Goal: Task Accomplishment & Management: Manage account settings

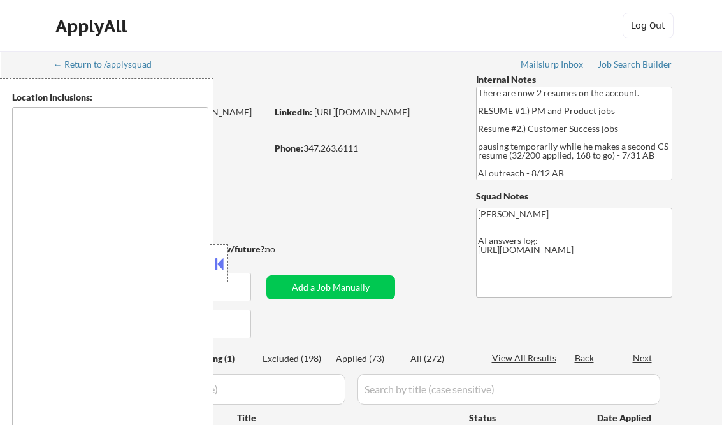
select select ""pending""
type textarea "[GEOGRAPHIC_DATA], [GEOGRAPHIC_DATA] [GEOGRAPHIC_DATA], [GEOGRAPHIC_DATA] [GEOG…"
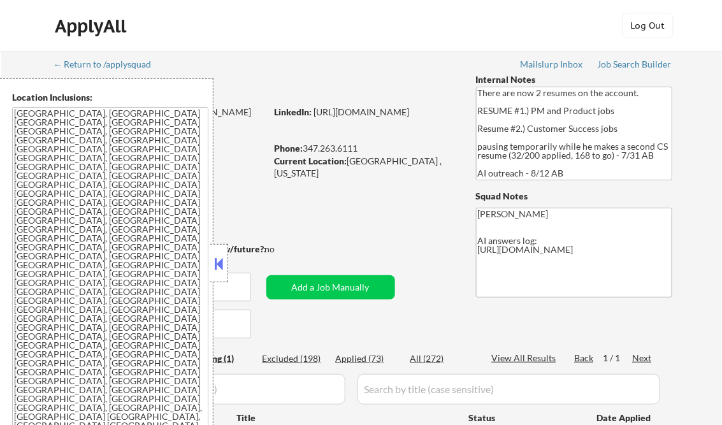
click at [222, 259] on button at bounding box center [219, 263] width 14 height 19
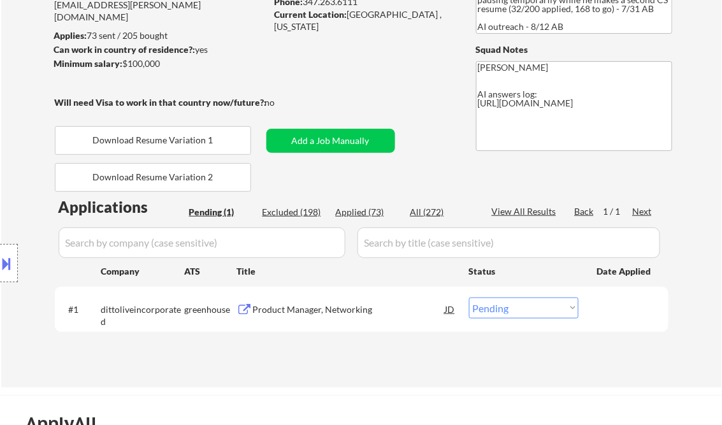
scroll to position [204, 0]
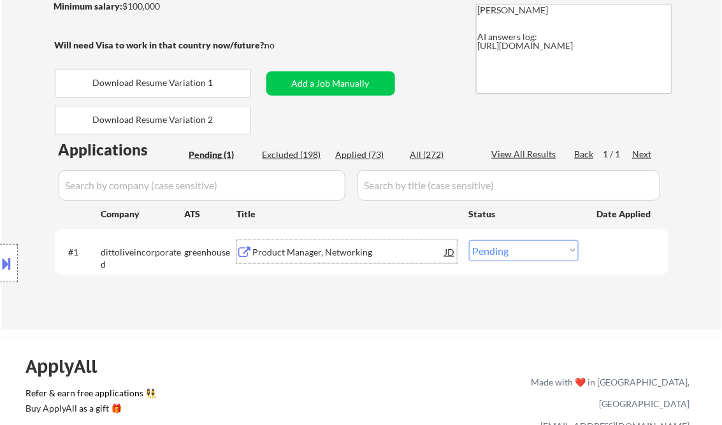
click at [317, 253] on div "Product Manager, Networking" at bounding box center [349, 252] width 192 height 13
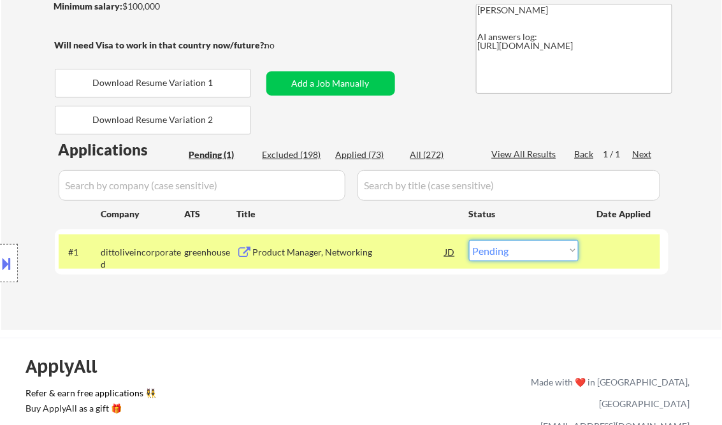
drag, startPoint x: 532, startPoint y: 256, endPoint x: 540, endPoint y: 260, distance: 8.9
click at [532, 255] on select "Choose an option... Pending Applied Excluded (Questions) Excluded (Expired) Exc…" at bounding box center [524, 250] width 110 height 21
select select ""excluded__bad_match_""
click at [469, 240] on select "Choose an option... Pending Applied Excluded (Questions) Excluded (Expired) Exc…" at bounding box center [524, 250] width 110 height 21
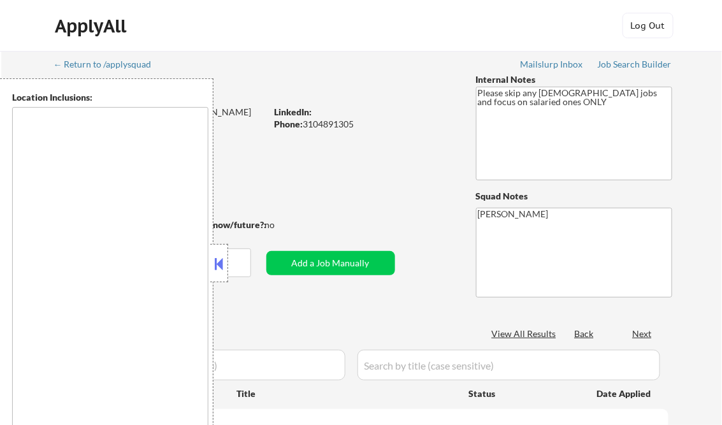
type textarea "[GEOGRAPHIC_DATA], [GEOGRAPHIC_DATA] [GEOGRAPHIC_DATA], [GEOGRAPHIC_DATA] [GEOG…"
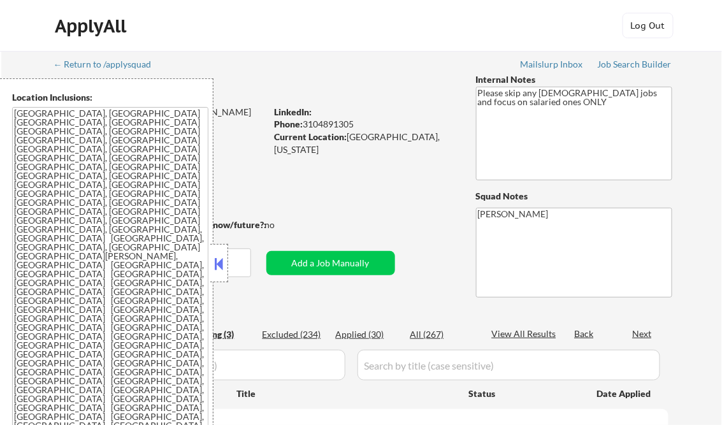
select select ""pending""
click at [219, 261] on button at bounding box center [219, 263] width 14 height 19
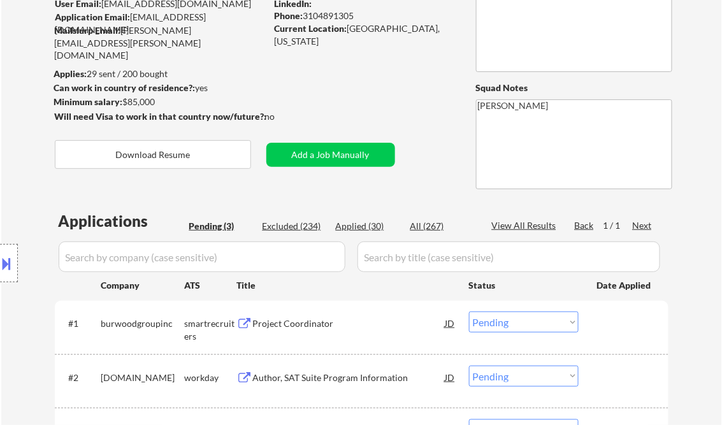
scroll to position [255, 0]
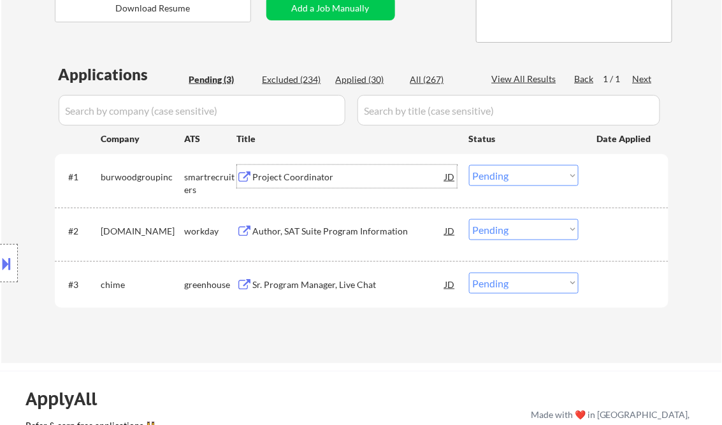
click at [301, 169] on div "Project Coordinator" at bounding box center [349, 176] width 192 height 23
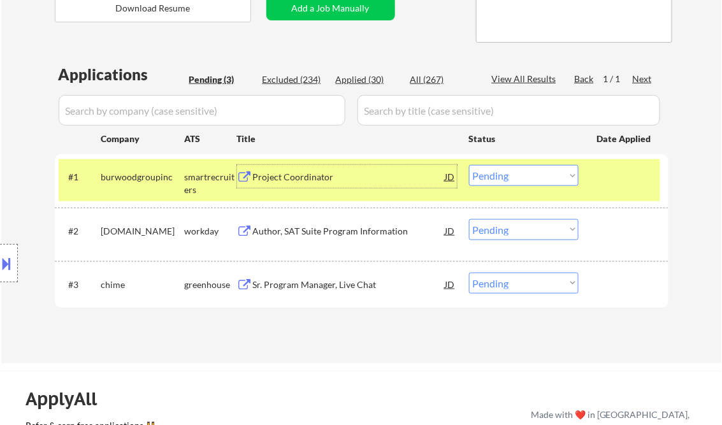
drag, startPoint x: 541, startPoint y: 173, endPoint x: 558, endPoint y: 186, distance: 21.8
click at [541, 173] on select "Choose an option... Pending Applied Excluded (Questions) Excluded (Expired) Exc…" at bounding box center [524, 175] width 110 height 21
click at [469, 165] on select "Choose an option... Pending Applied Excluded (Questions) Excluded (Expired) Exc…" at bounding box center [524, 175] width 110 height 21
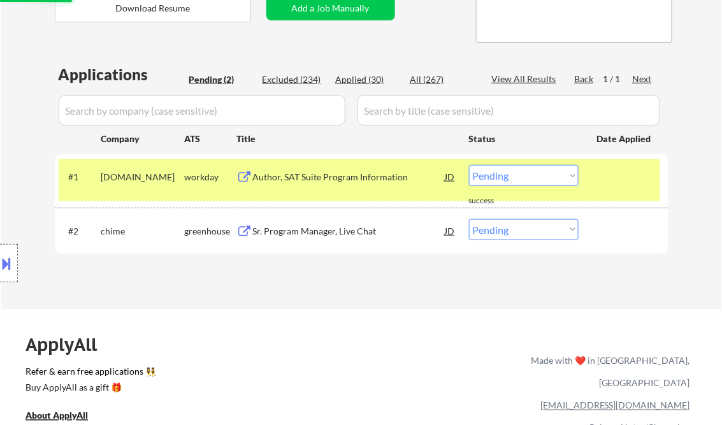
click at [317, 167] on div "Author, SAT Suite Program Information" at bounding box center [349, 176] width 192 height 23
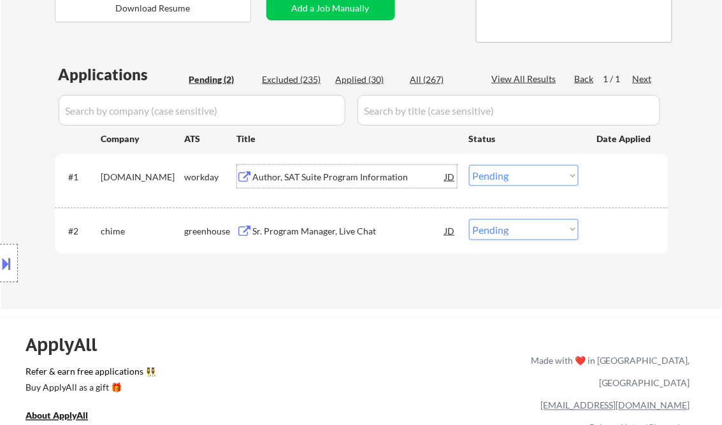
drag, startPoint x: 500, startPoint y: 170, endPoint x: 514, endPoint y: 187, distance: 21.7
click at [500, 170] on select "Choose an option... Pending Applied Excluded (Questions) Excluded (Expired) Exc…" at bounding box center [524, 175] width 110 height 21
click at [469, 165] on select "Choose an option... Pending Applied Excluded (Questions) Excluded (Expired) Exc…" at bounding box center [524, 175] width 110 height 21
click at [337, 225] on div "Sr. Program Manager, Live Chat" at bounding box center [349, 231] width 192 height 13
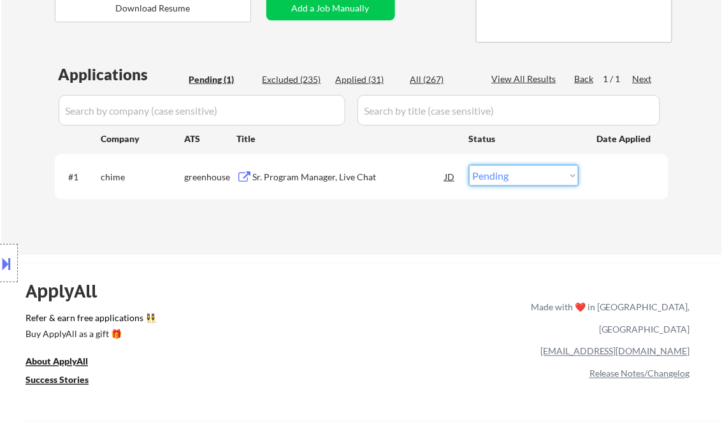
click at [531, 173] on select "Choose an option... Pending Applied Excluded (Questions) Excluded (Expired) Exc…" at bounding box center [524, 175] width 110 height 21
click at [469, 165] on select "Choose an option... Pending Applied Excluded (Questions) Excluded (Expired) Exc…" at bounding box center [524, 175] width 110 height 21
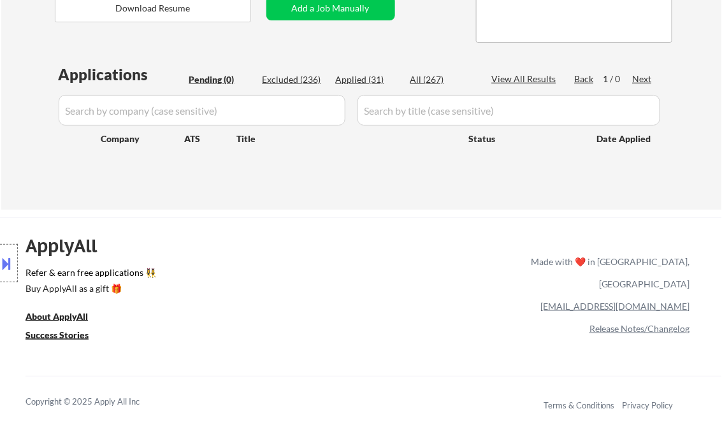
click at [310, 78] on div "Excluded (236)" at bounding box center [295, 79] width 64 height 13
select select ""excluded__expired_""
select select ""excluded""
select select ""excluded__bad_match_""
select select ""excluded__expired_""
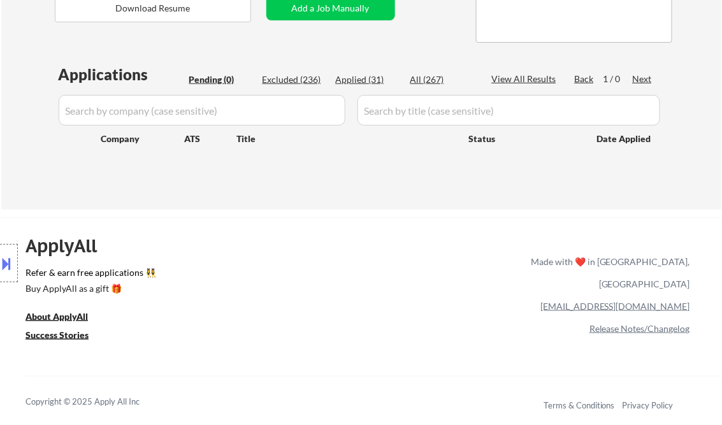
select select ""excluded__salary_""
select select ""excluded__expired_""
select select ""excluded__location_""
select select ""excluded__salary_""
select select ""excluded__bad_match_""
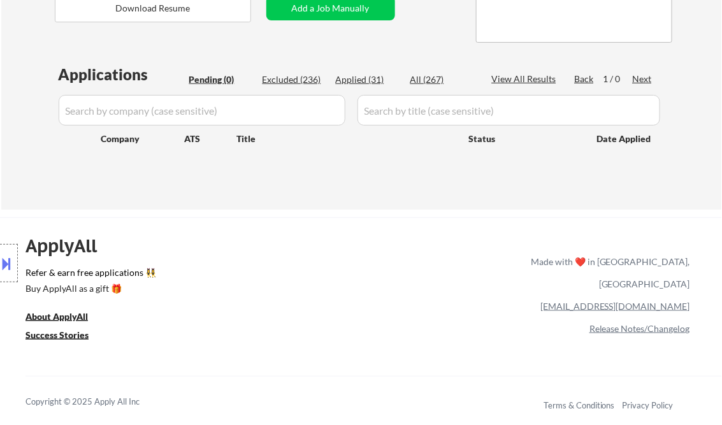
select select ""excluded__salary_""
select select ""excluded__expired_""
select select ""excluded__salary_""
select select ""excluded__expired_""
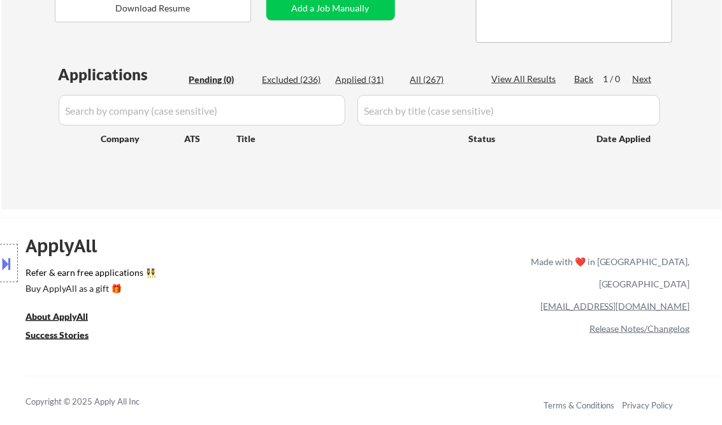
select select ""excluded__salary_""
select select ""excluded__expired_""
select select ""excluded__salary_""
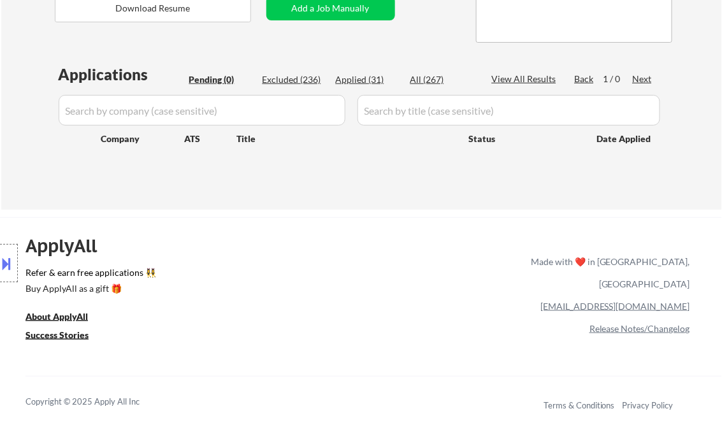
select select ""excluded__expired_""
select select ""excluded__bad_match_""
select select ""excluded__expired_""
select select ""excluded__bad_match_""
select select ""excluded__expired_""
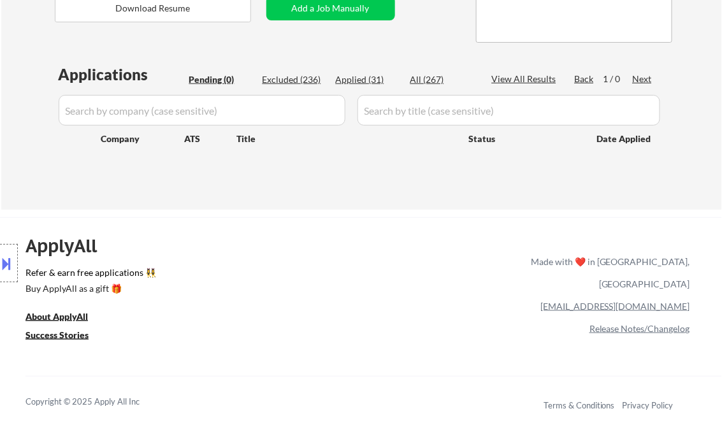
select select ""excluded__other_""
select select ""excluded__expired_""
select select ""excluded__salary_""
select select ""excluded__expired_""
select select ""excluded__bad_match_""
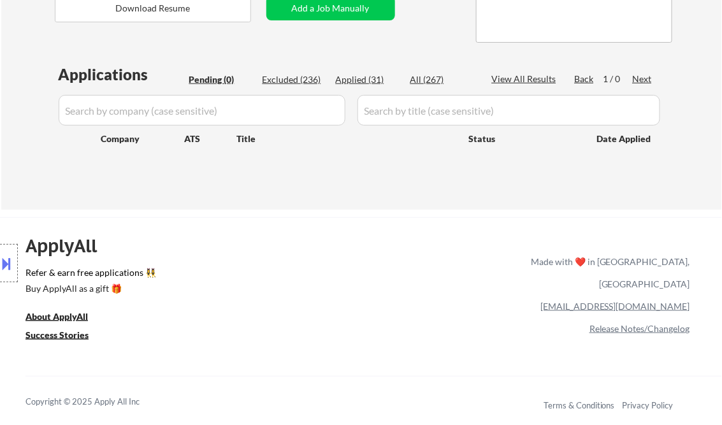
select select ""excluded__salary_""
select select ""excluded__expired_""
select select ""excluded__bad_match_""
select select ""excluded__salary_""
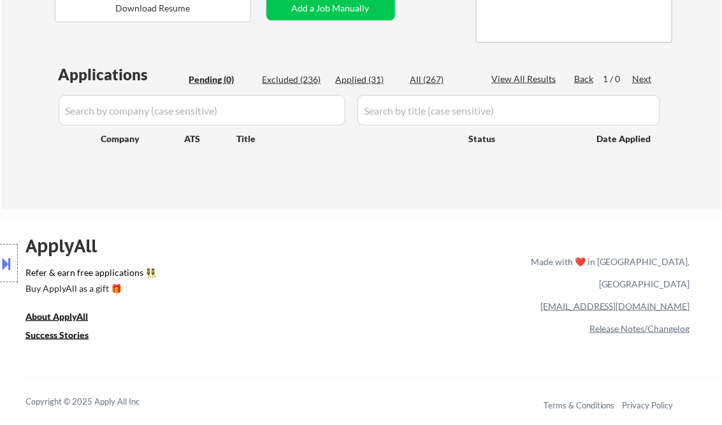
select select ""excluded__other_""
select select ""excluded__salary_""
select select ""excluded__expired_""
select select ""excluded__location_""
select select ""excluded__salary_""
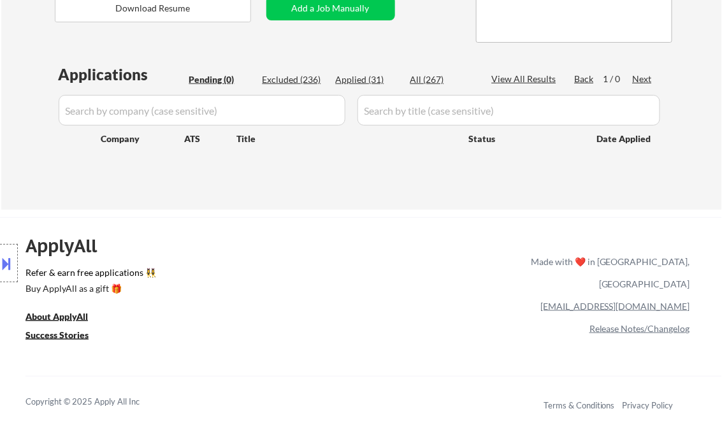
select select ""excluded__salary_""
select select ""excluded__bad_match_""
select select ""excluded__salary_""
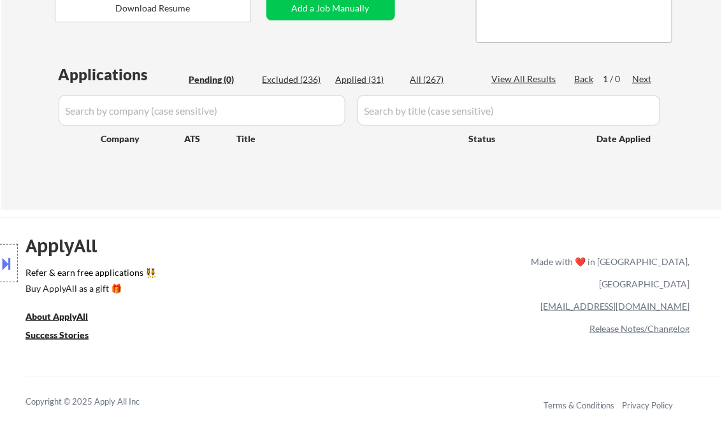
select select ""excluded__salary_""
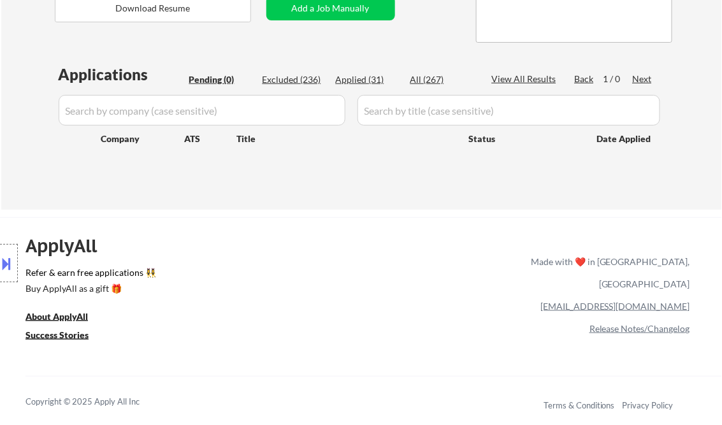
select select ""excluded__location_""
select select ""excluded__salary_""
select select ""excluded__expired_""
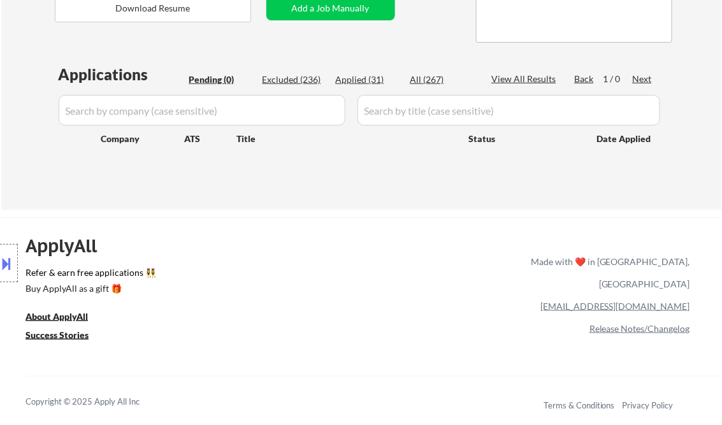
select select ""excluded__location_""
select select ""excluded__expired_""
select select ""excluded__salary_""
select select ""excluded__bad_match_""
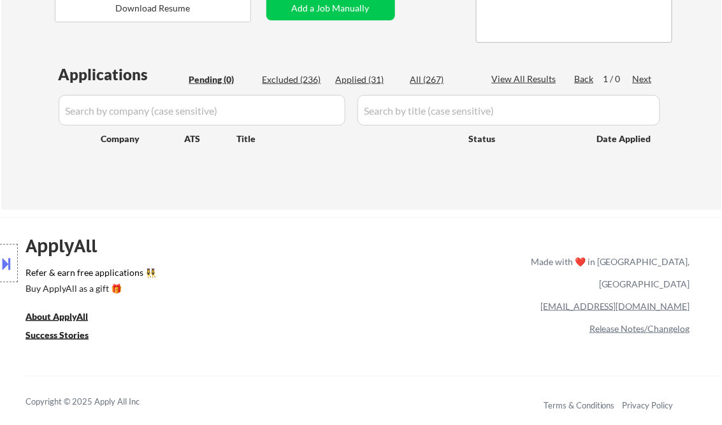
select select ""excluded__salary_""
select select ""excluded__expired_""
select select ""excluded__bad_match_""
select select ""excluded__salary_""
select select ""excluded__bad_match_""
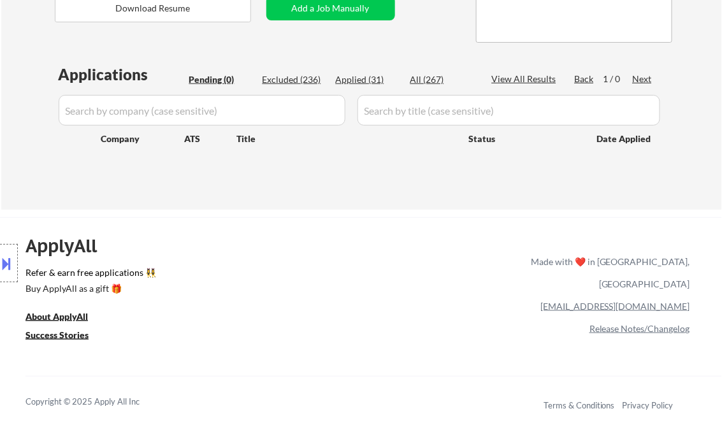
select select ""excluded__location_""
select select ""excluded__salary_""
select select ""excluded__expired_""
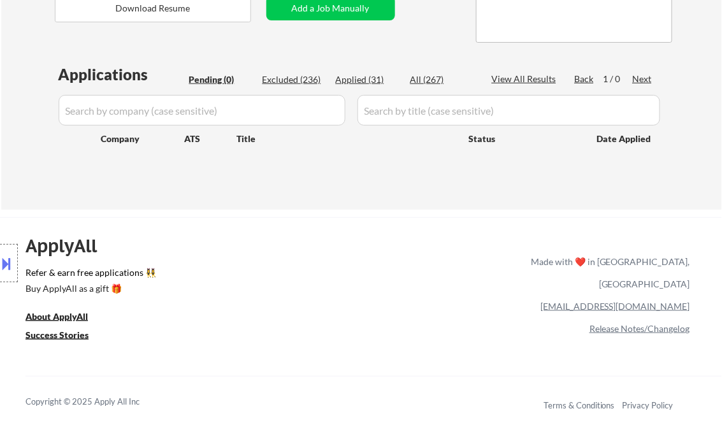
select select ""excluded__salary_""
select select ""excluded__expired_""
select select ""excluded__salary_""
select select ""excluded""
select select ""excluded__location_""
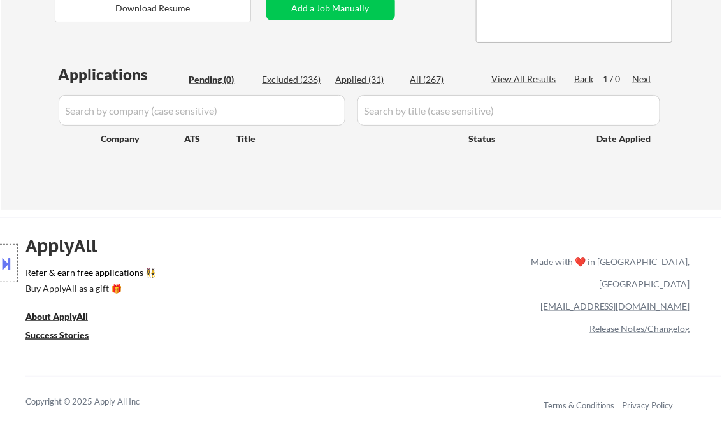
select select ""excluded__other_""
select select ""excluded__salary_""
select select ""excluded__expired_""
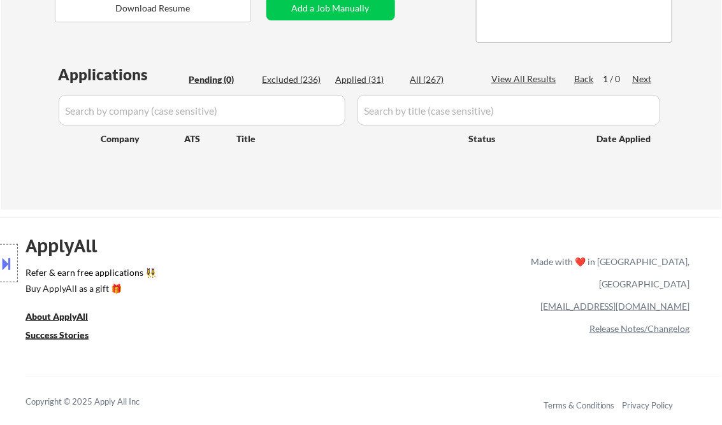
select select ""excluded__expired_""
select select ""excluded__salary_""
select select ""excluded__expired_""
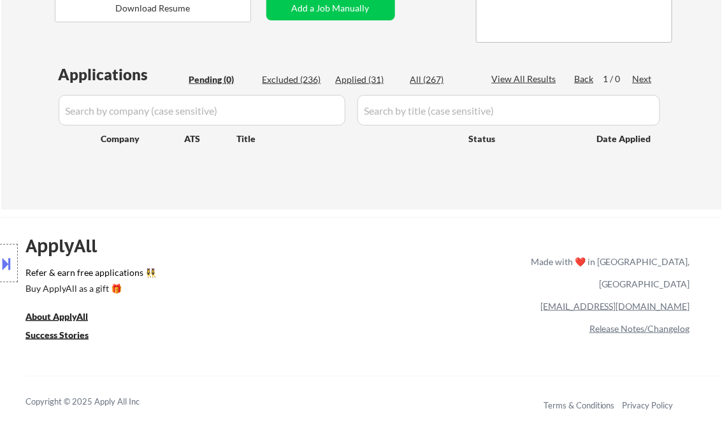
select select ""excluded__bad_match_""
select select ""excluded__expired_""
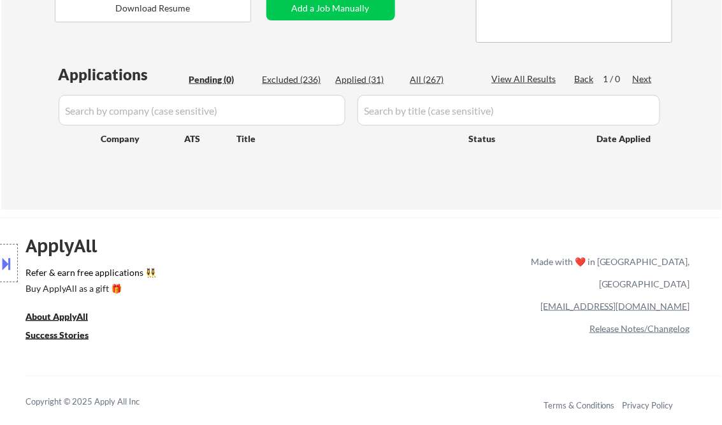
select select ""excluded__other_""
select select ""excluded__bad_match_""
select select ""excluded__salary_""
select select ""excluded__expired_""
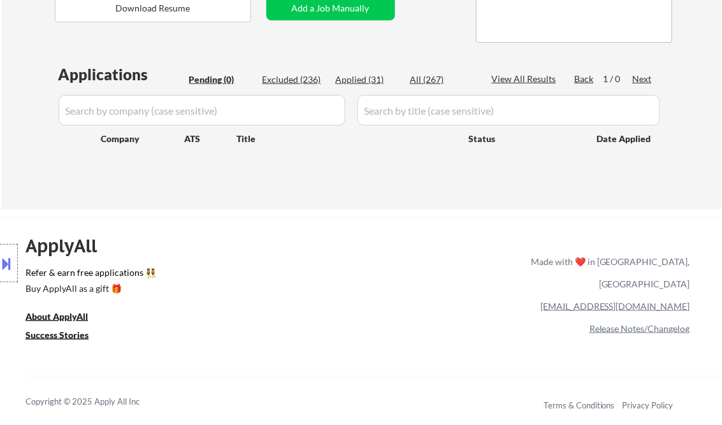
select select ""excluded__location_""
select select ""excluded__salary_""
select select ""excluded__bad_match_""
select select ""excluded__expired_""
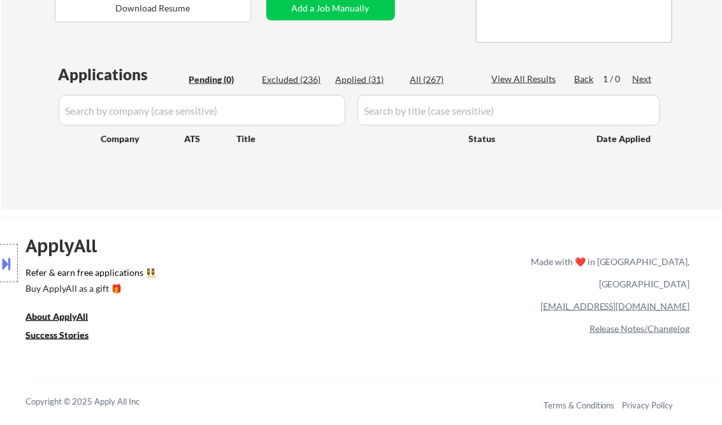
select select ""excluded__expired_""
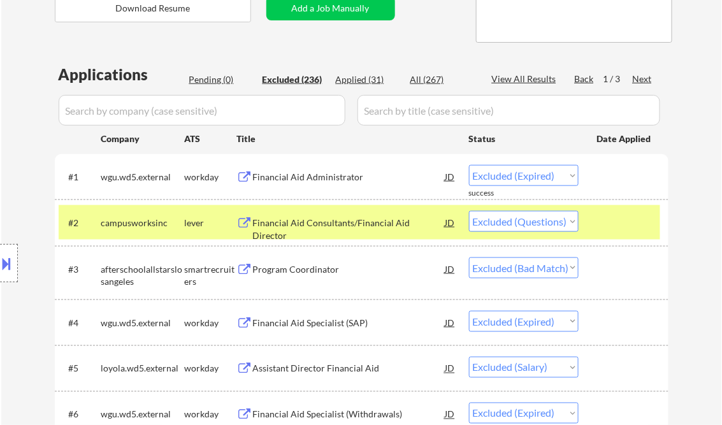
click at [540, 79] on div "View All Results" at bounding box center [526, 79] width 68 height 13
select select ""excluded__bad_match_""
select select ""excluded__expired_""
select select ""excluded__other_""
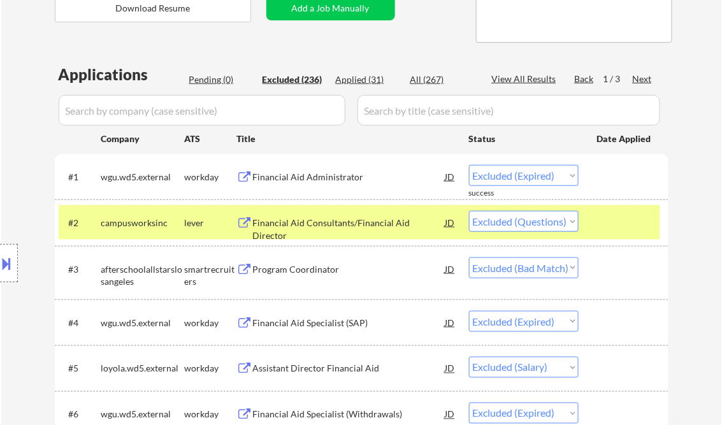
select select ""excluded__salary_""
select select ""excluded__bad_match_""
select select ""excluded__expired_""
select select ""excluded__salary_""
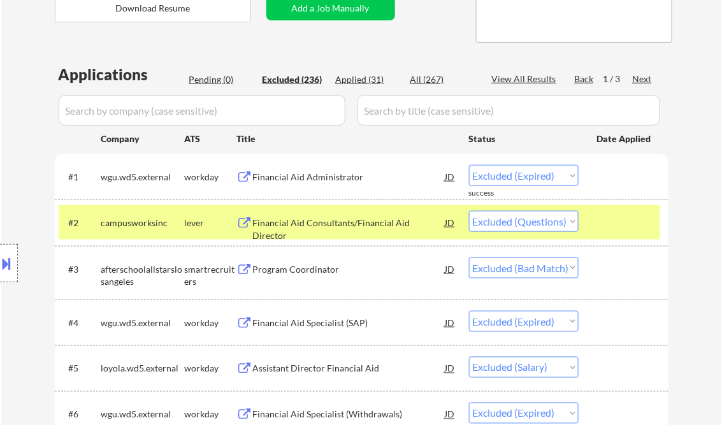
select select ""excluded__expired_""
select select ""excluded__location_""
select select ""excluded__other_""
select select ""excluded__location_""
select select ""excluded__bad_match_""
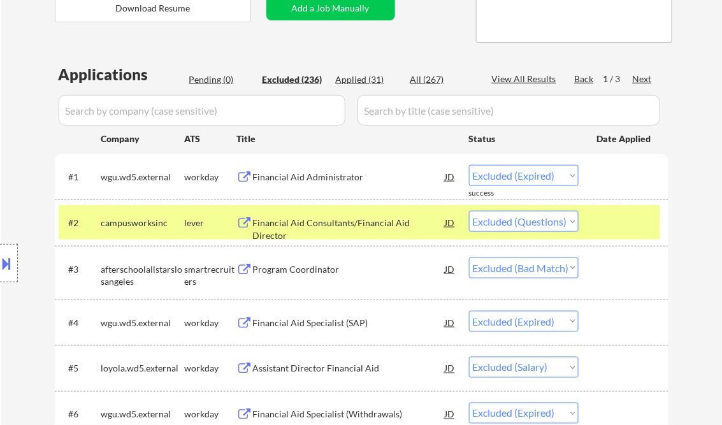
select select ""excluded__location_""
select select ""excluded__bad_match_""
select select ""excluded__salary_""
select select ""excluded__other_""
select select ""excluded""
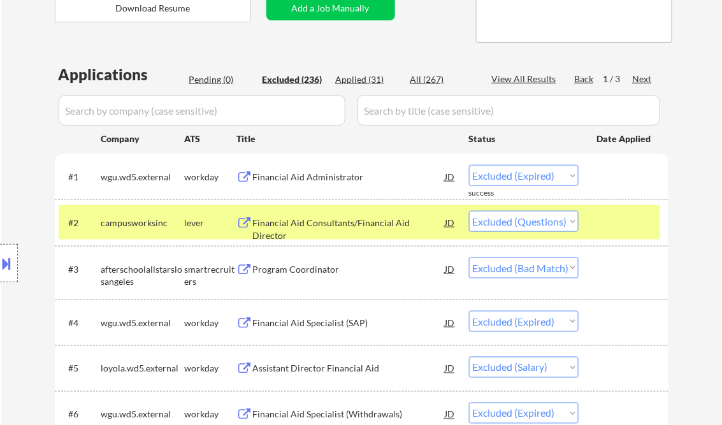
select select ""excluded__salary_""
select select ""excluded__expired_""
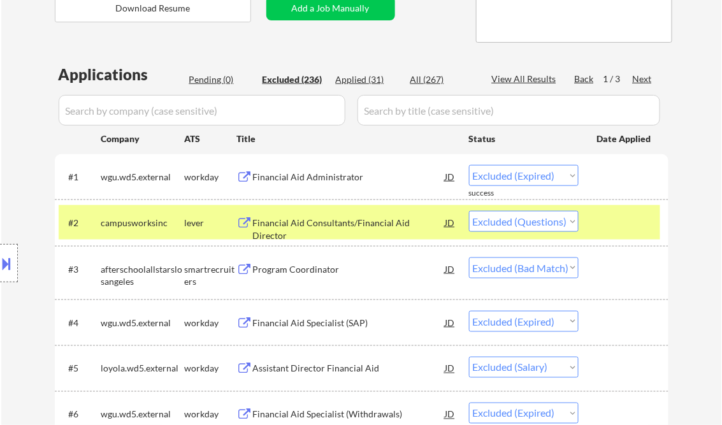
select select ""excluded__salary_""
select select ""excluded__bad_match_""
select select ""excluded__other_""
select select ""excluded__salary_""
select select ""excluded__expired_""
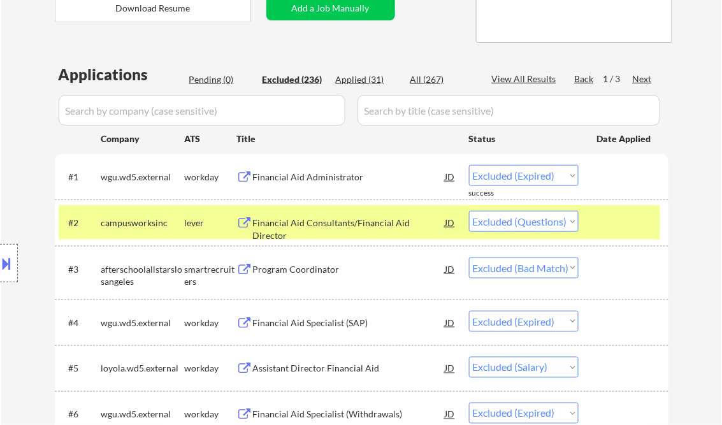
select select ""excluded__expired_""
select select ""excluded__salary_""
select select ""excluded__other_""
select select ""excluded__expired_""
select select ""excluded__salary_""
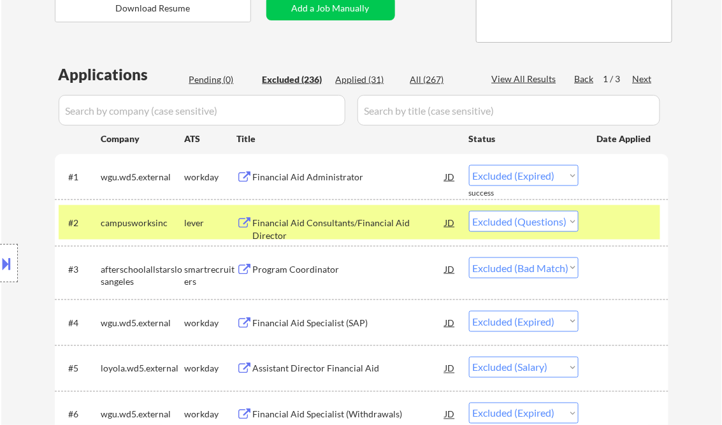
select select ""excluded__salary_""
select select ""excluded__expired_""
select select ""excluded__bad_match_""
select select ""excluded__expired_""
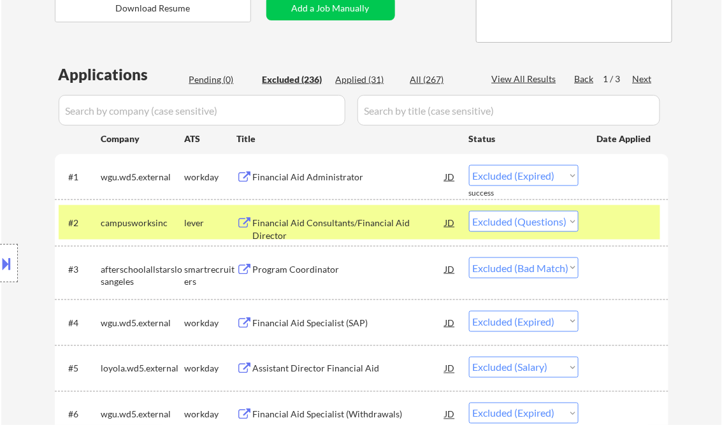
select select ""excluded__salary_""
select select ""excluded__expired_""
select select ""excluded__salary_""
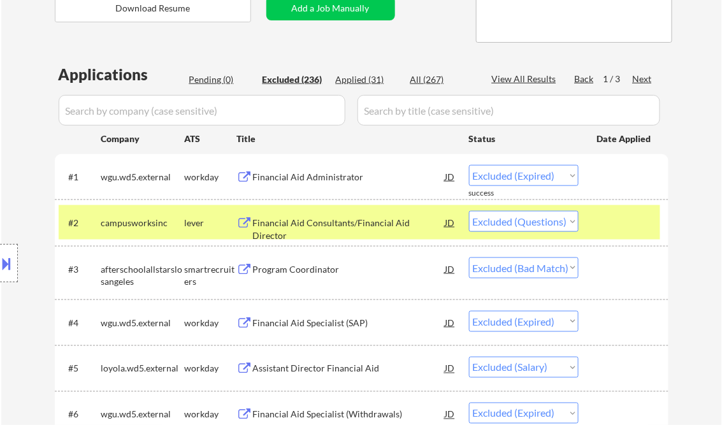
select select ""excluded__salary_""
select select ""excluded__expired_""
select select ""excluded__other_""
select select ""excluded__bad_match_""
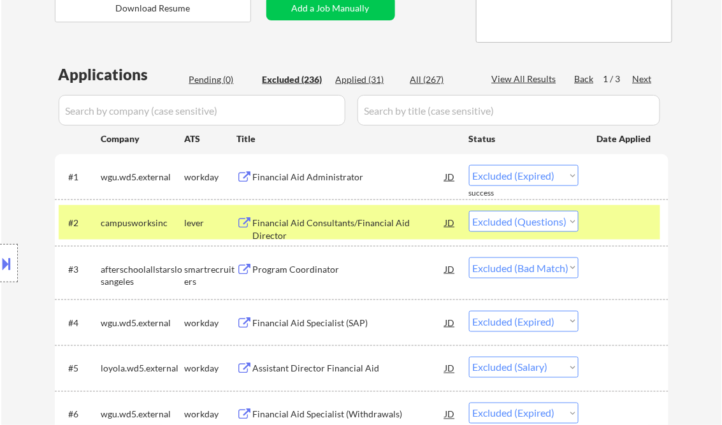
select select ""excluded__salary_""
select select ""excluded__bad_match_""
select select ""excluded__other_""
select select ""excluded__bad_match_""
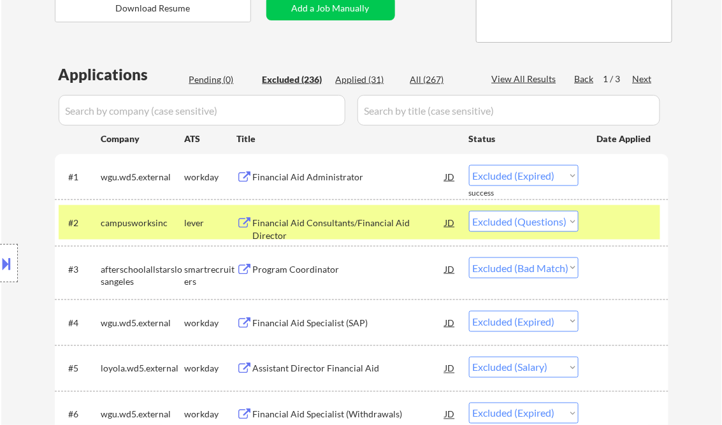
select select ""excluded__bad_match_""
select select ""excluded__expired_""
select select ""excluded__salary_""
select select ""excluded__expired_""
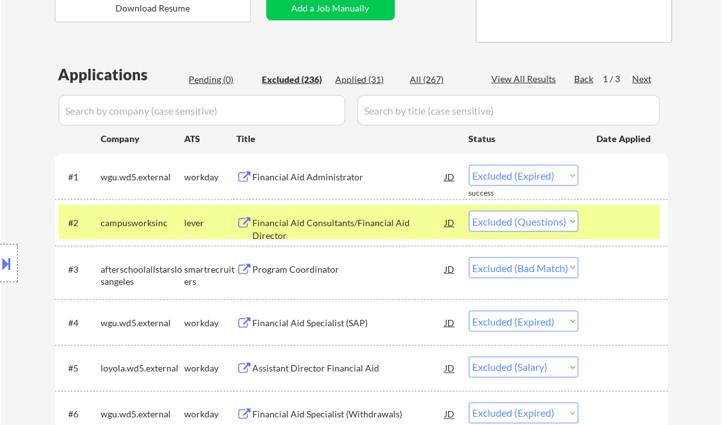
select select ""excluded__location_""
select select ""excluded__expired_""
select select ""excluded__salary_""
select select ""excluded__expired_""
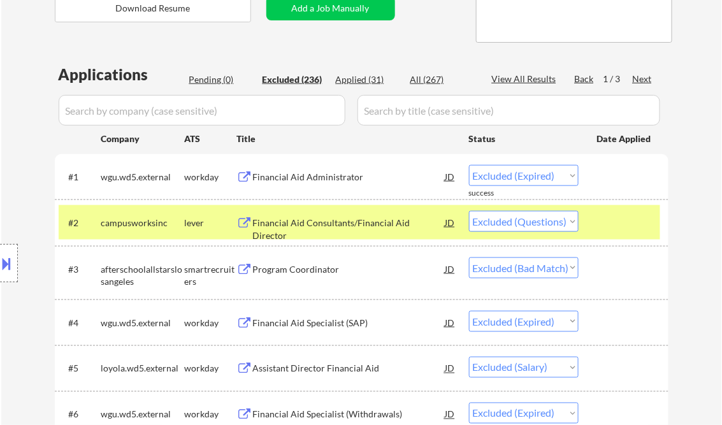
select select ""excluded__expired_""
select select ""excluded__bad_match_""
select select ""excluded__salary_""
select select ""excluded__expired_""
select select ""excluded__bad_match_""
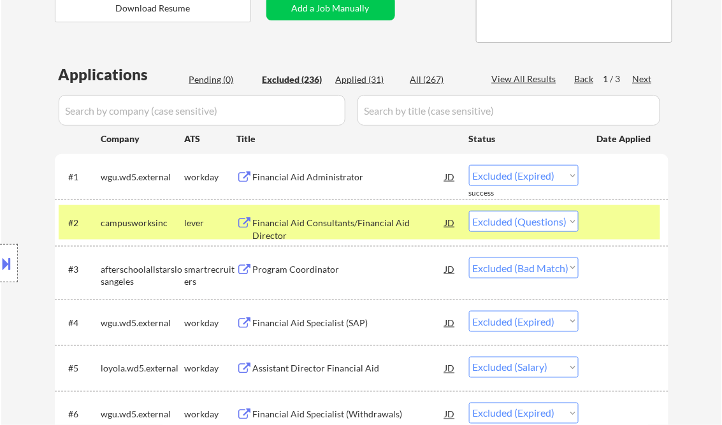
select select ""excluded__bad_match_""
select select ""excluded__expired_""
select select ""excluded__bad_match_""
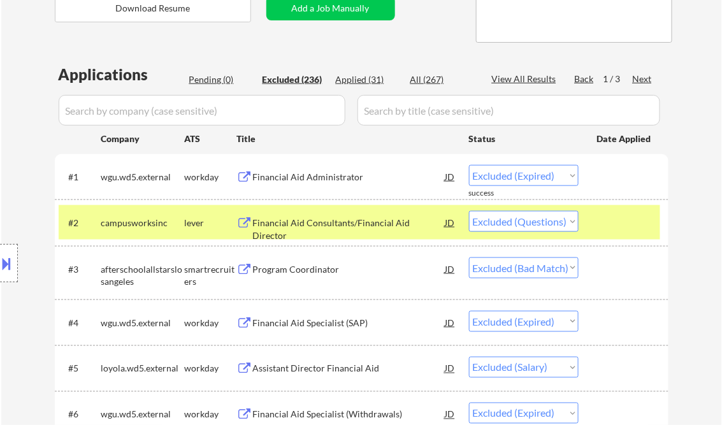
select select ""excluded__bad_match_""
select select ""excluded__expired_""
select select ""excluded__salary_""
select select ""excluded__bad_match_""
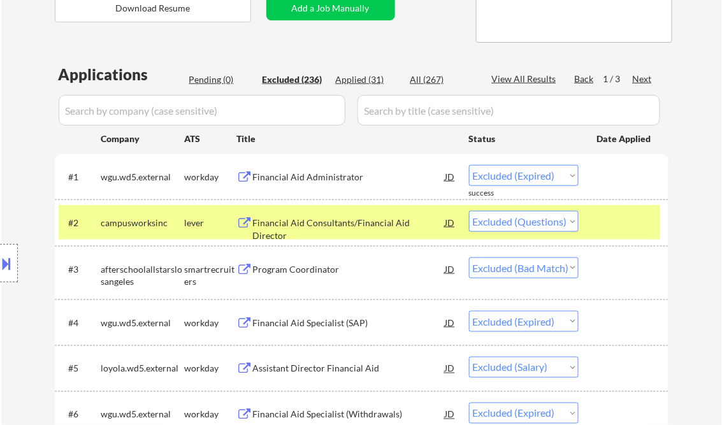
select select ""excluded__bad_match_""
select select ""excluded__salary_""
select select ""excluded__location_""
select select ""excluded__bad_match_""
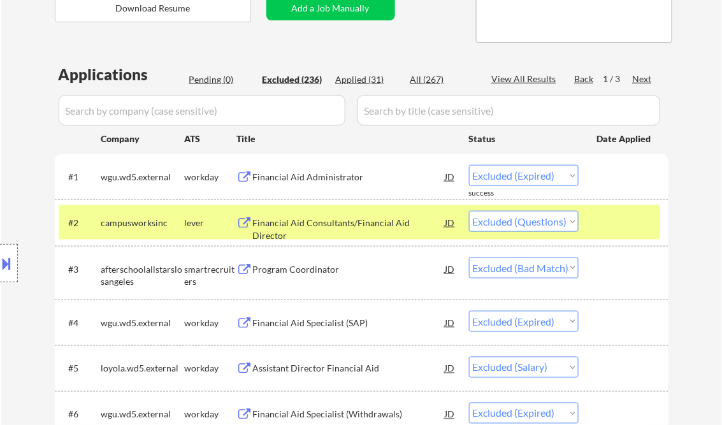
select select ""excluded__salary_""
select select ""excluded__expired_""
select select ""excluded__salary_""
select select ""excluded__bad_match_""
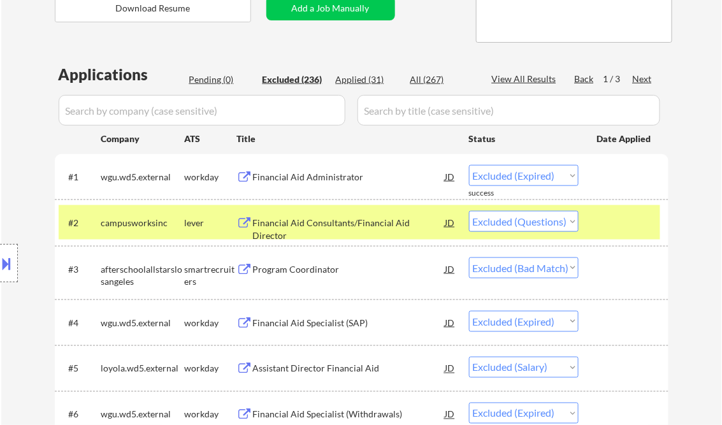
select select ""excluded__bad_match_""
select select ""excluded__expired_""
select select ""excluded__salary_""
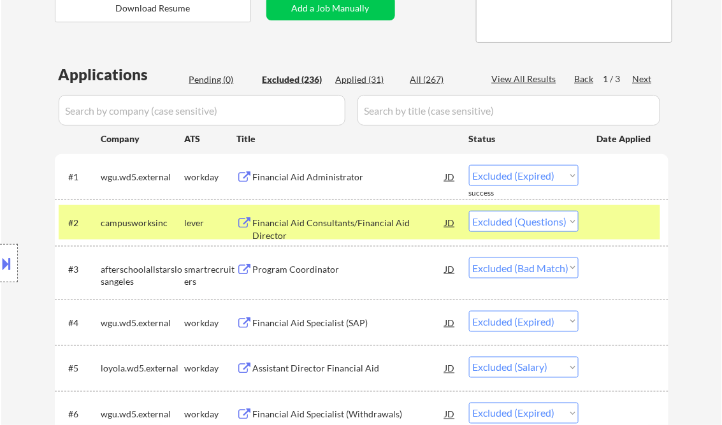
select select ""excluded__expired_""
select select ""excluded__bad_match_""
click at [527, 80] on div "Paginate Results" at bounding box center [526, 79] width 68 height 13
click at [526, 75] on div "View All Results" at bounding box center [526, 79] width 68 height 13
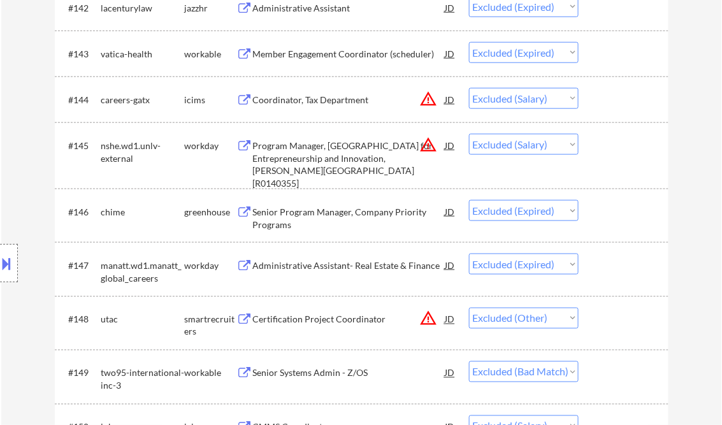
scroll to position [10778, 0]
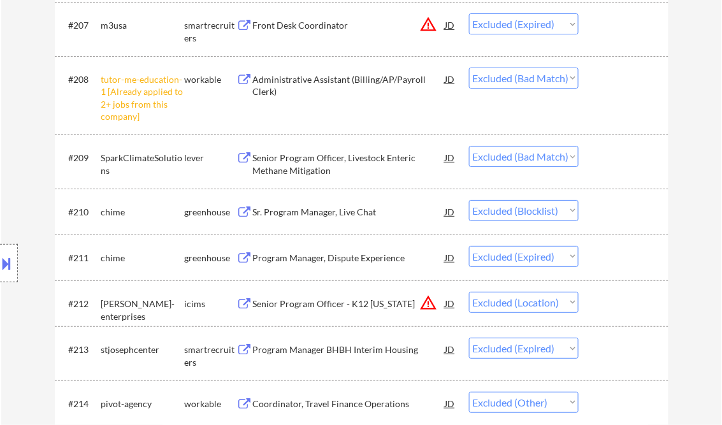
click at [572, 209] on select "Choose an option... Pending Applied Excluded (Questions) Excluded (Expired) Exc…" at bounding box center [524, 210] width 110 height 21
click at [469, 201] on select "Choose an option... Pending Applied Excluded (Questions) Excluded (Expired) Exc…" at bounding box center [524, 210] width 110 height 21
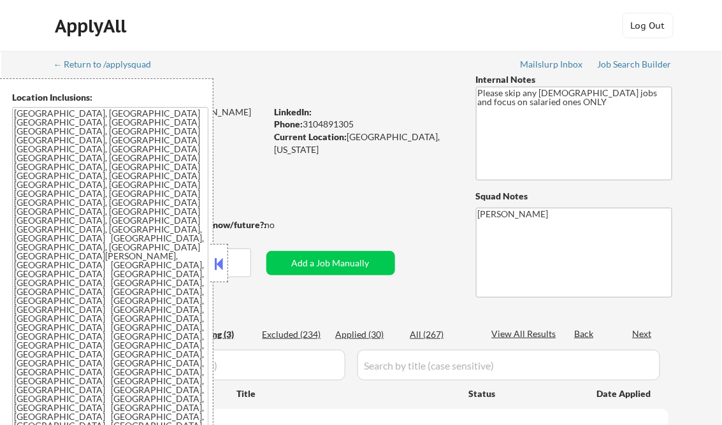
select select ""pending""
click at [220, 263] on button at bounding box center [219, 263] width 14 height 19
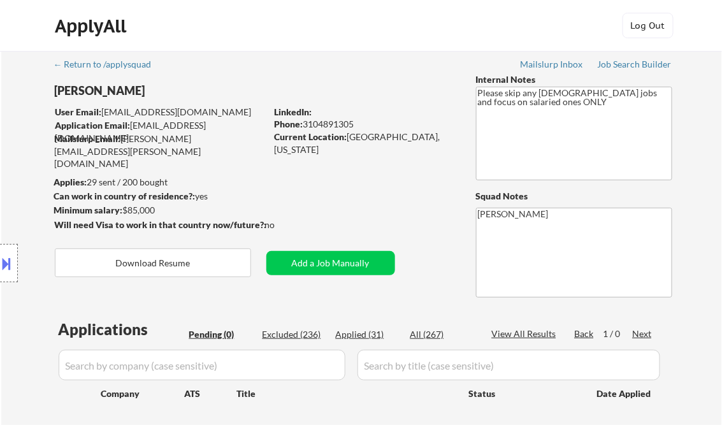
scroll to position [153, 0]
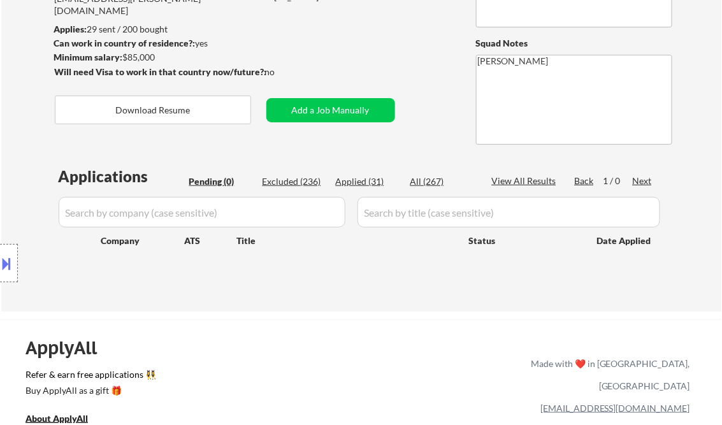
click at [361, 180] on div "Applied (31)" at bounding box center [368, 181] width 64 height 13
select select ""applied""
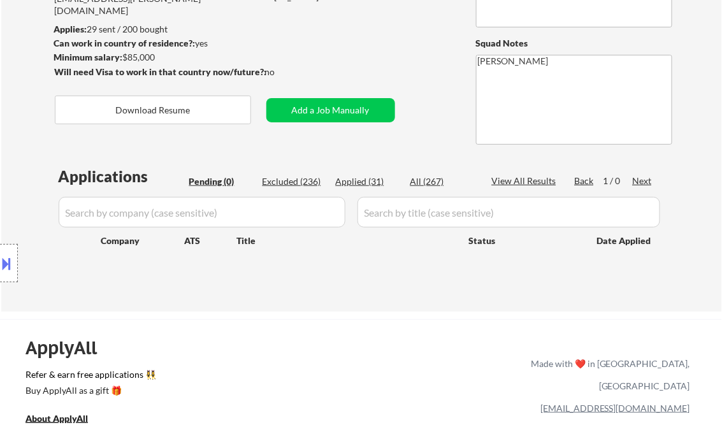
select select ""applied""
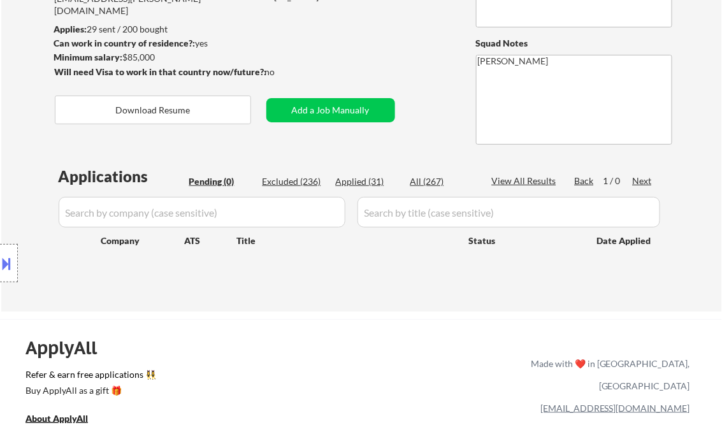
select select ""applied""
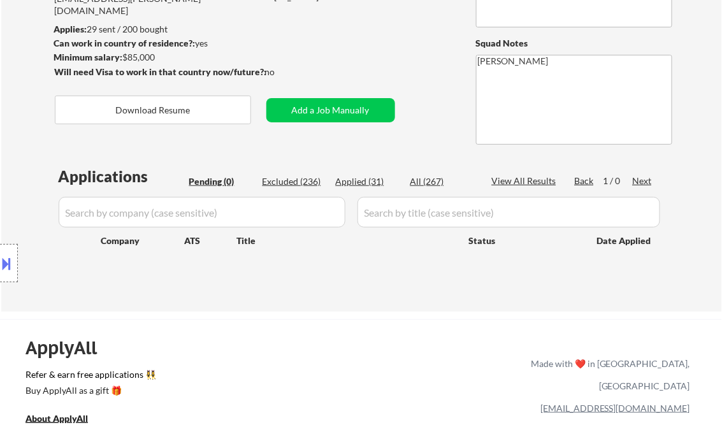
select select ""applied""
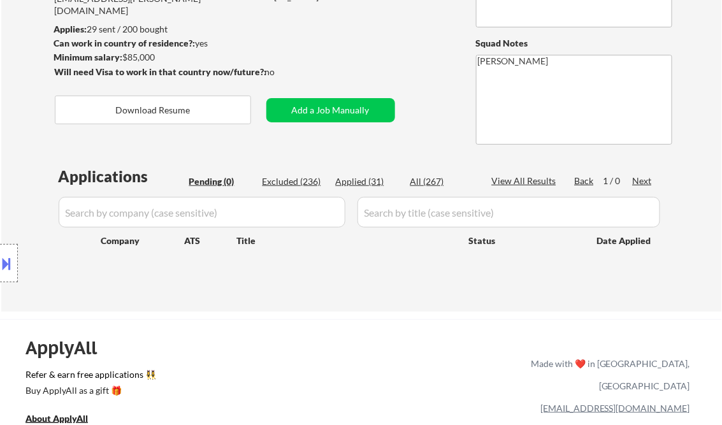
select select ""applied""
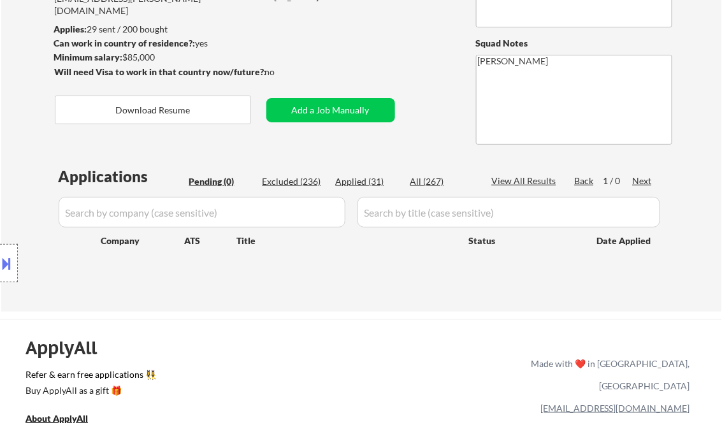
select select ""applied""
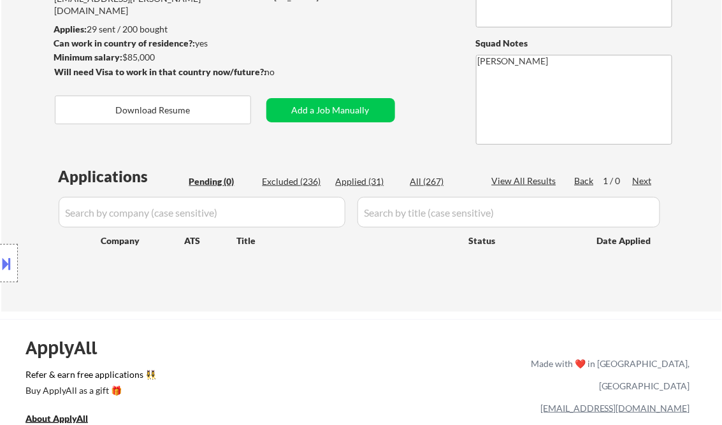
select select ""applied""
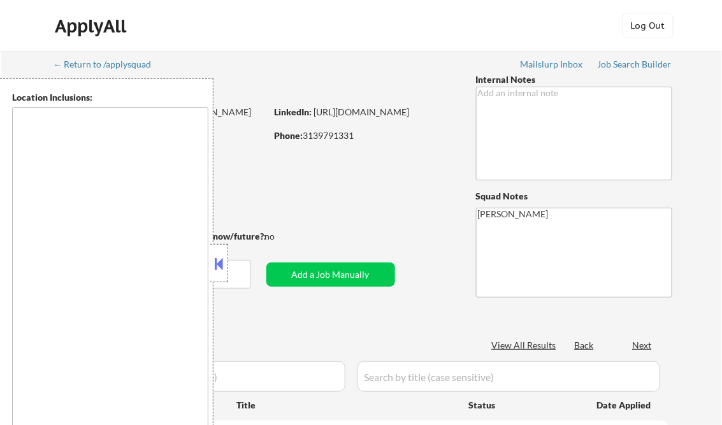
type textarea "remote"
select select ""pending""
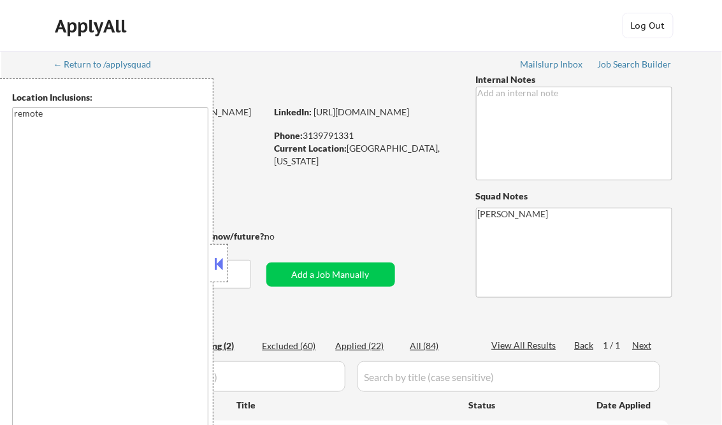
click at [221, 263] on button at bounding box center [219, 263] width 14 height 19
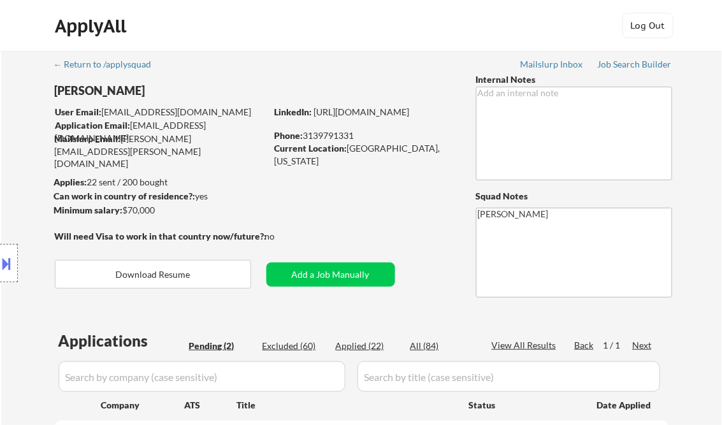
click at [9, 255] on button at bounding box center [7, 263] width 14 height 21
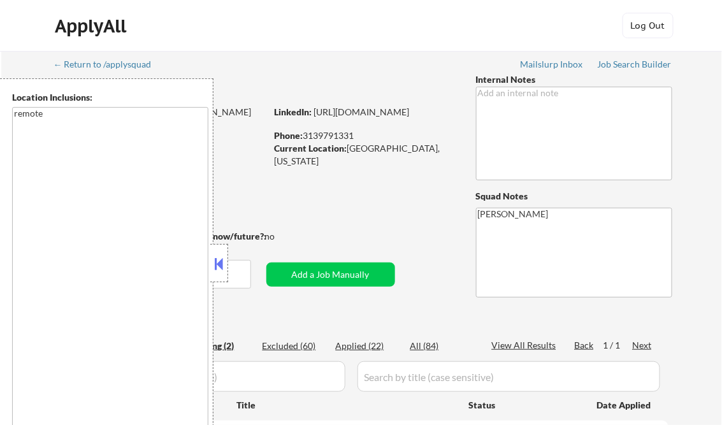
click at [220, 259] on button at bounding box center [219, 263] width 14 height 19
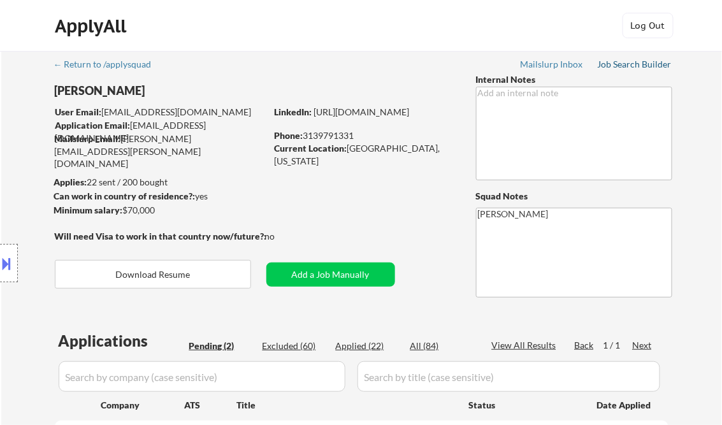
drag, startPoint x: 627, startPoint y: 68, endPoint x: 619, endPoint y: 69, distance: 7.9
click at [627, 68] on div "Job Search Builder" at bounding box center [635, 64] width 75 height 9
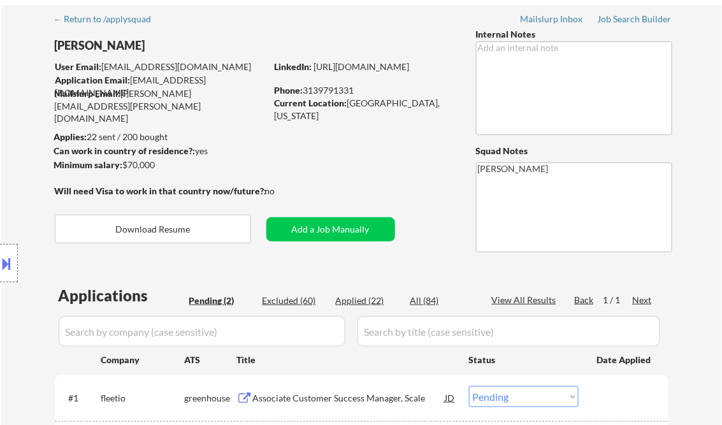
scroll to position [153, 0]
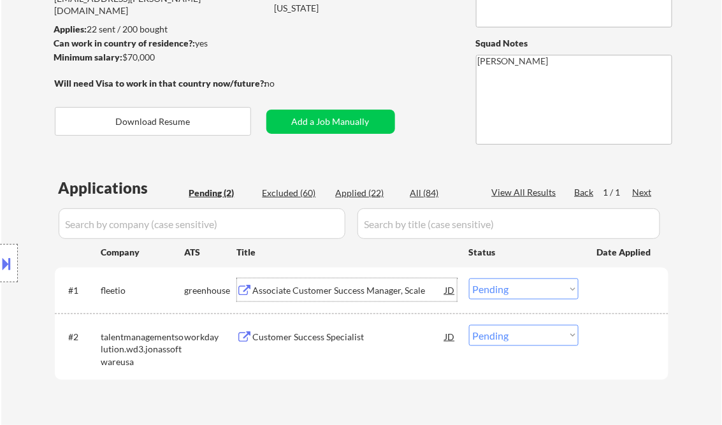
click at [281, 287] on div "Associate Customer Success Manager, Scale" at bounding box center [349, 290] width 192 height 13
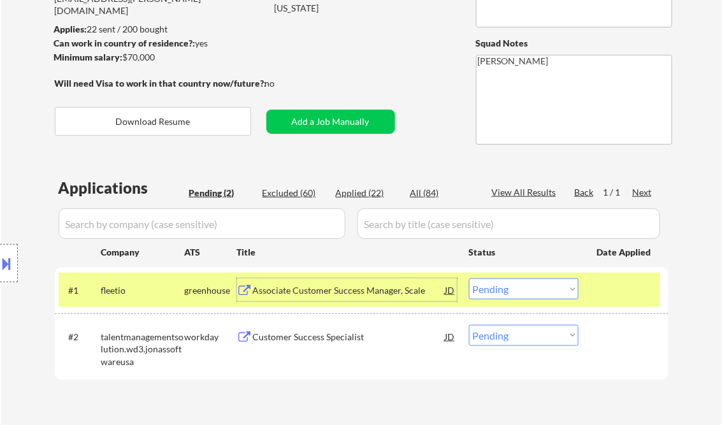
click at [509, 294] on select "Choose an option... Pending Applied Excluded (Questions) Excluded (Expired) Exc…" at bounding box center [524, 288] width 110 height 21
click at [469, 278] on select "Choose an option... Pending Applied Excluded (Questions) Excluded (Expired) Exc…" at bounding box center [524, 288] width 110 height 21
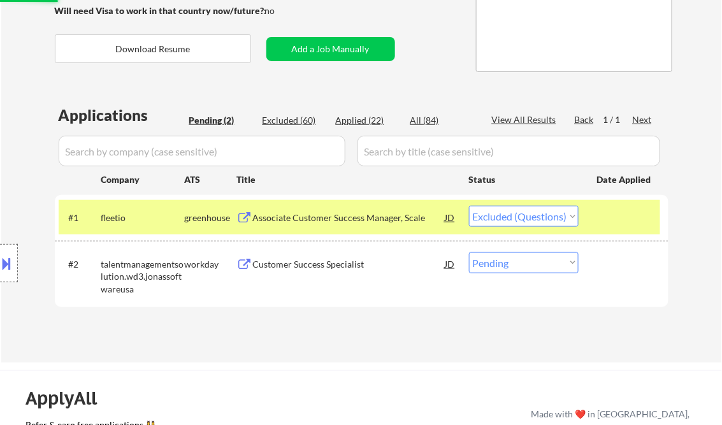
scroll to position [255, 0]
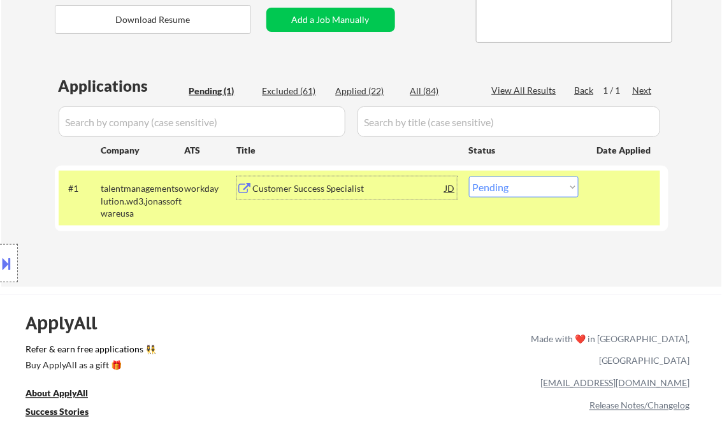
click at [336, 180] on div "Customer Success Specialist" at bounding box center [349, 187] width 192 height 23
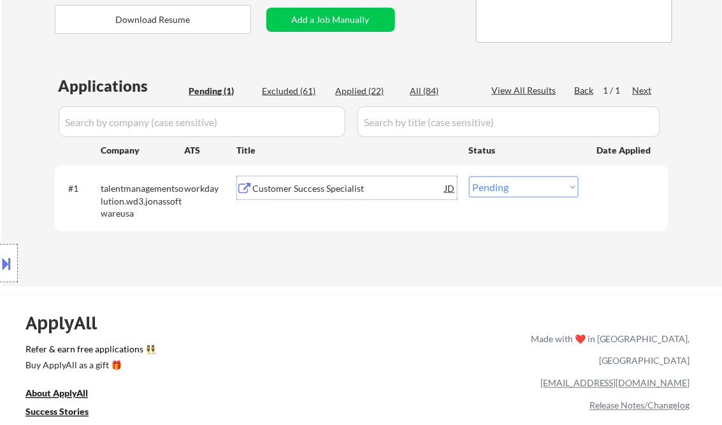
drag, startPoint x: 528, startPoint y: 187, endPoint x: 527, endPoint y: 196, distance: 8.9
click at [528, 187] on select "Choose an option... Pending Applied Excluded (Questions) Excluded (Expired) Exc…" at bounding box center [524, 186] width 110 height 21
select select ""applied""
click at [469, 176] on select "Choose an option... Pending Applied Excluded (Questions) Excluded (Expired) Exc…" at bounding box center [524, 186] width 110 height 21
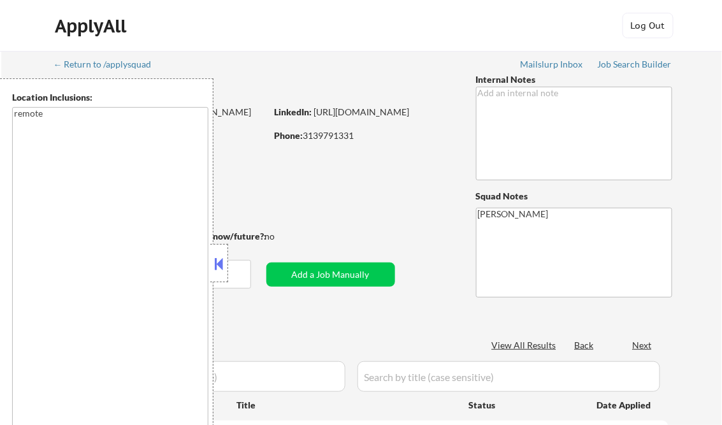
type textarea "remote"
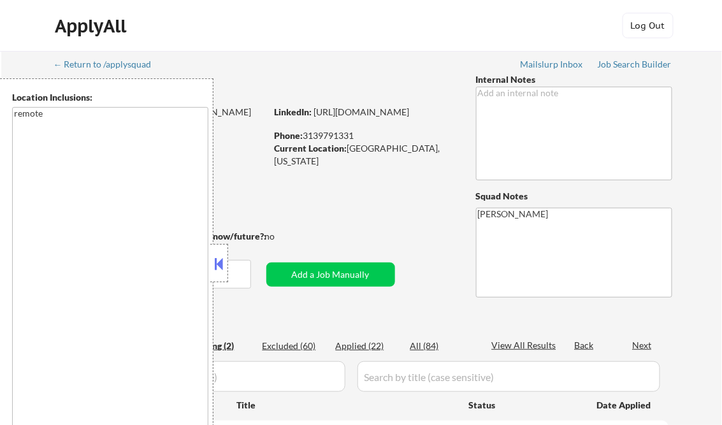
select select ""pending""
click at [221, 258] on button at bounding box center [219, 263] width 14 height 19
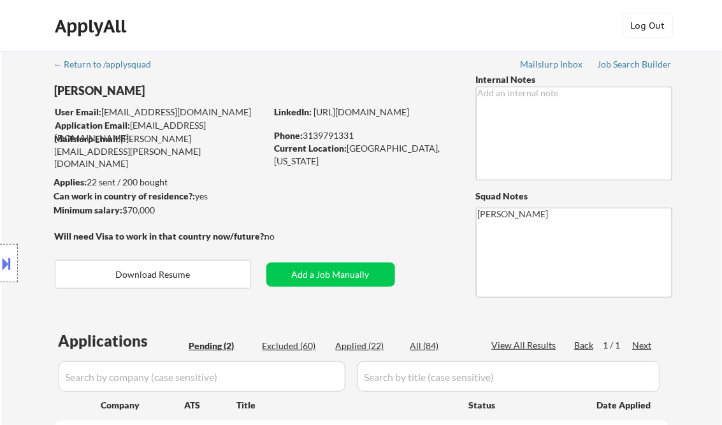
click at [353, 347] on div "Applied (22)" at bounding box center [368, 346] width 64 height 13
select select ""applied""
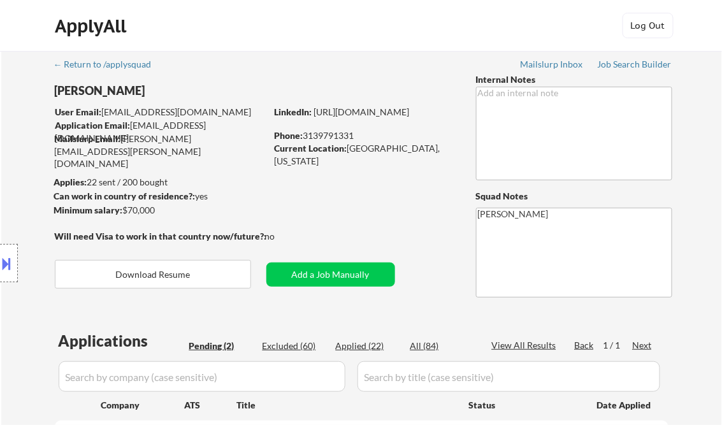
select select ""applied""
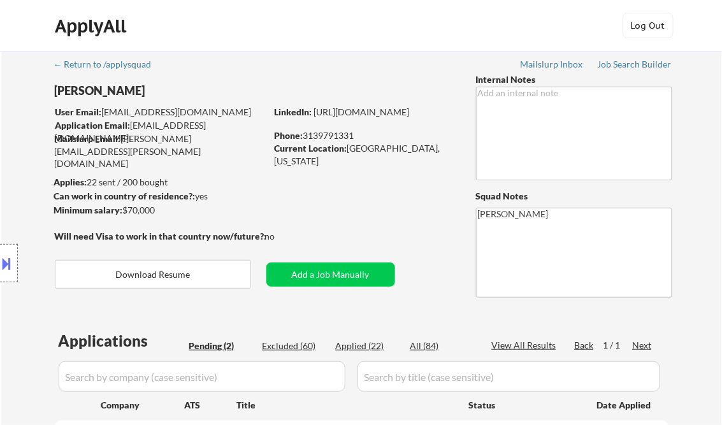
select select ""applied""
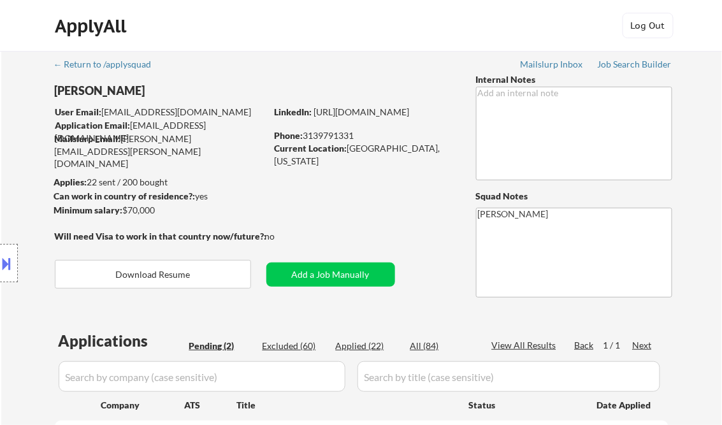
select select ""applied""
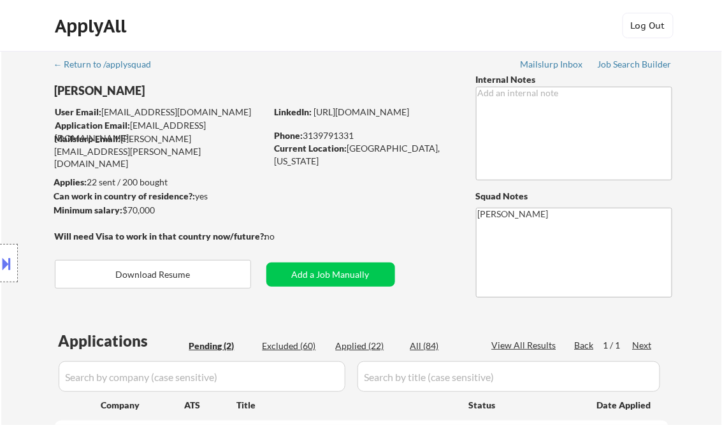
select select ""applied""
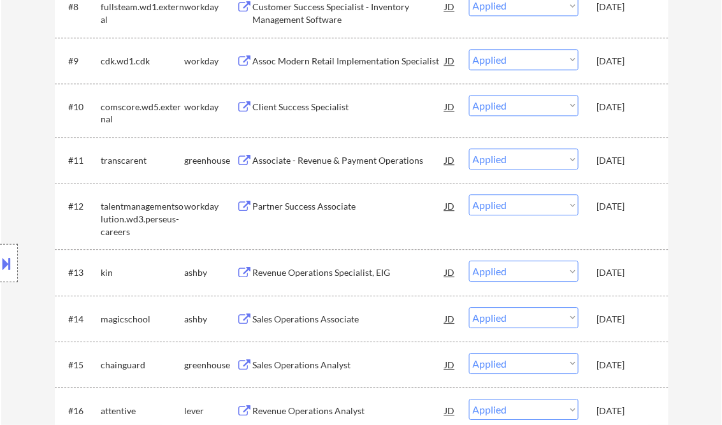
select select ""applied""
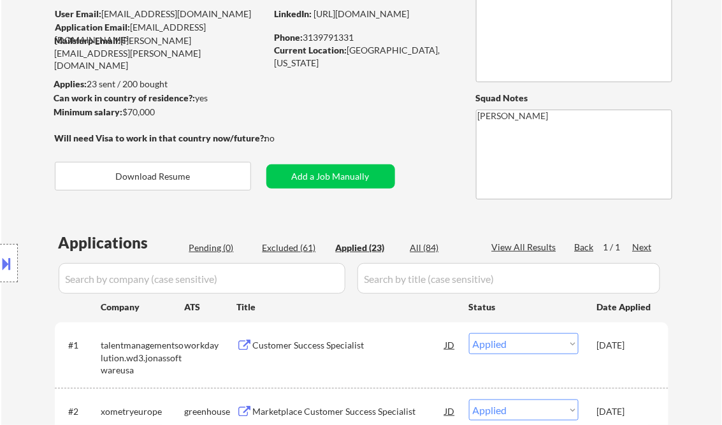
scroll to position [153, 0]
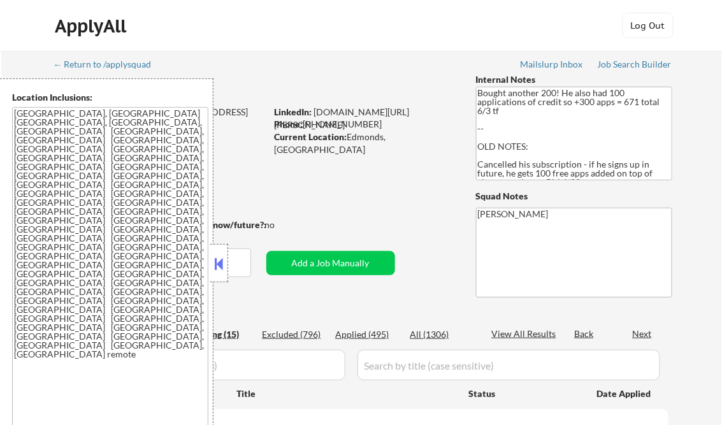
select select ""pending""
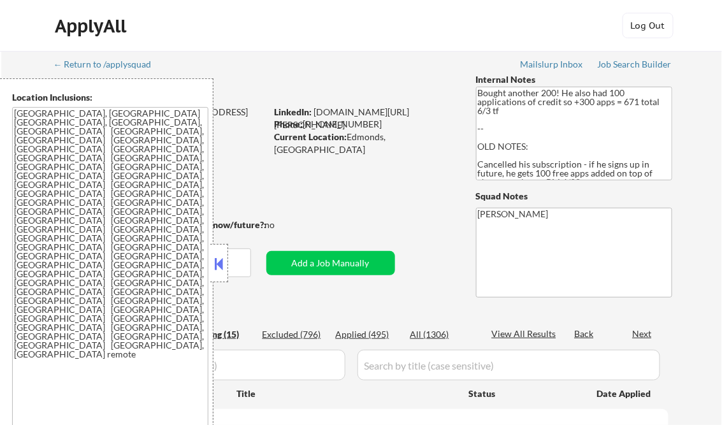
select select ""pending""
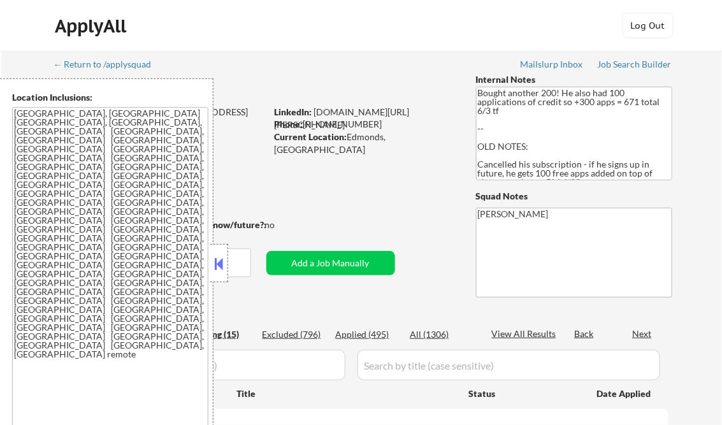
select select ""pending""
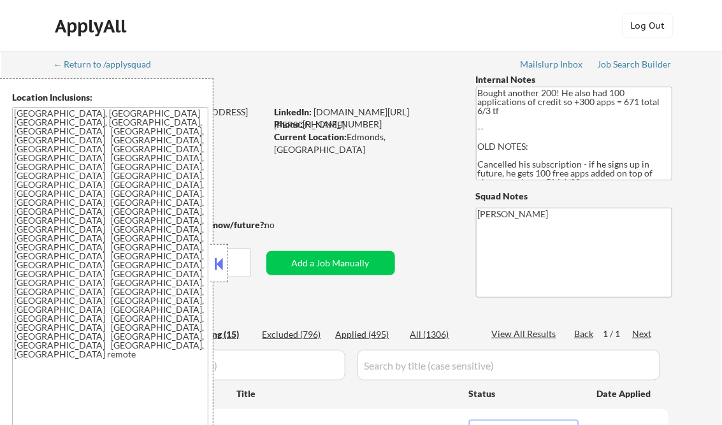
click at [222, 260] on button at bounding box center [219, 263] width 14 height 19
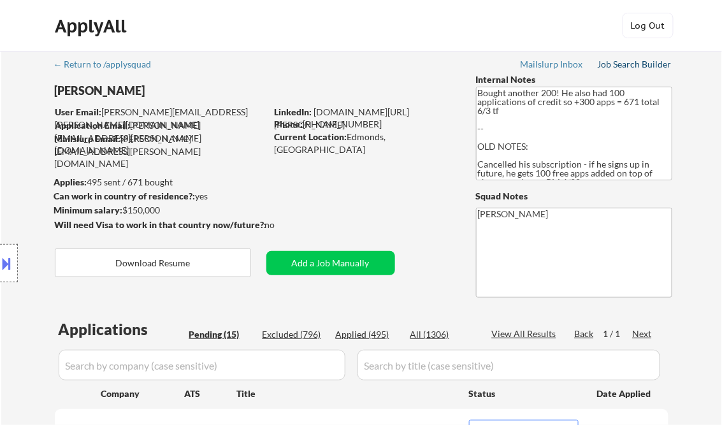
click at [623, 68] on div "Job Search Builder" at bounding box center [635, 64] width 75 height 9
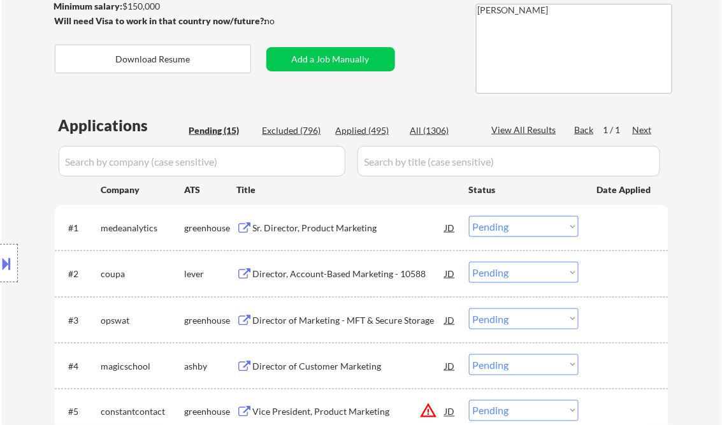
click at [337, 227] on div "Sr. Director, Product Marketing" at bounding box center [349, 228] width 192 height 13
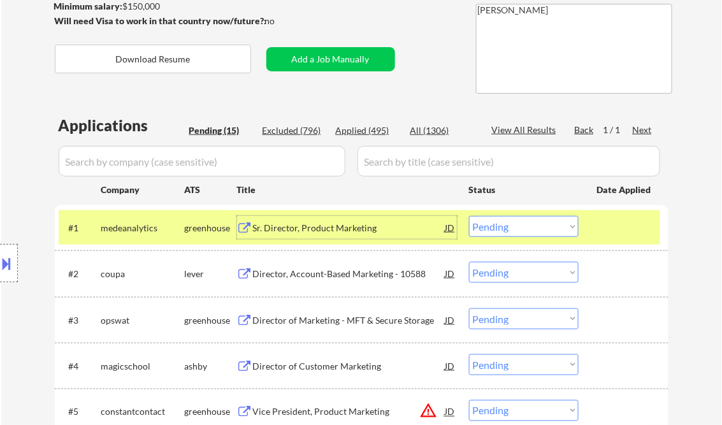
click at [518, 213] on div "#1 medeanalytics greenhouse Sr. Director, Product Marketing JD Choose an option…" at bounding box center [359, 227] width 601 height 34
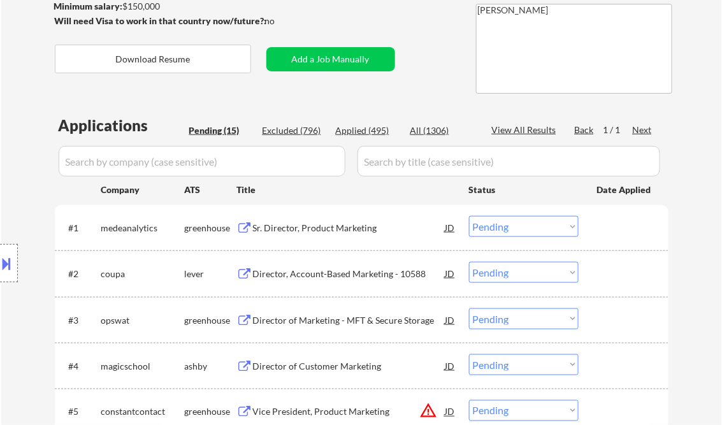
drag, startPoint x: 524, startPoint y: 231, endPoint x: 522, endPoint y: 238, distance: 7.1
click at [524, 231] on select "Choose an option... Pending Applied Excluded (Questions) Excluded (Expired) Exc…" at bounding box center [524, 226] width 110 height 21
click at [469, 216] on select "Choose an option... Pending Applied Excluded (Questions) Excluded (Expired) Exc…" at bounding box center [524, 226] width 110 height 21
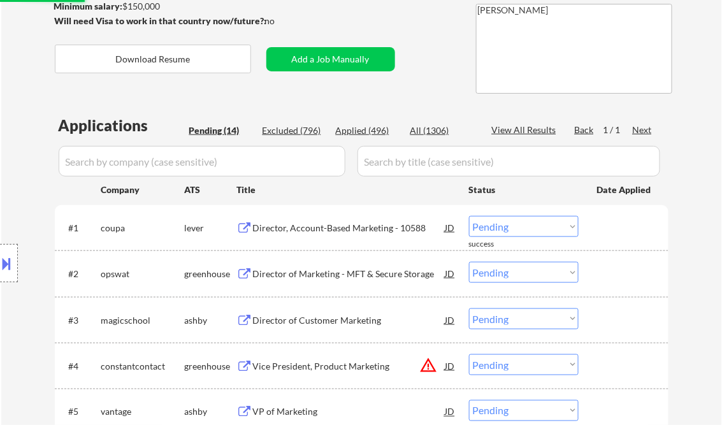
click at [282, 231] on div "Director, Account-Based Marketing - 10588" at bounding box center [349, 228] width 192 height 13
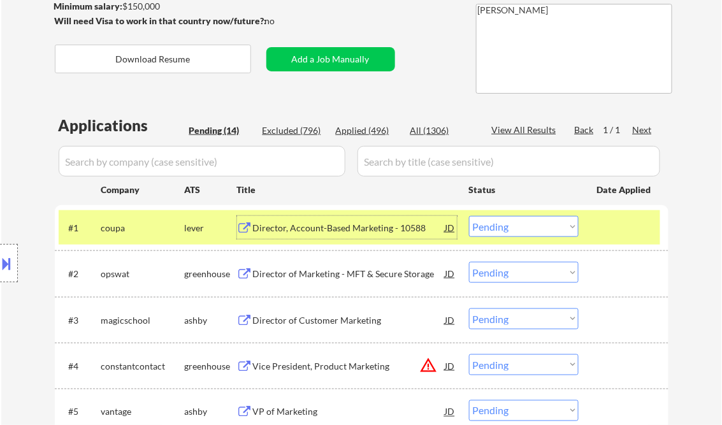
click at [9, 251] on div at bounding box center [9, 263] width 18 height 38
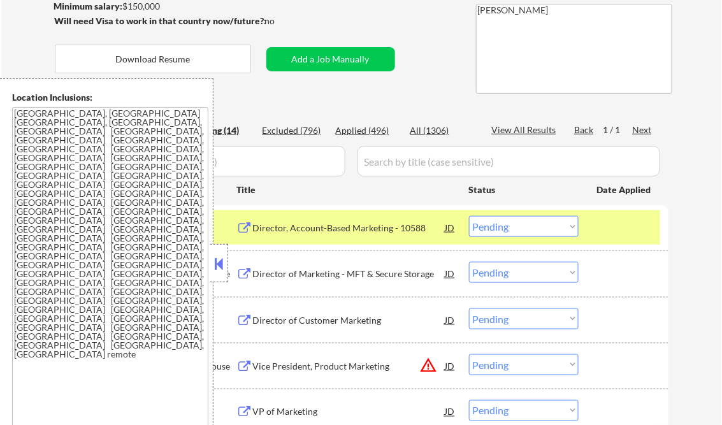
click at [223, 265] on button at bounding box center [219, 263] width 14 height 19
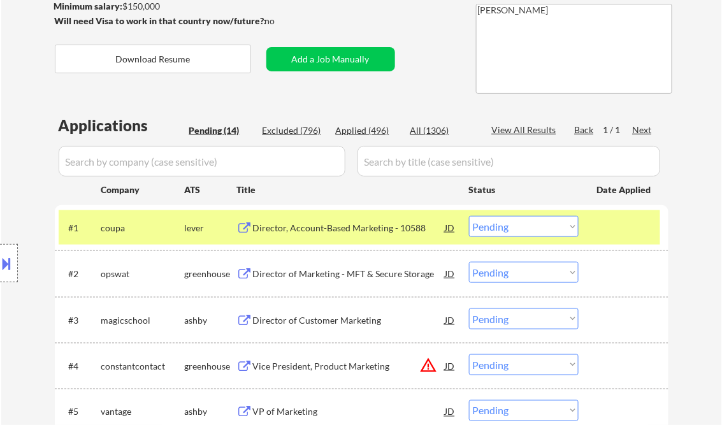
drag, startPoint x: 511, startPoint y: 228, endPoint x: 509, endPoint y: 238, distance: 10.4
click at [511, 228] on select "Choose an option... Pending Applied Excluded (Questions) Excluded (Expired) Exc…" at bounding box center [524, 226] width 110 height 21
click at [469, 216] on select "Choose an option... Pending Applied Excluded (Questions) Excluded (Expired) Exc…" at bounding box center [524, 226] width 110 height 21
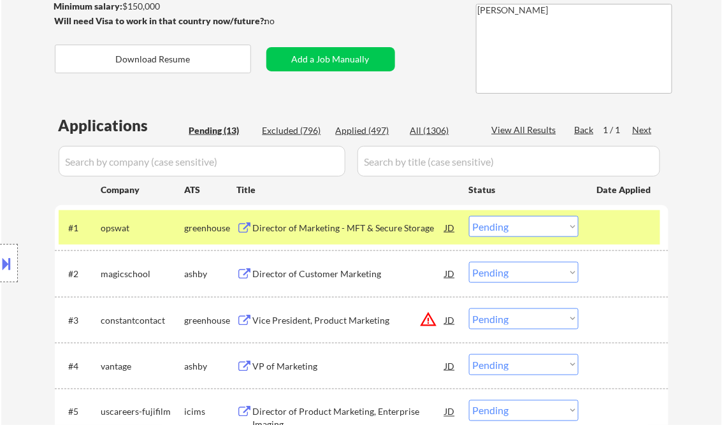
click at [330, 233] on div "Director of Marketing - MFT & Secure Storage" at bounding box center [349, 228] width 192 height 13
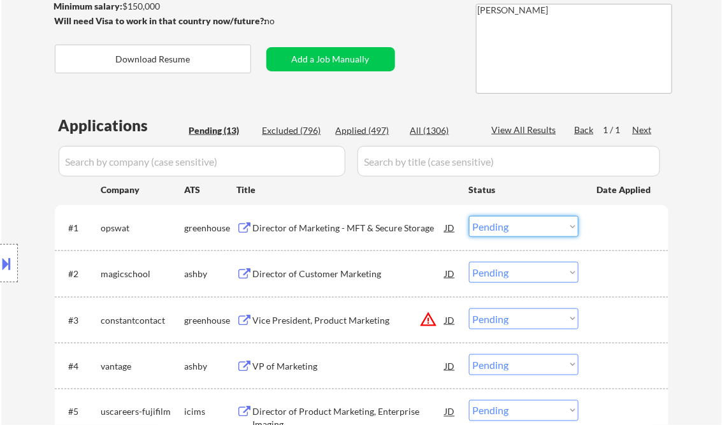
click at [507, 229] on select "Choose an option... Pending Applied Excluded (Questions) Excluded (Expired) Exc…" at bounding box center [524, 226] width 110 height 21
click at [469, 216] on select "Choose an option... Pending Applied Excluded (Questions) Excluded (Expired) Exc…" at bounding box center [524, 226] width 110 height 21
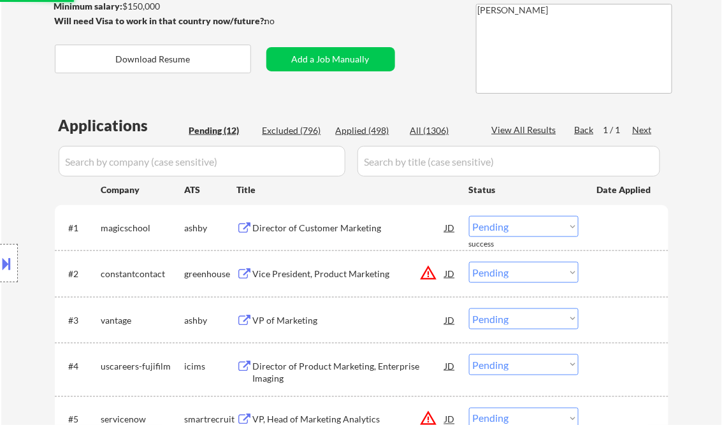
click at [306, 232] on div "Director of Customer Marketing" at bounding box center [349, 228] width 192 height 13
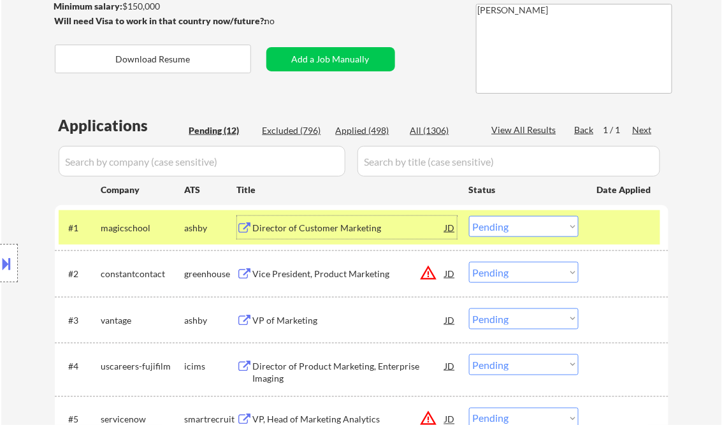
drag, startPoint x: 536, startPoint y: 224, endPoint x: 537, endPoint y: 231, distance: 6.4
click at [536, 224] on select "Choose an option... Pending Applied Excluded (Questions) Excluded (Expired) Exc…" at bounding box center [524, 226] width 110 height 21
click at [469, 216] on select "Choose an option... Pending Applied Excluded (Questions) Excluded (Expired) Exc…" at bounding box center [524, 226] width 110 height 21
click at [327, 278] on div "Vice President, Product Marketing" at bounding box center [349, 274] width 192 height 13
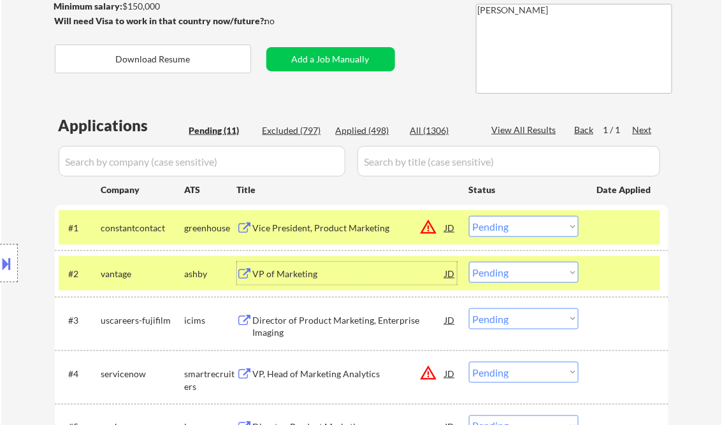
drag, startPoint x: 514, startPoint y: 229, endPoint x: 521, endPoint y: 233, distance: 8.3
click at [514, 229] on select "Choose an option... Pending Applied Excluded (Questions) Excluded (Expired) Exc…" at bounding box center [524, 226] width 110 height 21
click at [469, 216] on select "Choose an option... Pending Applied Excluded (Questions) Excluded (Expired) Exc…" at bounding box center [524, 226] width 110 height 21
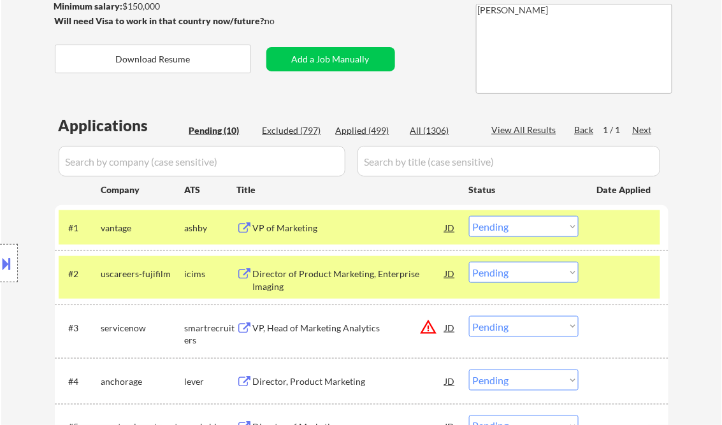
click at [631, 275] on div at bounding box center [625, 273] width 56 height 23
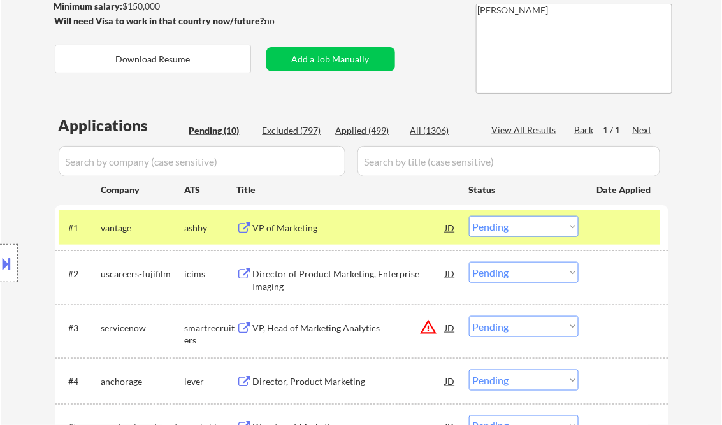
click at [634, 230] on div at bounding box center [625, 227] width 56 height 23
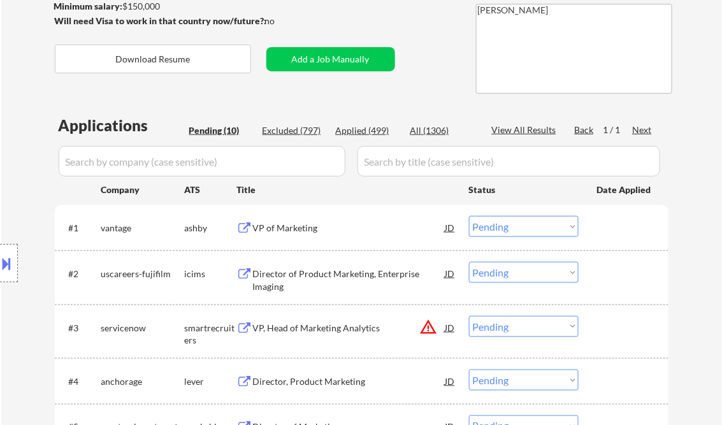
click at [289, 226] on div "VP of Marketing" at bounding box center [349, 228] width 192 height 13
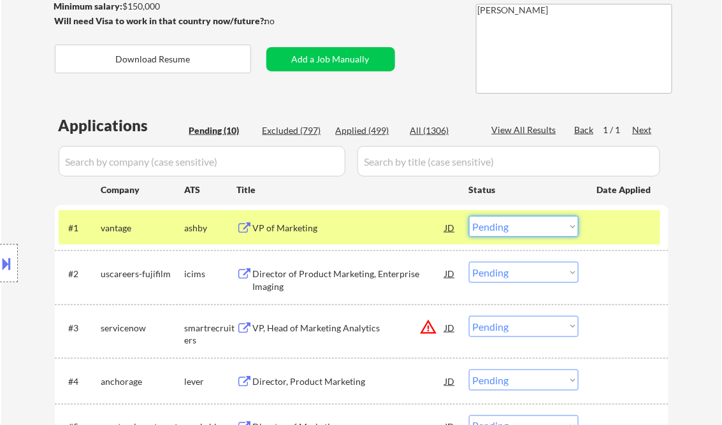
click at [490, 229] on select "Choose an option... Pending Applied Excluded (Questions) Excluded (Expired) Exc…" at bounding box center [524, 226] width 110 height 21
click at [469, 216] on select "Choose an option... Pending Applied Excluded (Questions) Excluded (Expired) Exc…" at bounding box center [524, 226] width 110 height 21
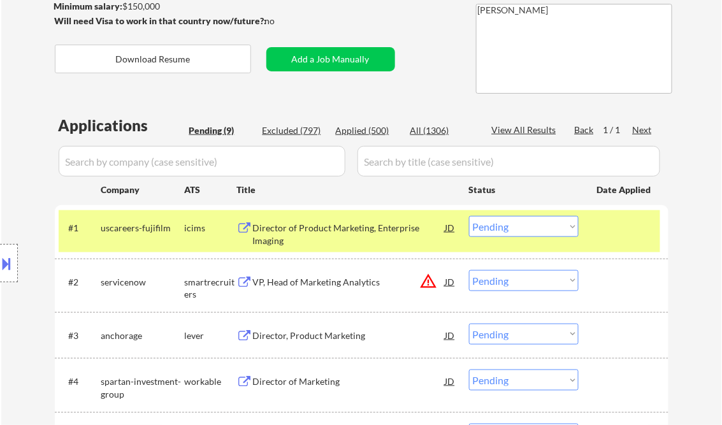
click at [305, 231] on div "Director of Product Marketing, Enterprise Imaging" at bounding box center [349, 234] width 192 height 25
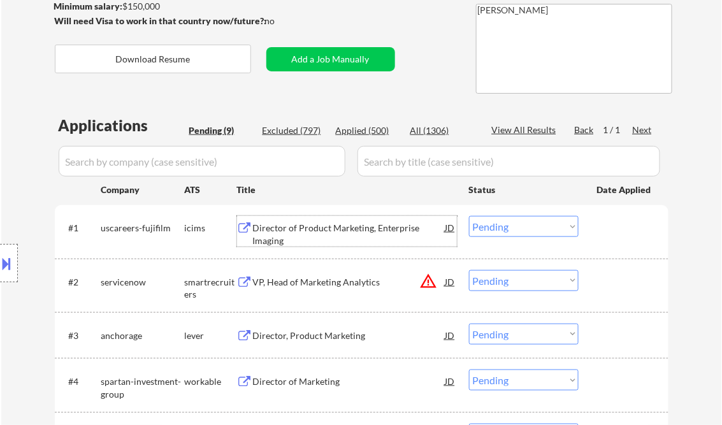
click at [526, 233] on select "Choose an option... Pending Applied Excluded (Questions) Excluded (Expired) Exc…" at bounding box center [524, 226] width 110 height 21
click at [469, 216] on select "Choose an option... Pending Applied Excluded (Questions) Excluded (Expired) Exc…" at bounding box center [524, 226] width 110 height 21
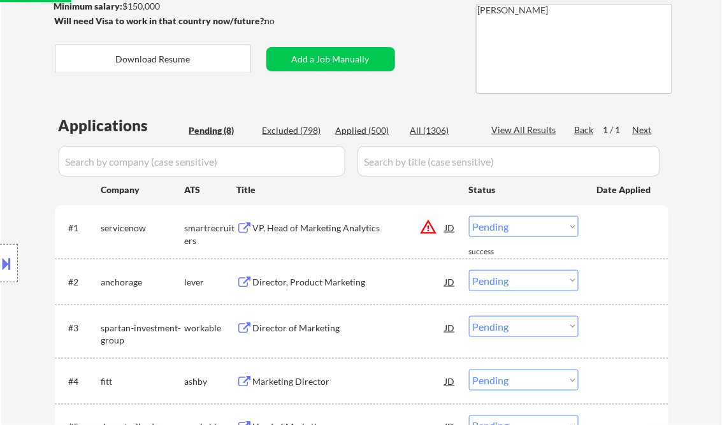
click at [339, 226] on div "VP, Head of Marketing Analytics" at bounding box center [349, 228] width 192 height 13
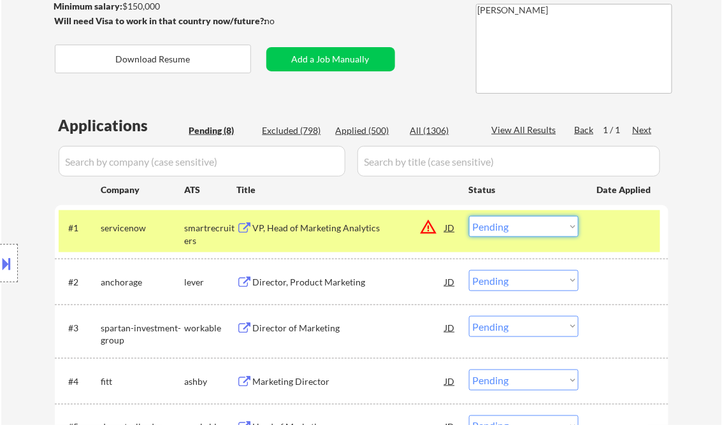
drag, startPoint x: 498, startPoint y: 230, endPoint x: 510, endPoint y: 236, distance: 12.8
click at [498, 230] on select "Choose an option... Pending Applied Excluded (Questions) Excluded (Expired) Exc…" at bounding box center [524, 226] width 110 height 21
click at [469, 216] on select "Choose an option... Pending Applied Excluded (Questions) Excluded (Expired) Exc…" at bounding box center [524, 226] width 110 height 21
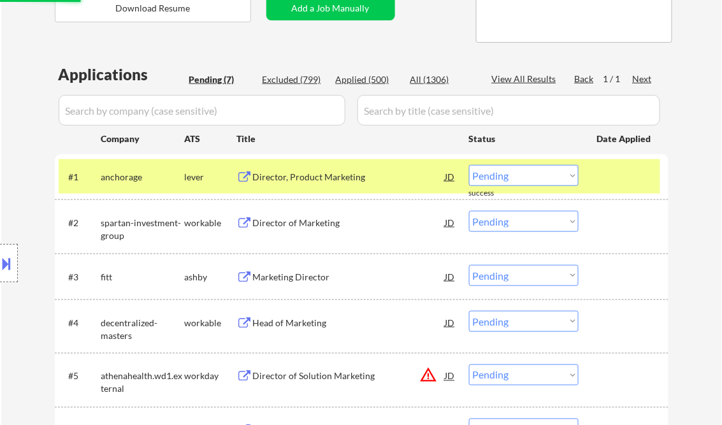
click at [322, 180] on div "Director, Product Marketing" at bounding box center [349, 177] width 192 height 13
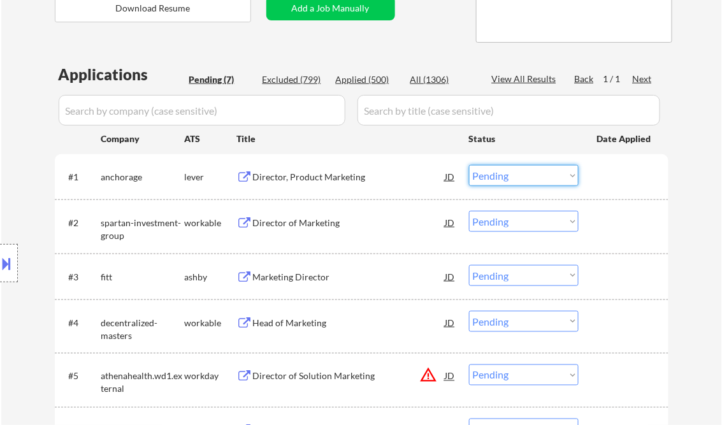
drag, startPoint x: 487, startPoint y: 176, endPoint x: 496, endPoint y: 186, distance: 13.5
click at [487, 176] on select "Choose an option... Pending Applied Excluded (Questions) Excluded (Expired) Exc…" at bounding box center [524, 175] width 110 height 21
click at [469, 165] on select "Choose an option... Pending Applied Excluded (Questions) Excluded (Expired) Exc…" at bounding box center [524, 175] width 110 height 21
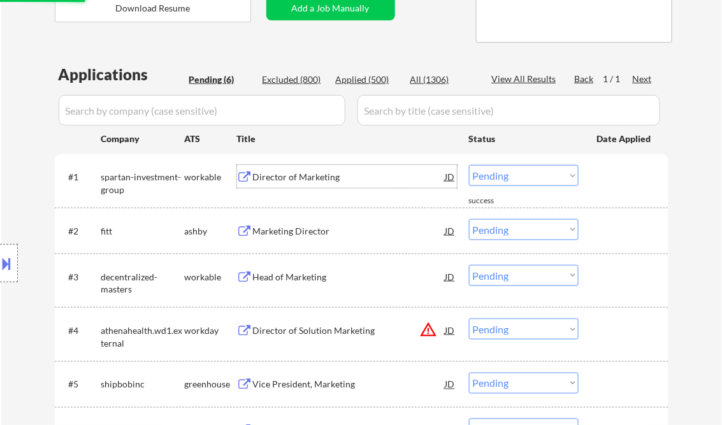
click at [295, 179] on div "Director of Marketing" at bounding box center [349, 177] width 192 height 13
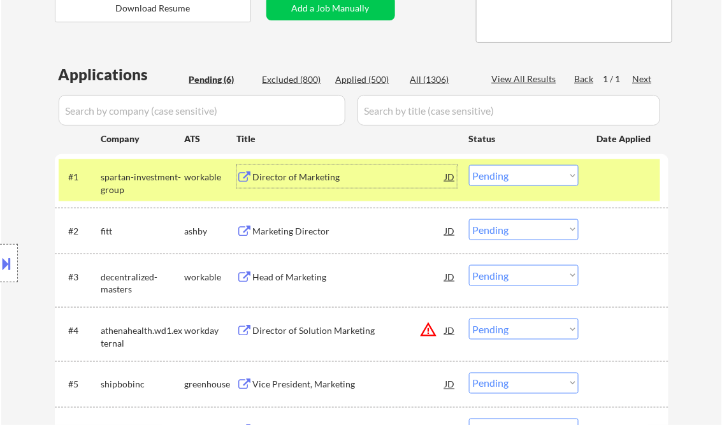
click at [15, 257] on div at bounding box center [9, 263] width 18 height 38
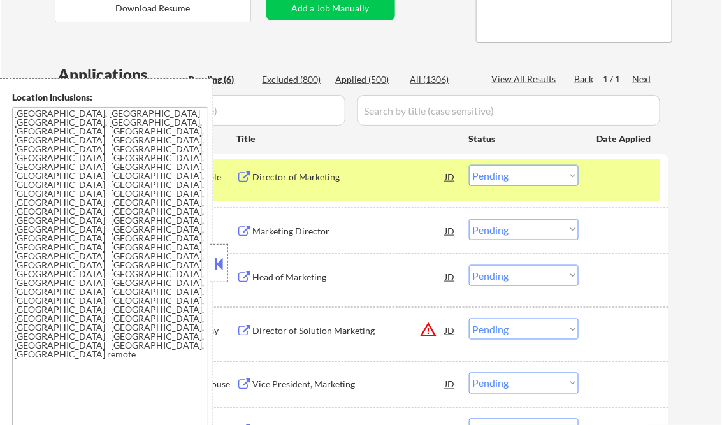
click at [218, 264] on button at bounding box center [219, 263] width 14 height 19
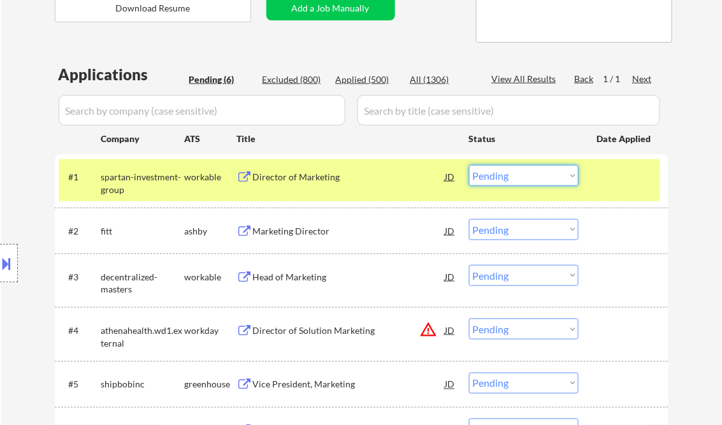
drag, startPoint x: 522, startPoint y: 176, endPoint x: 522, endPoint y: 187, distance: 11.5
click at [522, 176] on select "Choose an option... Pending Applied Excluded (Questions) Excluded (Expired) Exc…" at bounding box center [524, 175] width 110 height 21
click at [469, 165] on select "Choose an option... Pending Applied Excluded (Questions) Excluded (Expired) Exc…" at bounding box center [524, 175] width 110 height 21
click at [305, 232] on div "Marketing Director" at bounding box center [349, 231] width 192 height 13
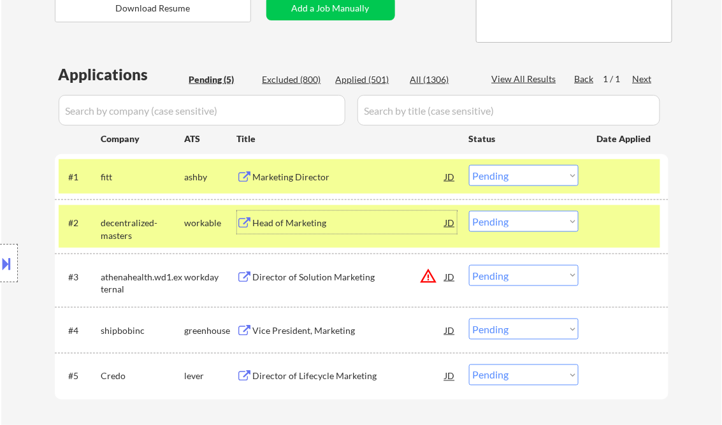
click at [524, 176] on select "Choose an option... Pending Applied Excluded (Questions) Excluded (Expired) Exc…" at bounding box center [524, 175] width 110 height 21
click at [469, 165] on select "Choose an option... Pending Applied Excluded (Questions) Excluded (Expired) Exc…" at bounding box center [524, 175] width 110 height 21
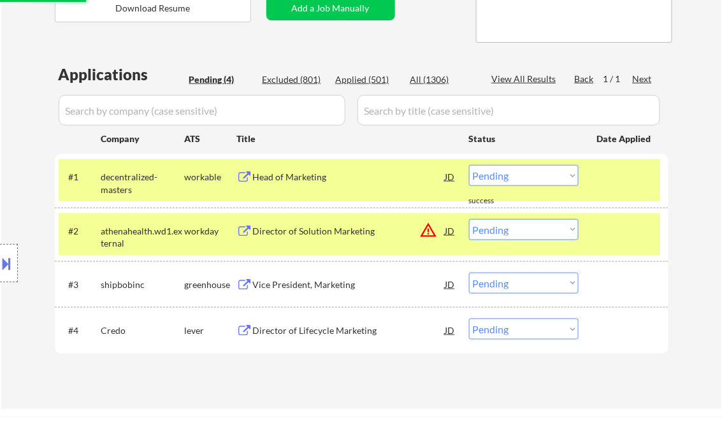
click at [614, 224] on div at bounding box center [625, 230] width 56 height 23
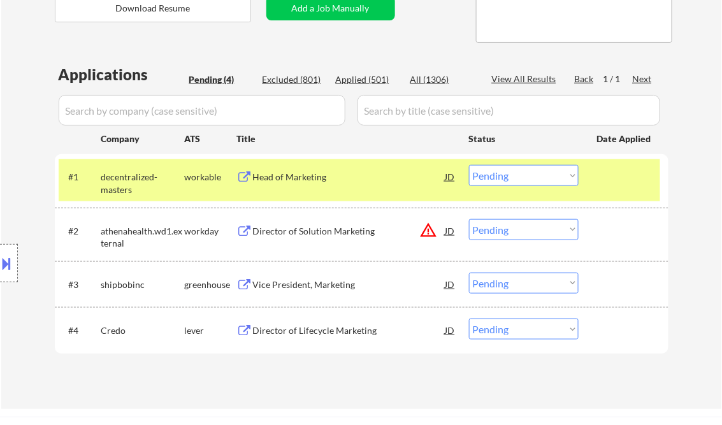
click at [623, 177] on div at bounding box center [625, 176] width 56 height 23
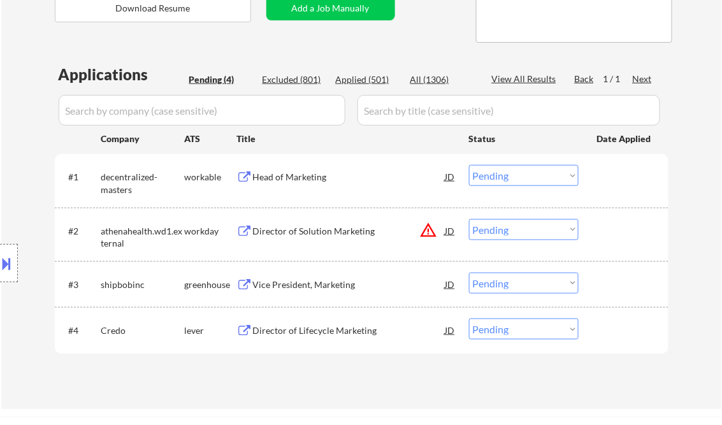
click at [292, 189] on div "#1 decentralized-masters workable Head of Marketing JD warning_amber Choose an …" at bounding box center [359, 180] width 601 height 42
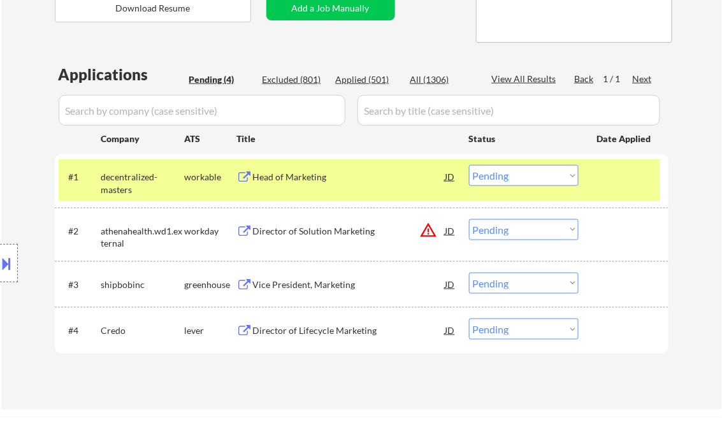
click at [621, 176] on div at bounding box center [625, 176] width 56 height 23
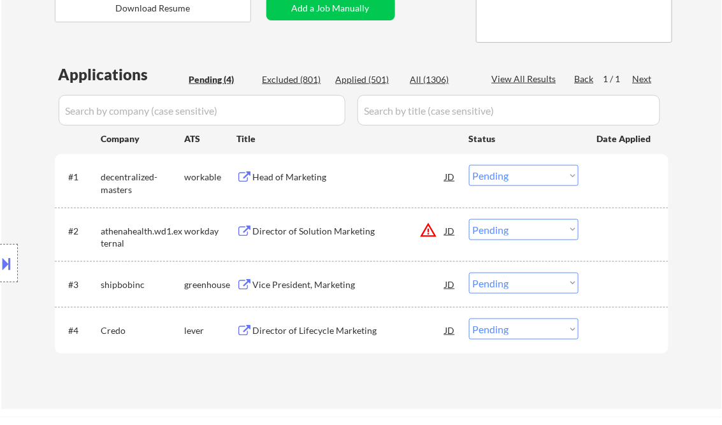
click at [313, 180] on div "Head of Marketing" at bounding box center [349, 177] width 192 height 13
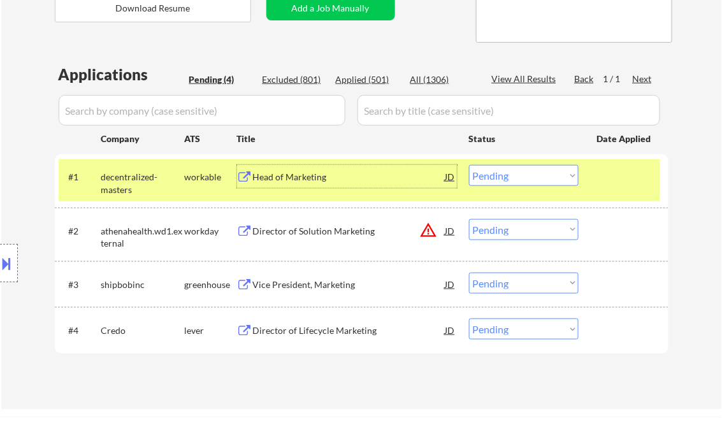
drag, startPoint x: 517, startPoint y: 177, endPoint x: 535, endPoint y: 185, distance: 19.4
click at [517, 177] on select "Choose an option... Pending Applied Excluded (Questions) Excluded (Expired) Exc…" at bounding box center [524, 175] width 110 height 21
click at [469, 165] on select "Choose an option... Pending Applied Excluded (Questions) Excluded (Expired) Exc…" at bounding box center [524, 175] width 110 height 21
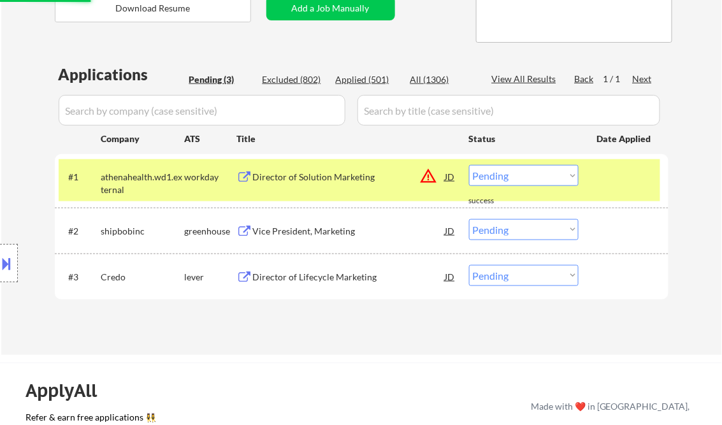
click at [312, 190] on div "#1 athenahealth.wd1.external workday Director of Solution Marketing JD warning_…" at bounding box center [359, 180] width 601 height 42
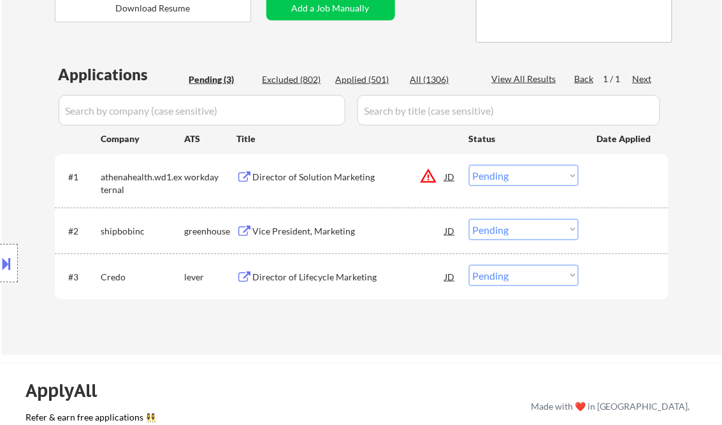
click at [319, 175] on div "Director of Solution Marketing" at bounding box center [349, 177] width 192 height 13
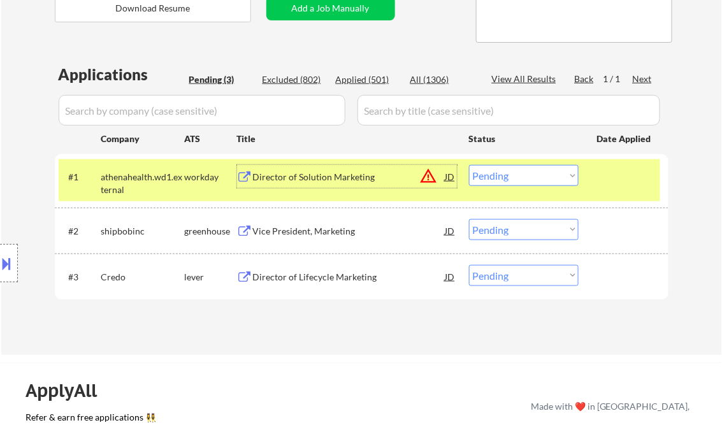
click at [535, 180] on select "Choose an option... Pending Applied Excluded (Questions) Excluded (Expired) Exc…" at bounding box center [524, 175] width 110 height 21
click at [469, 165] on select "Choose an option... Pending Applied Excluded (Questions) Excluded (Expired) Exc…" at bounding box center [524, 175] width 110 height 21
click at [332, 235] on div "Vice President, Marketing" at bounding box center [349, 231] width 192 height 13
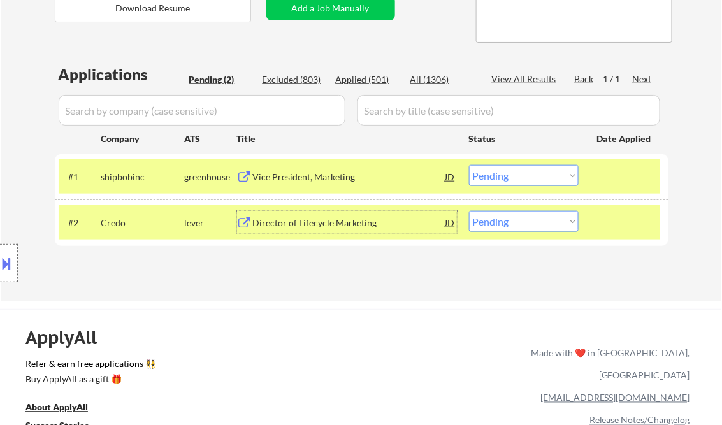
click at [500, 176] on select "Choose an option... Pending Applied Excluded (Questions) Excluded (Expired) Exc…" at bounding box center [524, 175] width 110 height 21
click at [469, 165] on select "Choose an option... Pending Applied Excluded (Questions) Excluded (Expired) Exc…" at bounding box center [524, 175] width 110 height 21
click at [331, 219] on div "Director of Lifecycle Marketing" at bounding box center [349, 223] width 192 height 13
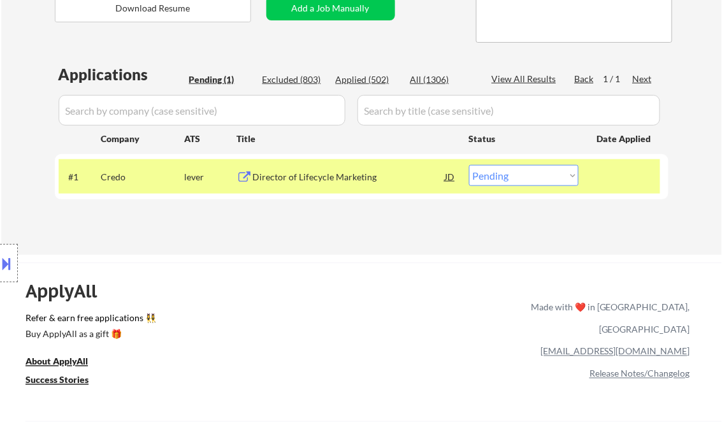
click at [510, 173] on select "Choose an option... Pending Applied Excluded (Questions) Excluded (Expired) Exc…" at bounding box center [524, 175] width 110 height 21
select select ""excluded__bad_match_""
click at [469, 165] on select "Choose an option... Pending Applied Excluded (Questions) Excluded (Expired) Exc…" at bounding box center [524, 175] width 110 height 21
click at [392, 276] on div "ApplyAll Refer & earn free applications 👯‍♀️ Buy ApplyAll as a gift 🎁 About App…" at bounding box center [361, 372] width 722 height 202
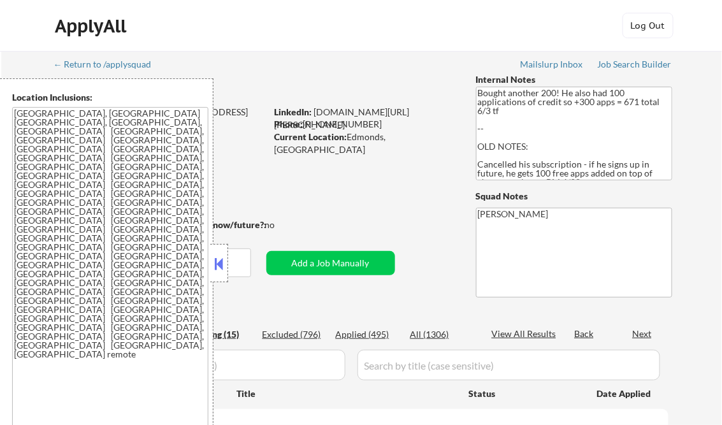
select select ""pending""
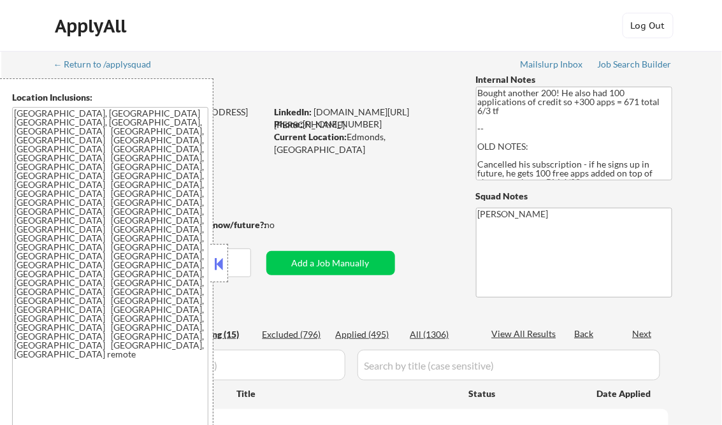
select select ""pending""
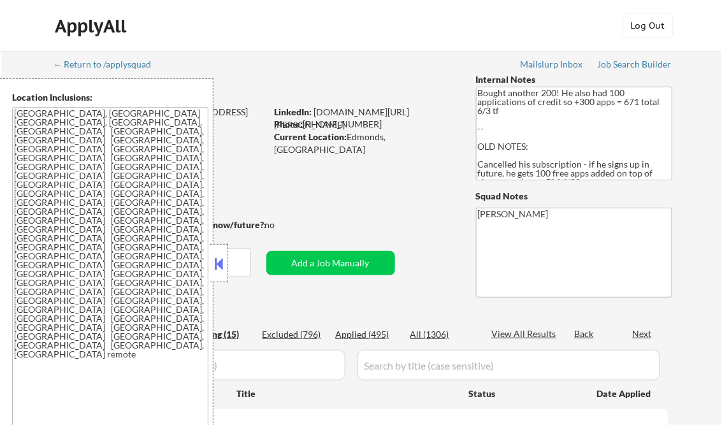
select select ""pending""
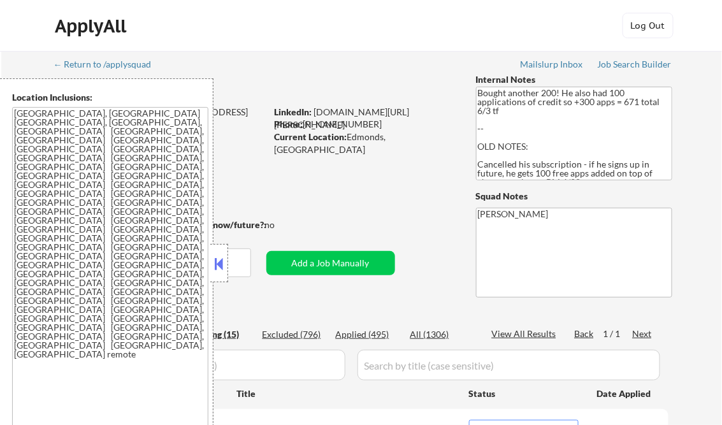
click at [219, 263] on button at bounding box center [219, 263] width 14 height 19
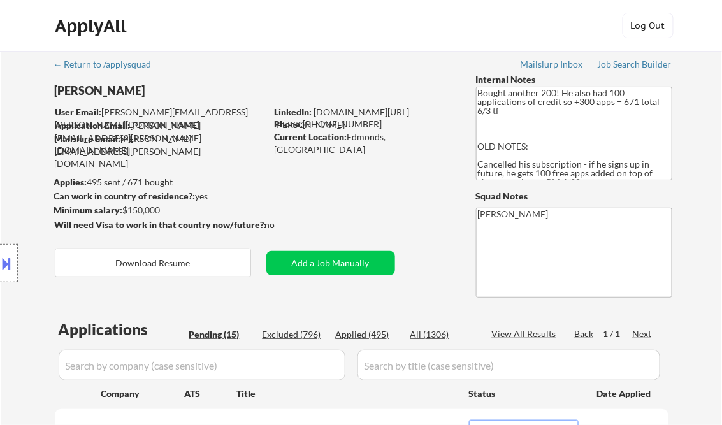
click at [371, 334] on div "Applied (495)" at bounding box center [368, 334] width 64 height 13
select select ""applied""
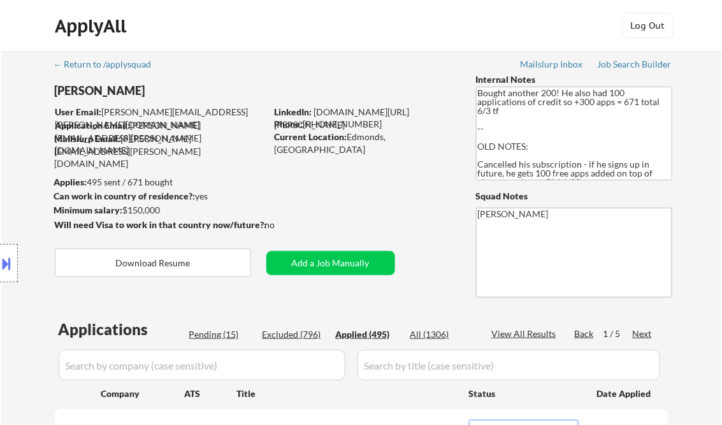
select select ""applied""
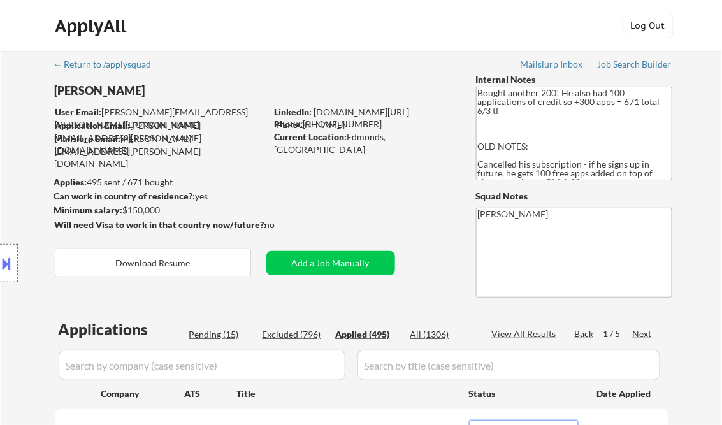
select select ""applied""
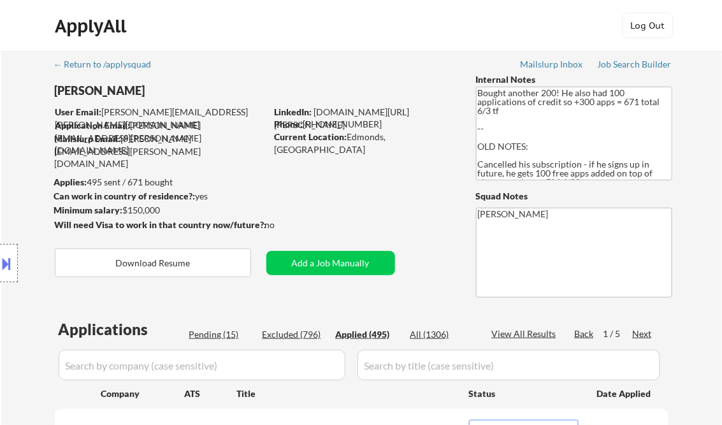
select select ""applied""
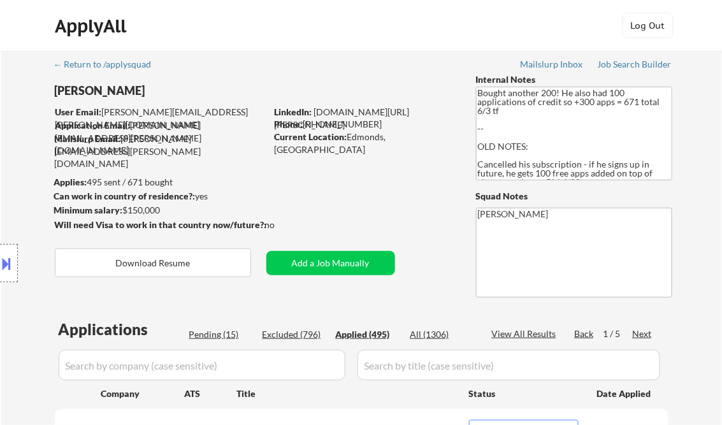
select select ""applied""
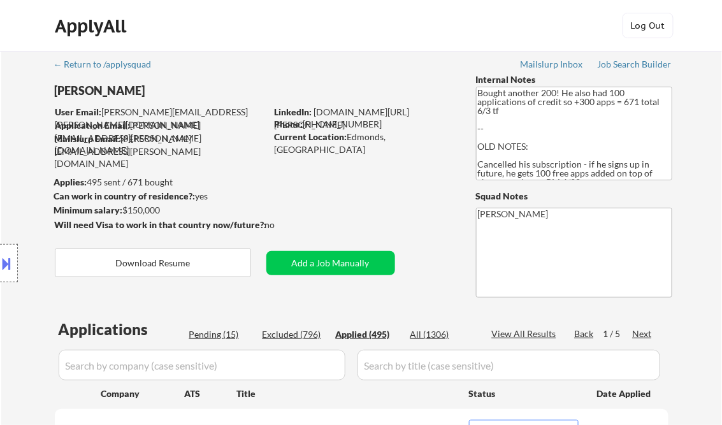
select select ""applied""
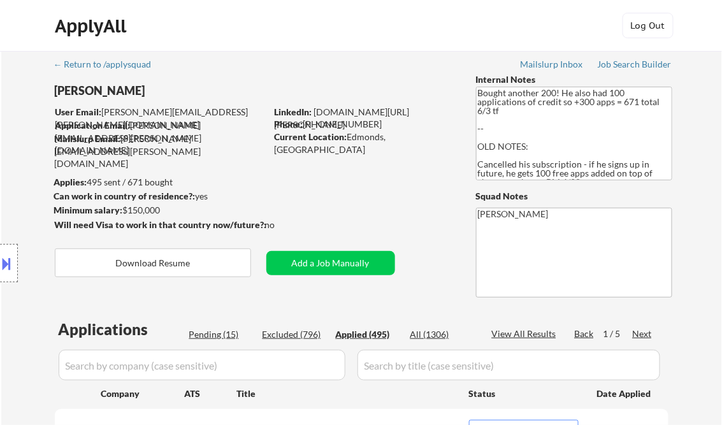
select select ""applied""
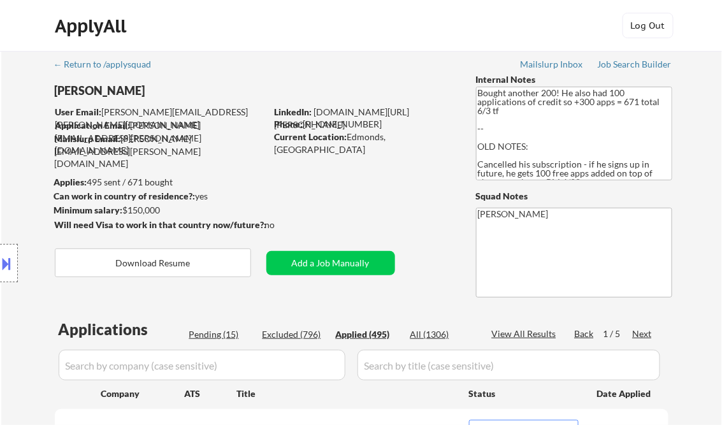
select select ""applied""
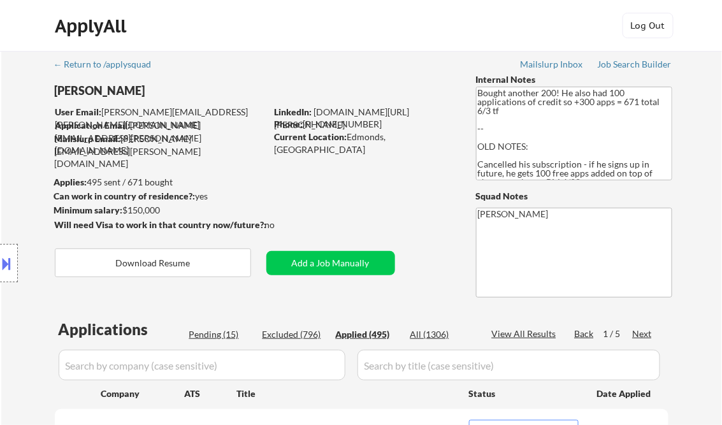
select select ""applied""
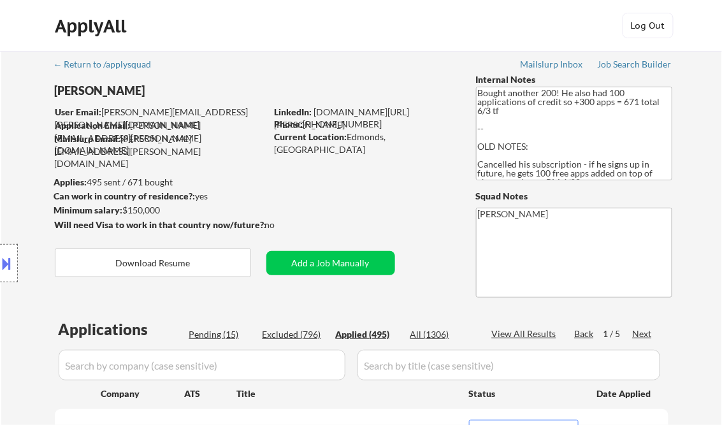
select select ""applied""
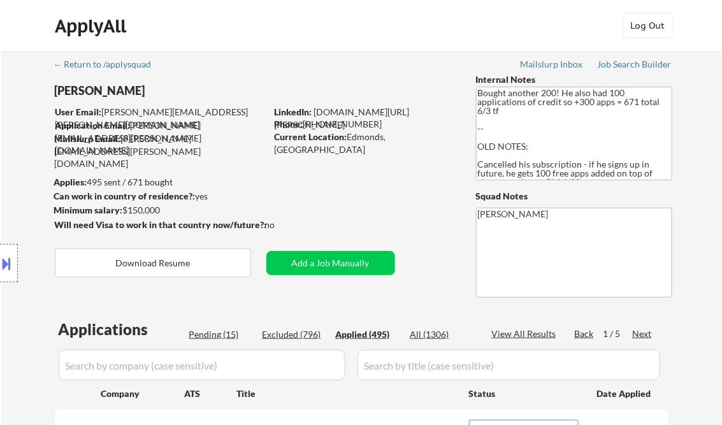
select select ""applied""
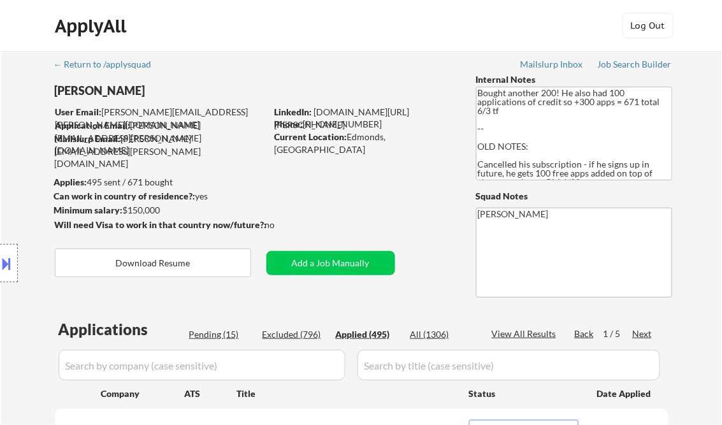
select select ""applied""
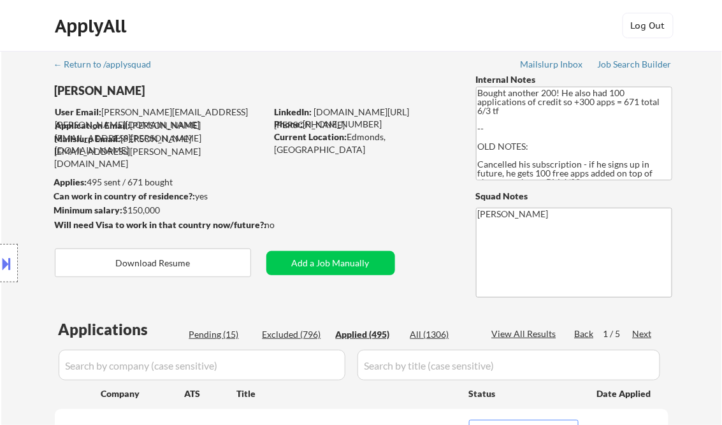
select select ""applied""
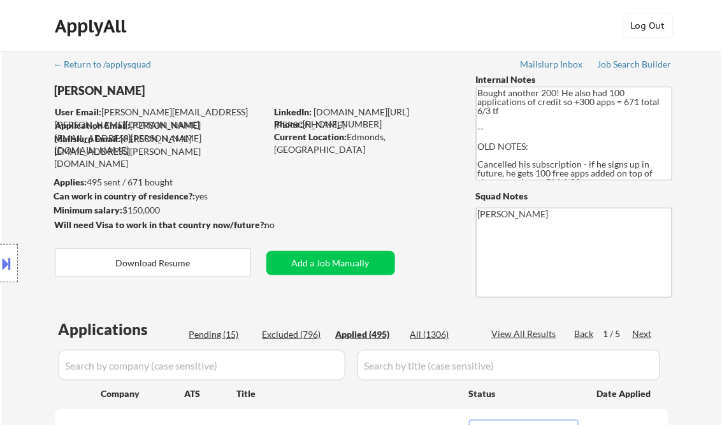
select select ""applied""
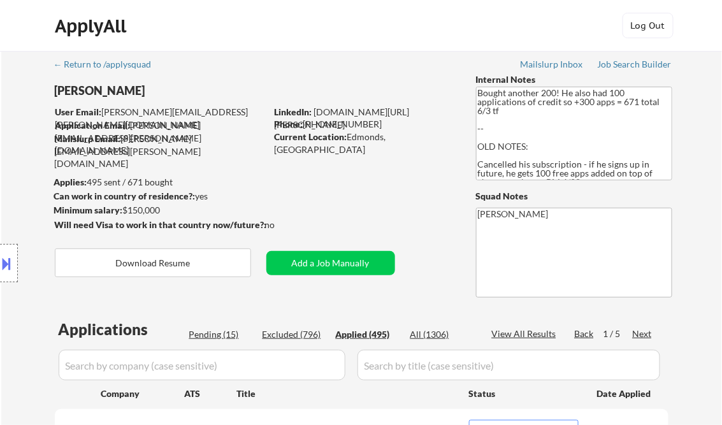
select select ""applied""
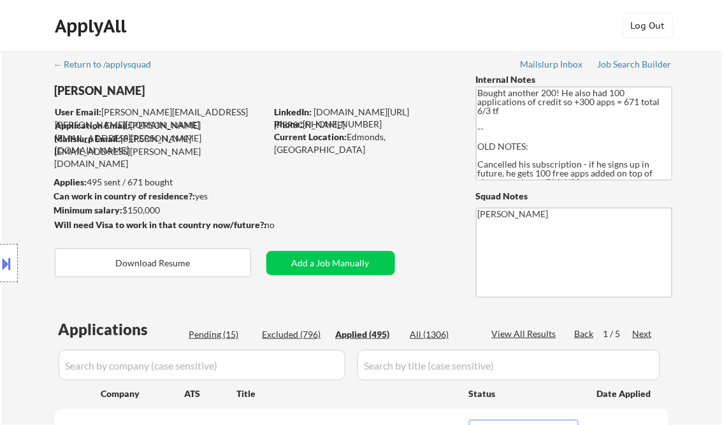
select select ""applied""
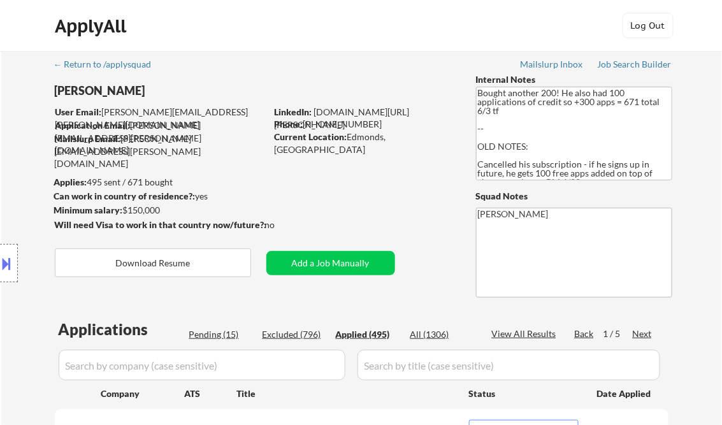
select select ""applied""
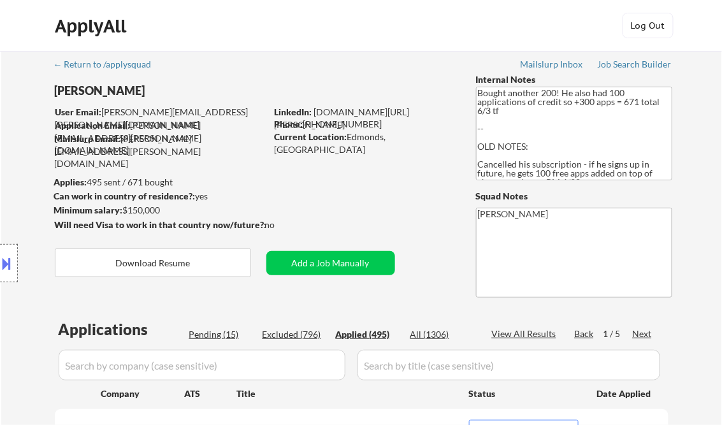
select select ""applied""
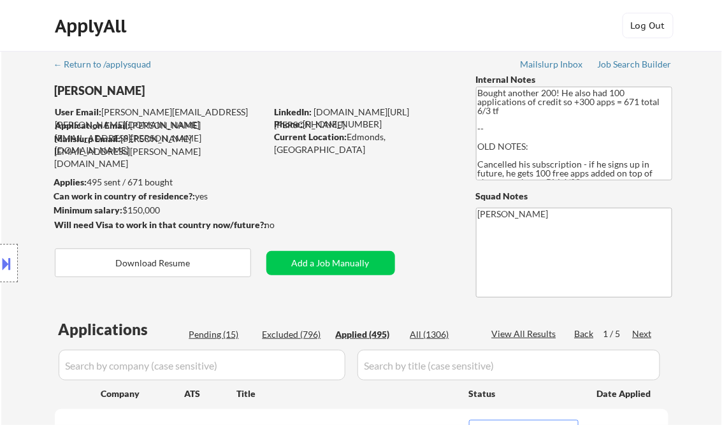
select select ""applied""
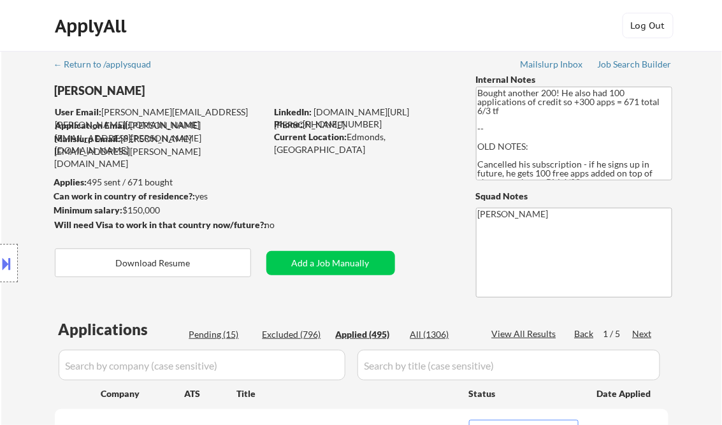
select select ""applied""
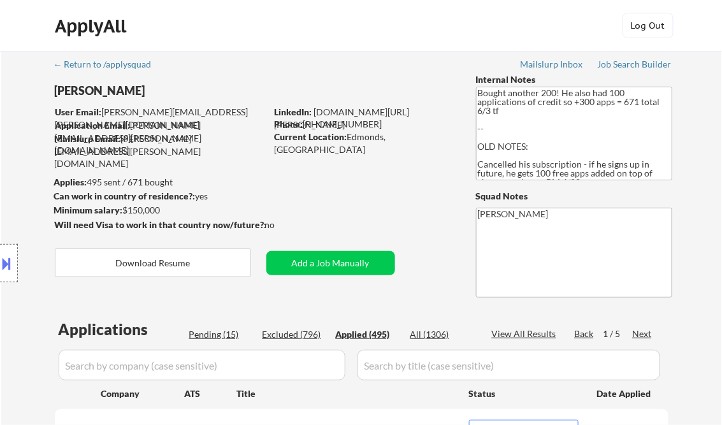
select select ""applied""
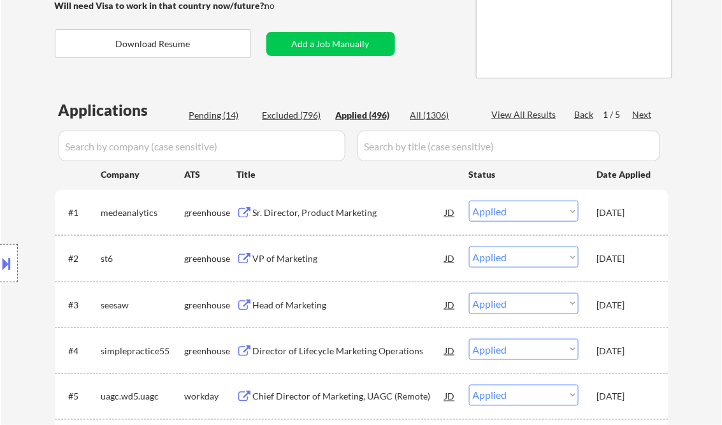
click at [520, 113] on div "View All Results" at bounding box center [526, 114] width 68 height 13
select select ""applied""
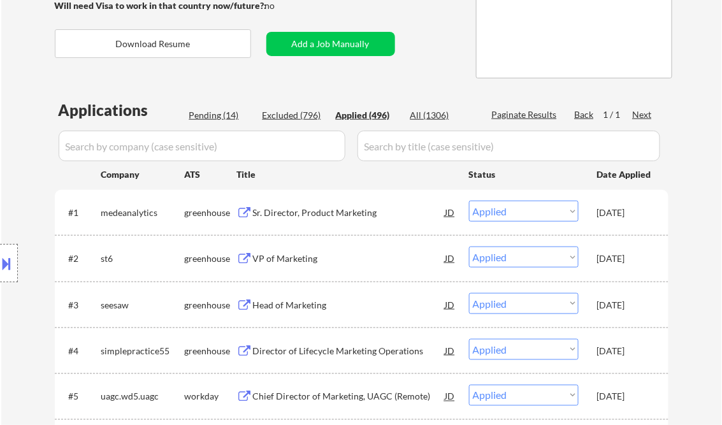
select select ""applied""
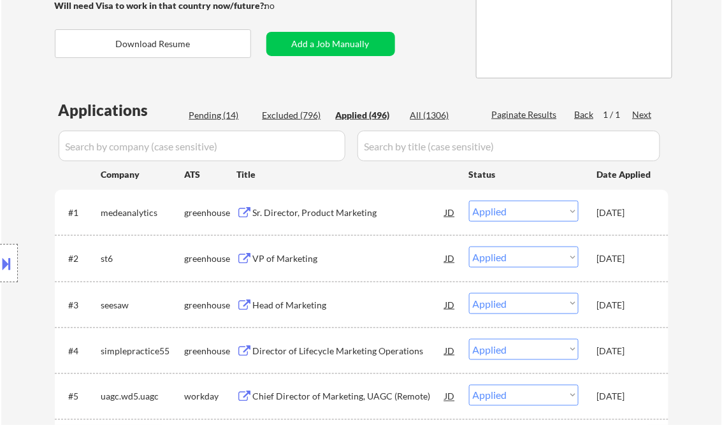
select select ""applied""
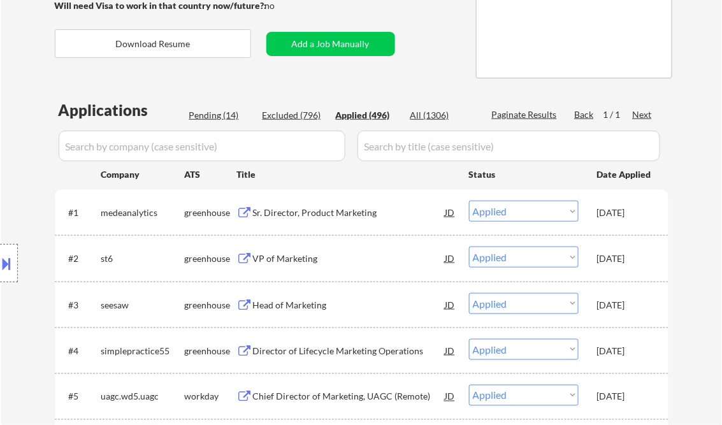
select select ""applied""
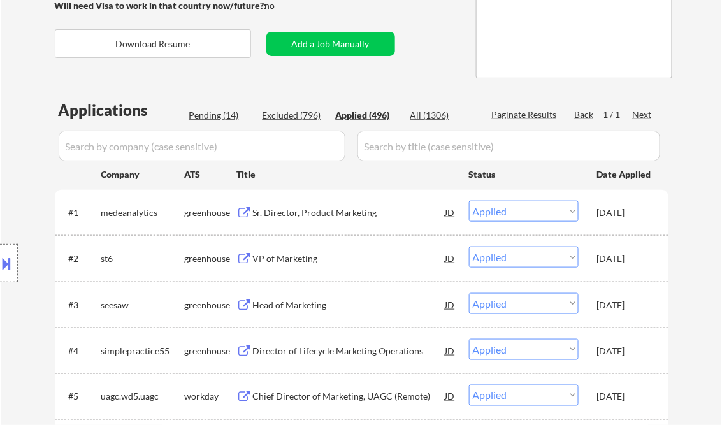
select select ""applied""
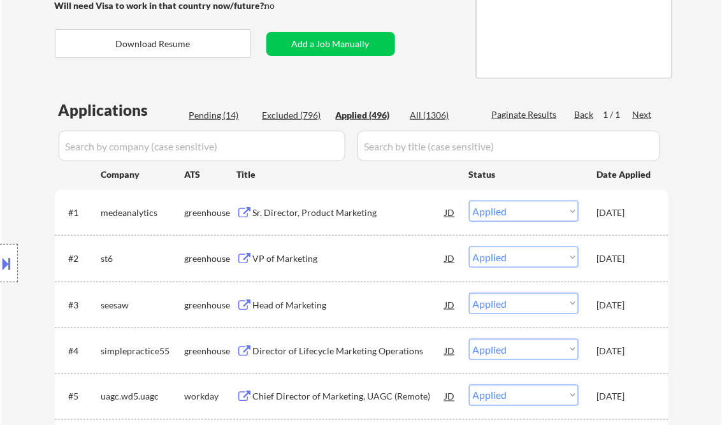
select select ""applied""
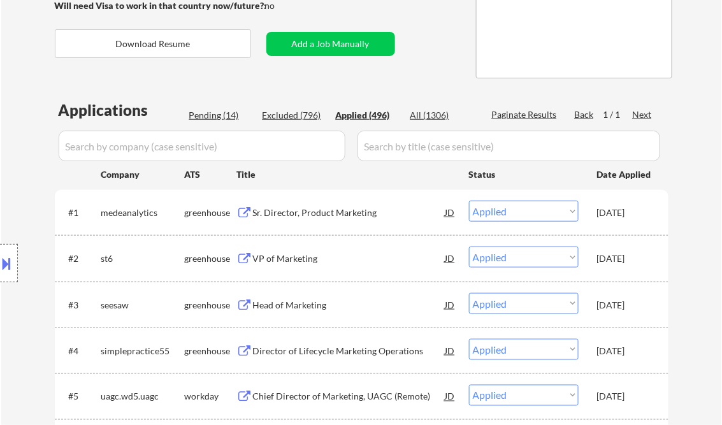
select select ""applied""
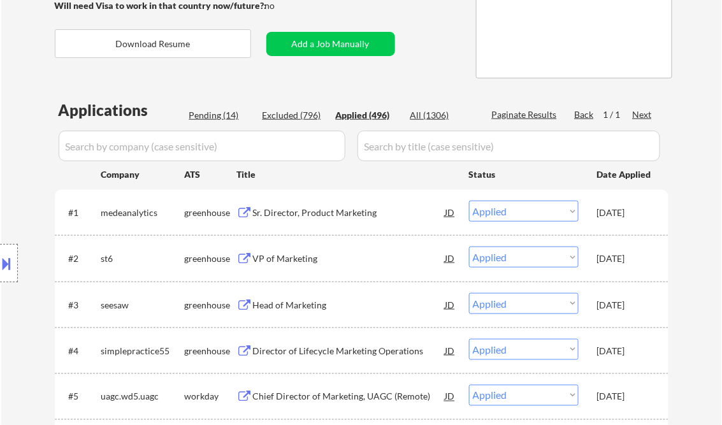
select select ""applied""
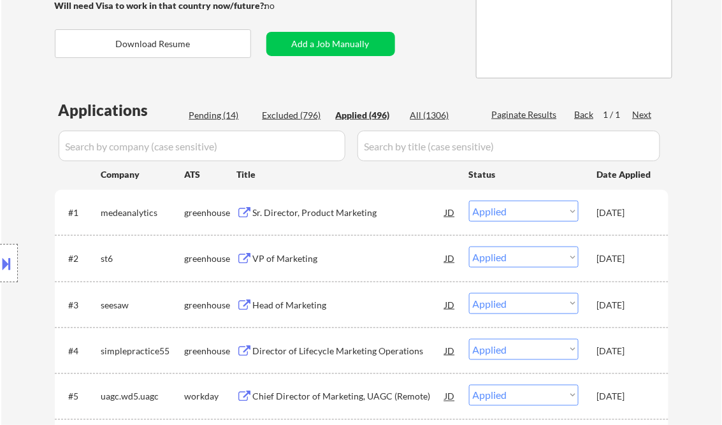
select select ""applied""
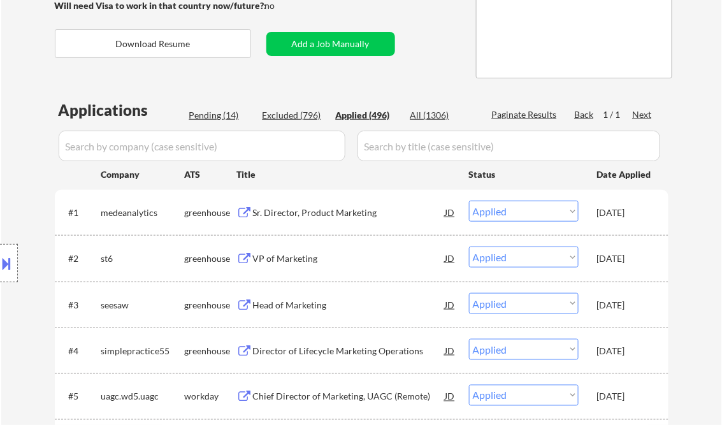
select select ""applied""
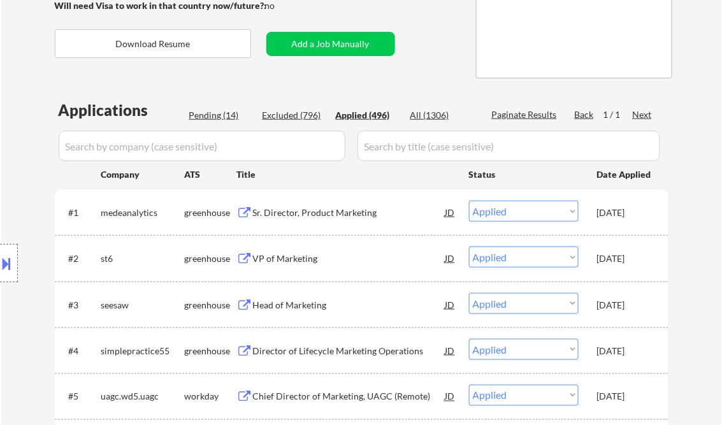
select select ""applied""
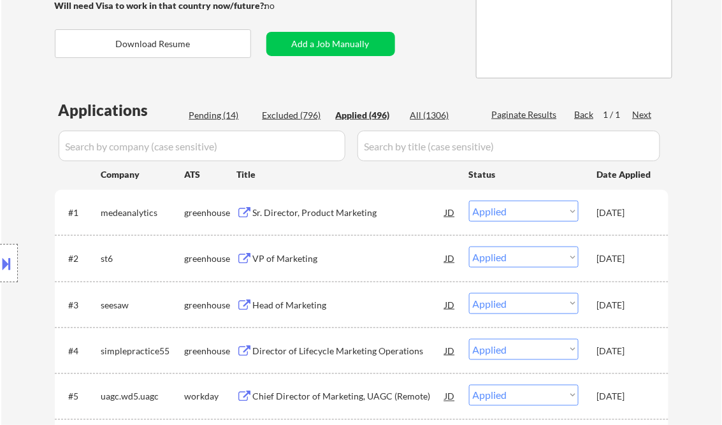
select select ""applied""
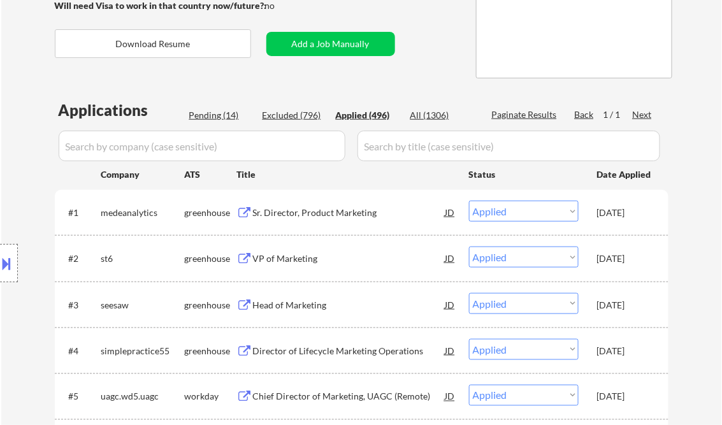
select select ""applied""
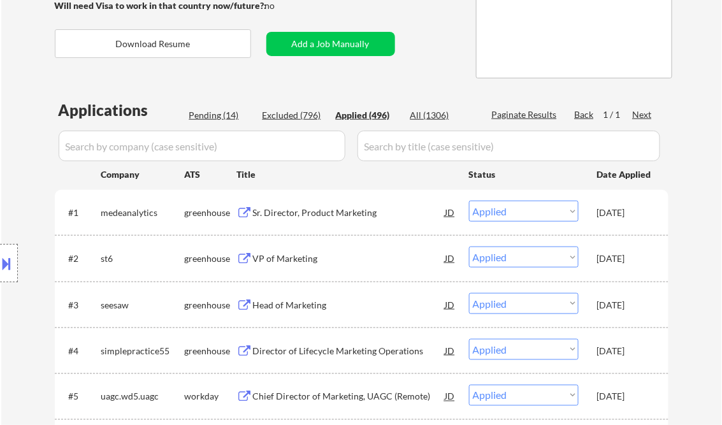
select select ""applied""
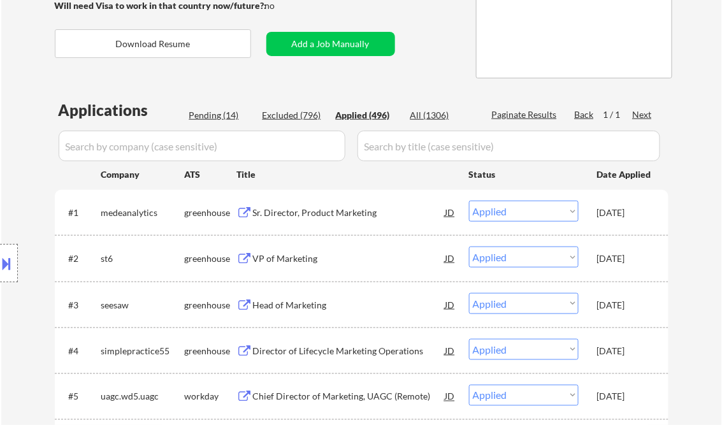
select select ""applied""
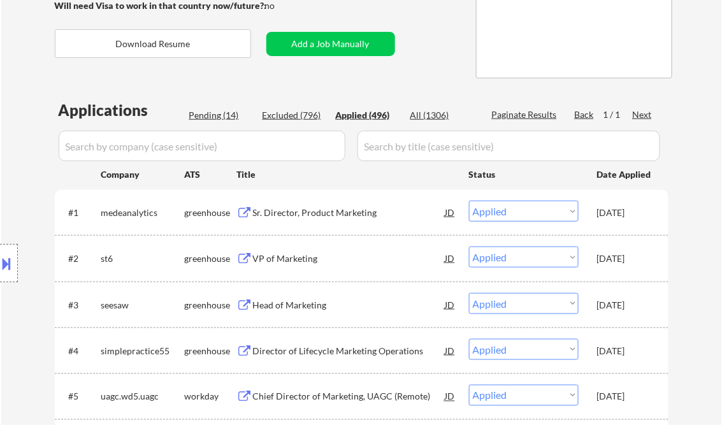
select select ""applied""
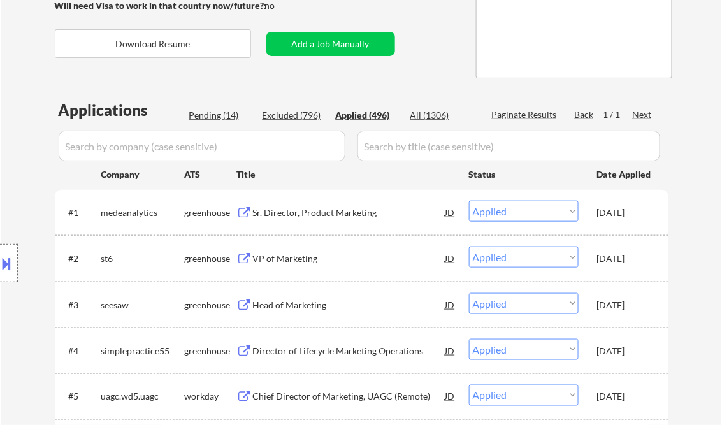
select select ""applied""
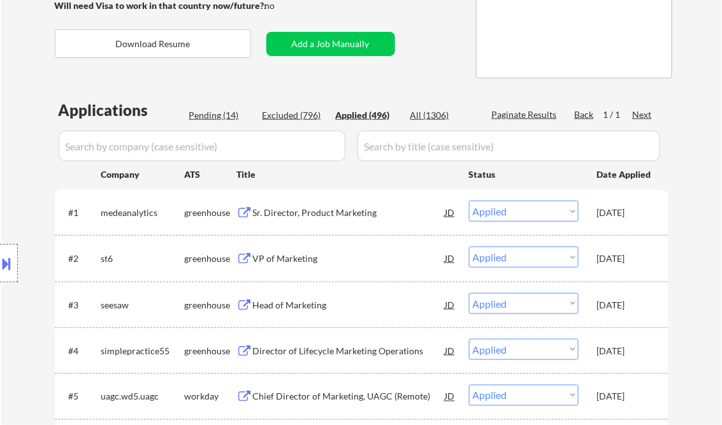
select select ""applied""
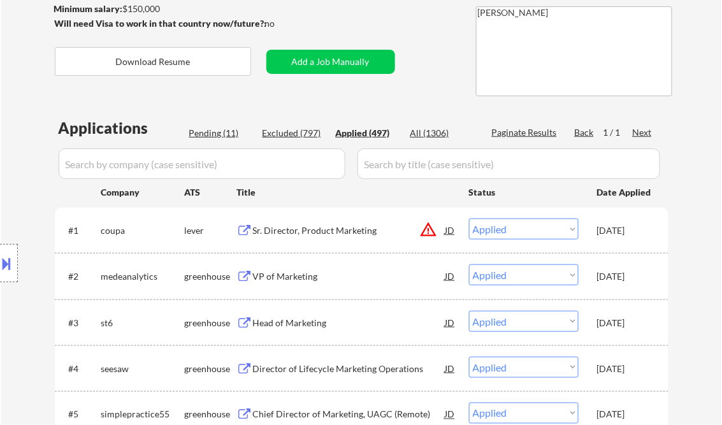
scroll to position [204, 0]
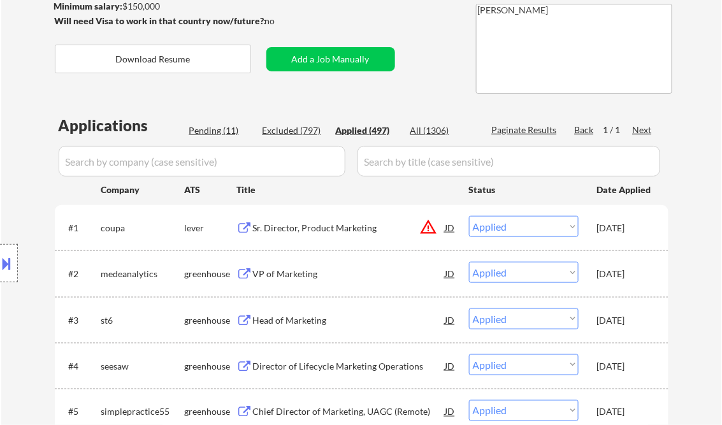
click at [319, 220] on div "Sr. Director, Product Marketing" at bounding box center [349, 227] width 192 height 23
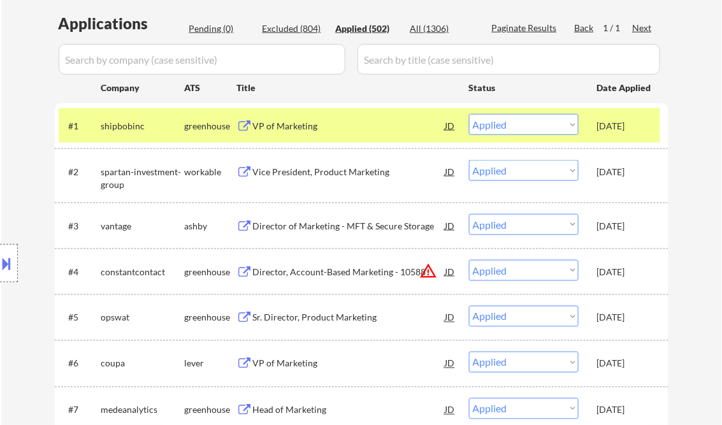
scroll to position [408, 0]
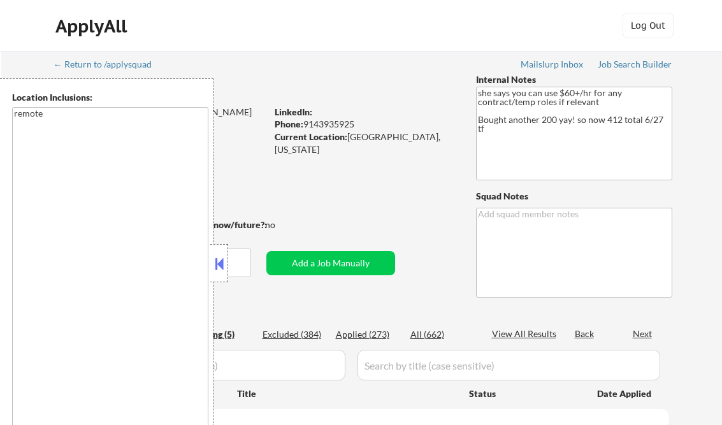
select select ""pending""
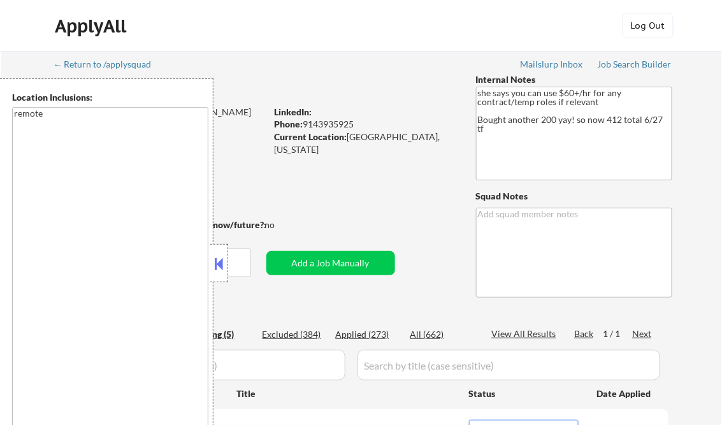
click at [216, 258] on button at bounding box center [219, 263] width 14 height 19
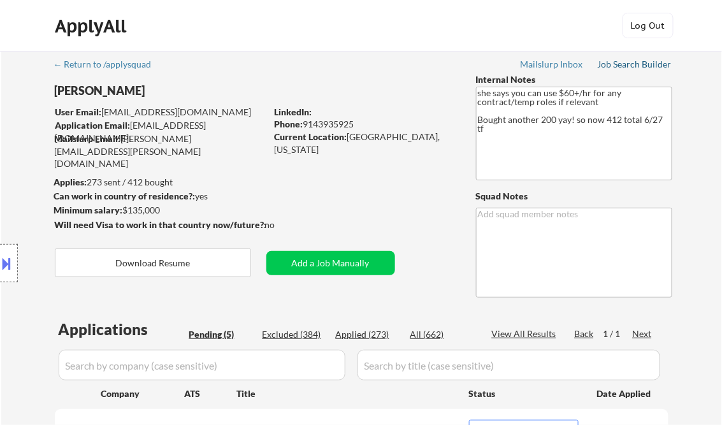
click at [635, 63] on div "Job Search Builder" at bounding box center [635, 64] width 75 height 9
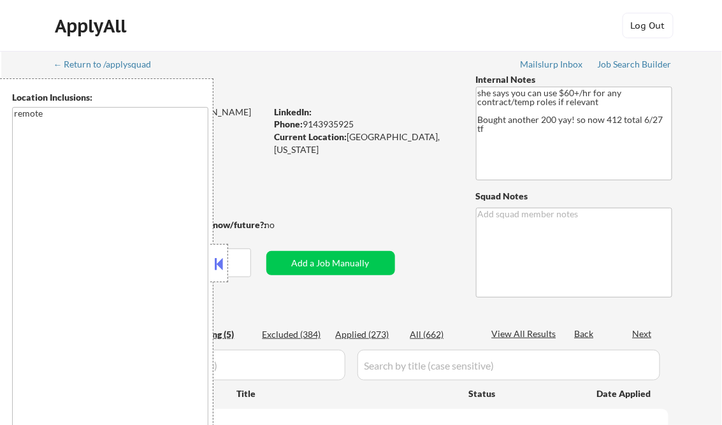
select select ""pending""
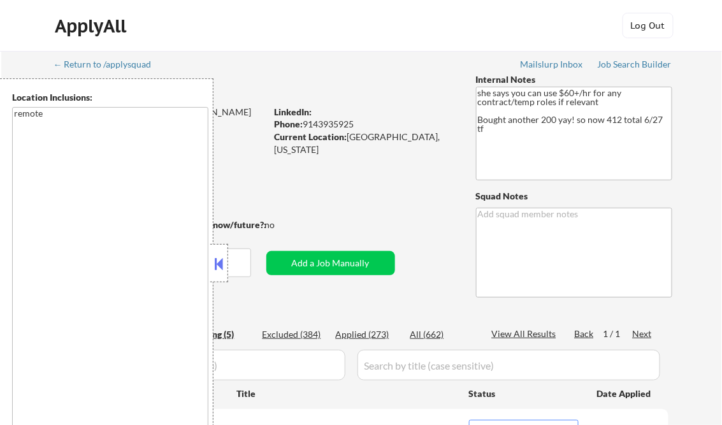
click at [220, 264] on button at bounding box center [219, 263] width 14 height 19
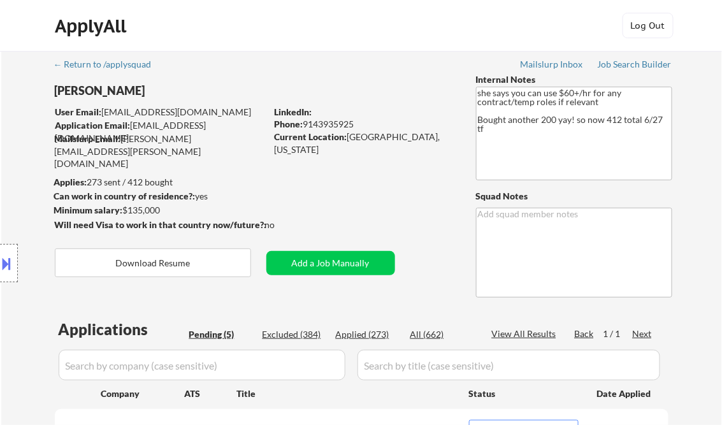
click at [354, 335] on div "Applied (273)" at bounding box center [368, 334] width 64 height 13
select select ""applied""
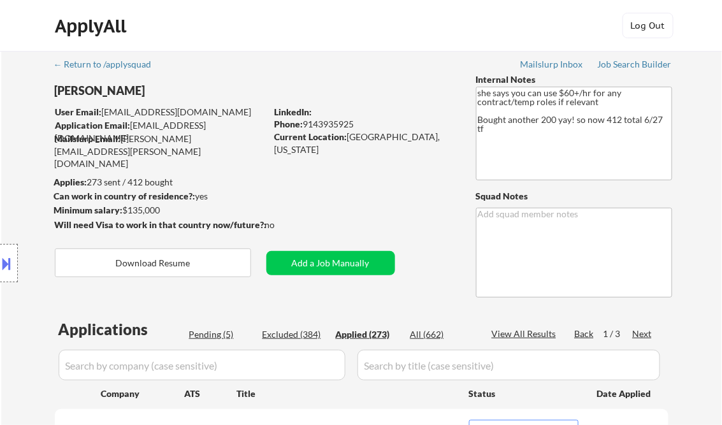
select select ""applied""
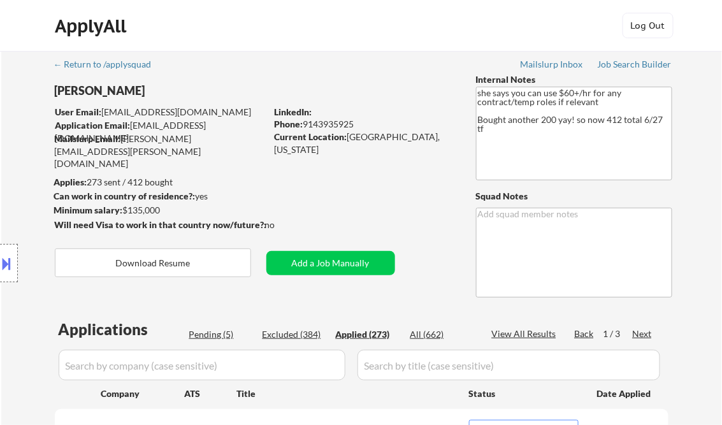
select select ""applied""
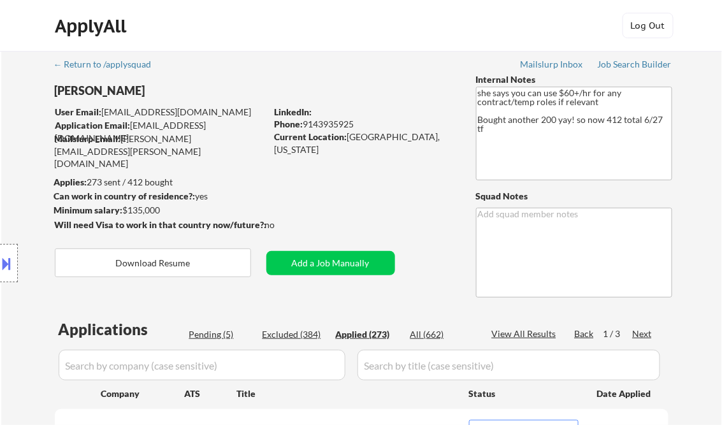
select select ""applied""
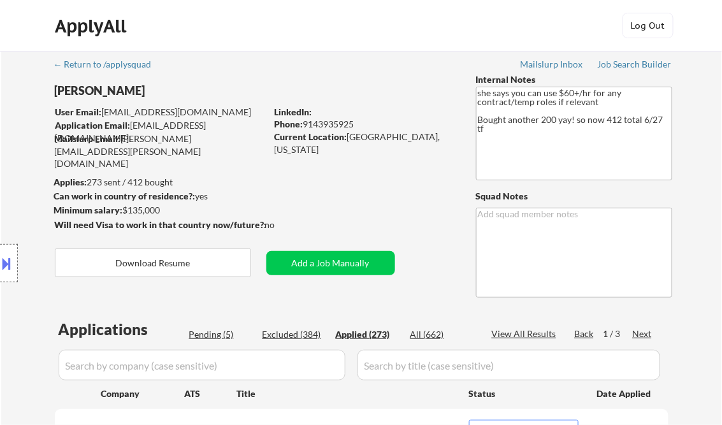
select select ""applied""
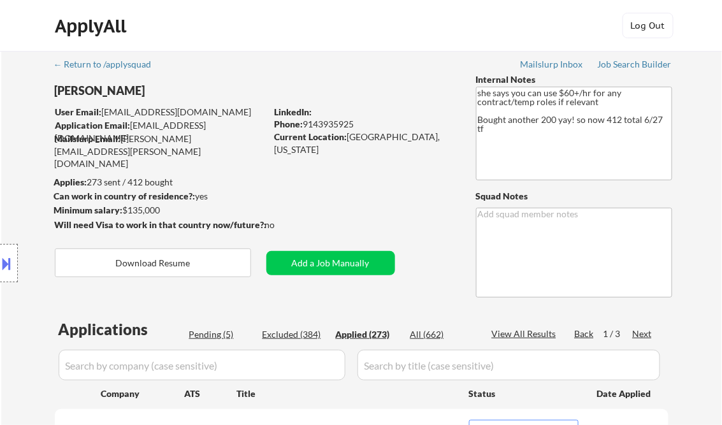
select select ""applied""
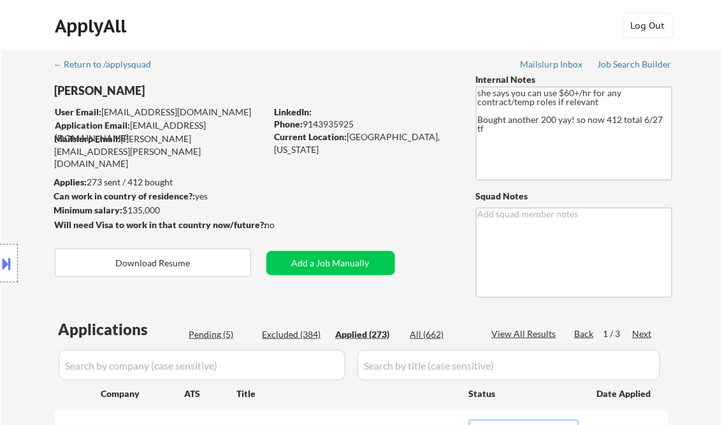
select select ""applied""
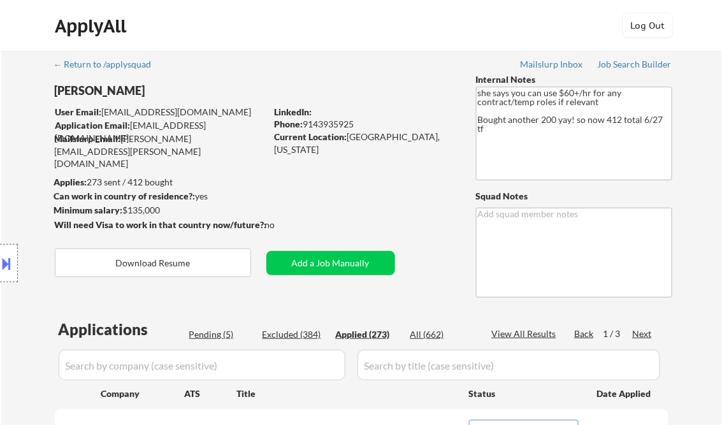
select select ""applied""
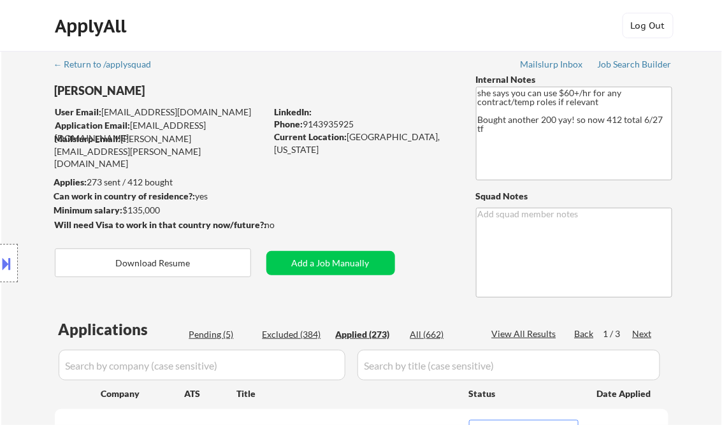
select select ""applied""
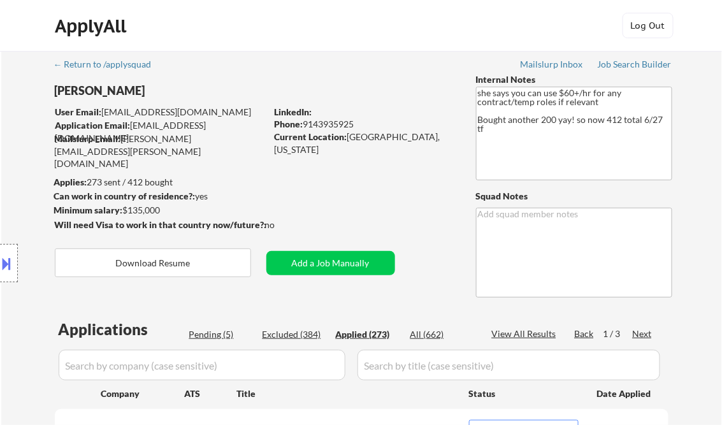
select select ""applied""
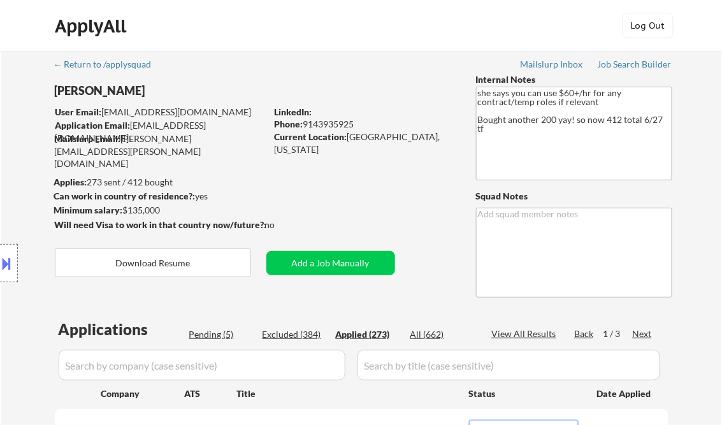
select select ""applied""
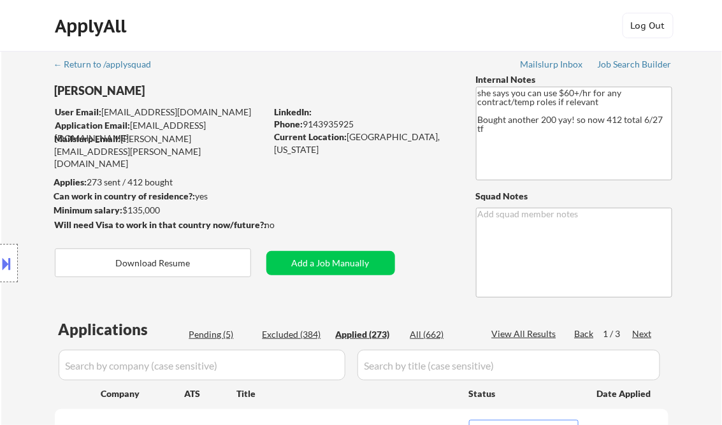
select select ""applied""
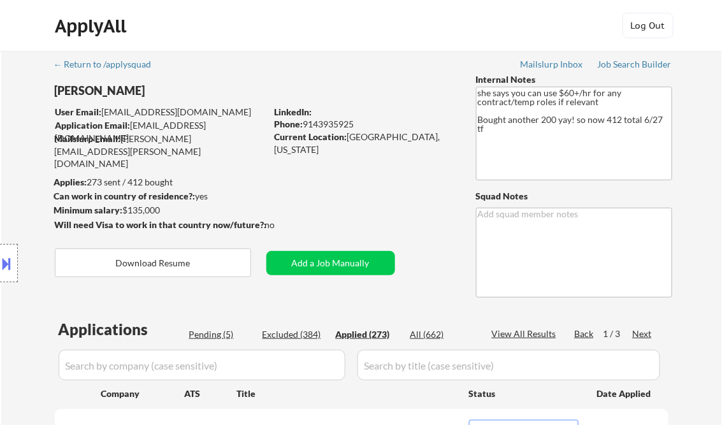
select select ""applied""
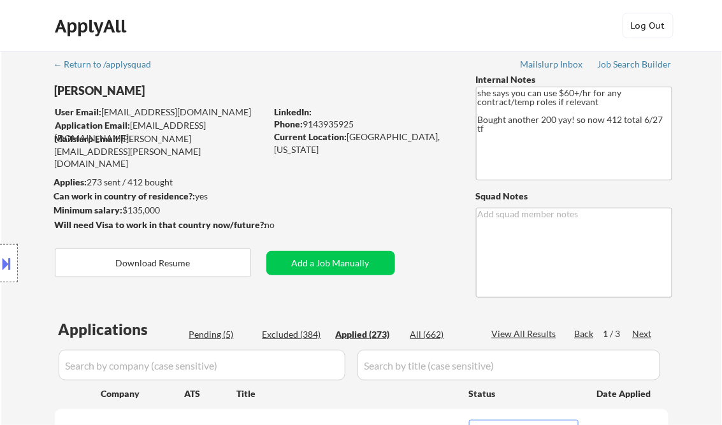
select select ""applied""
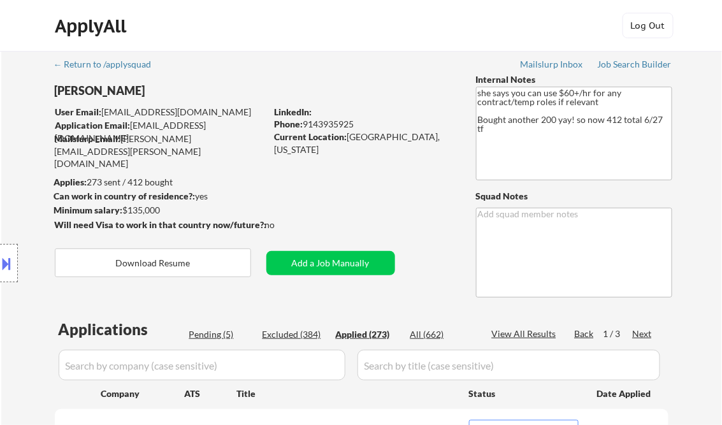
select select ""applied""
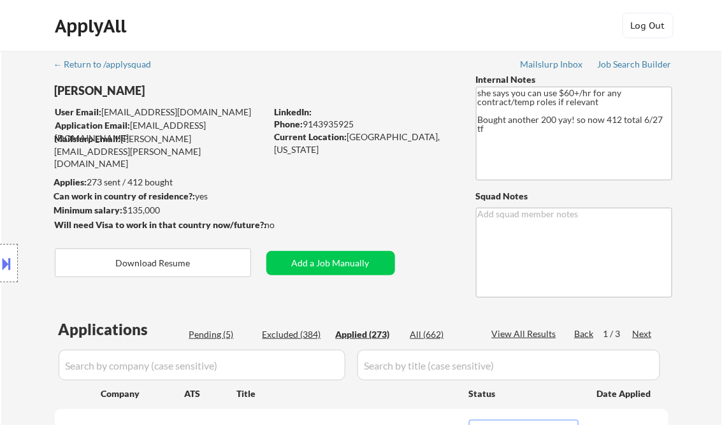
select select ""applied""
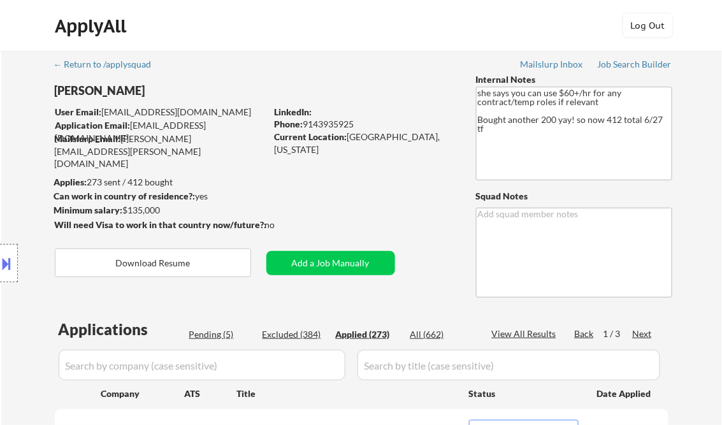
select select ""applied""
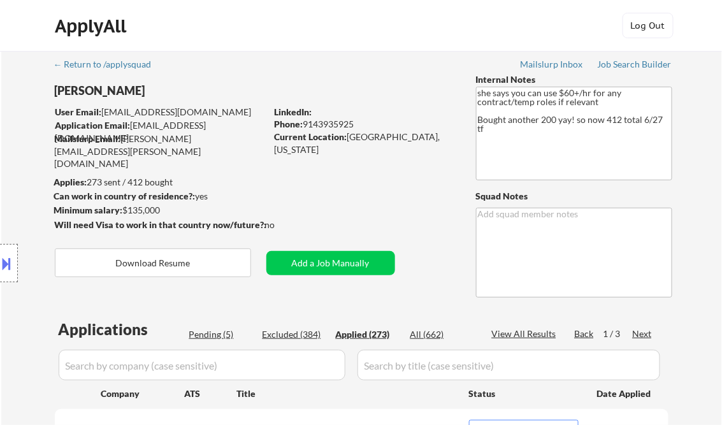
select select ""applied""
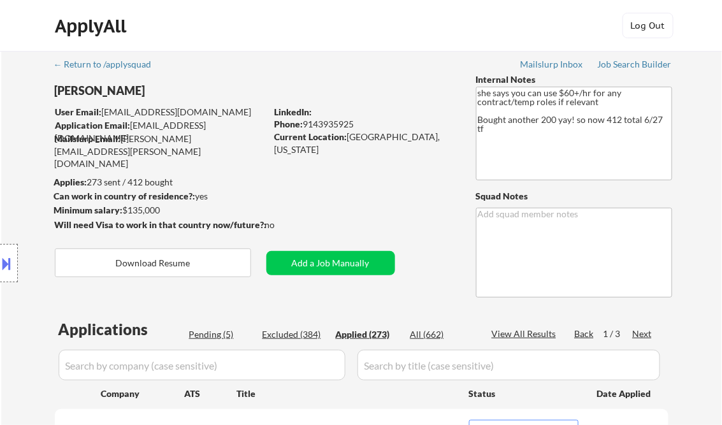
select select ""applied""
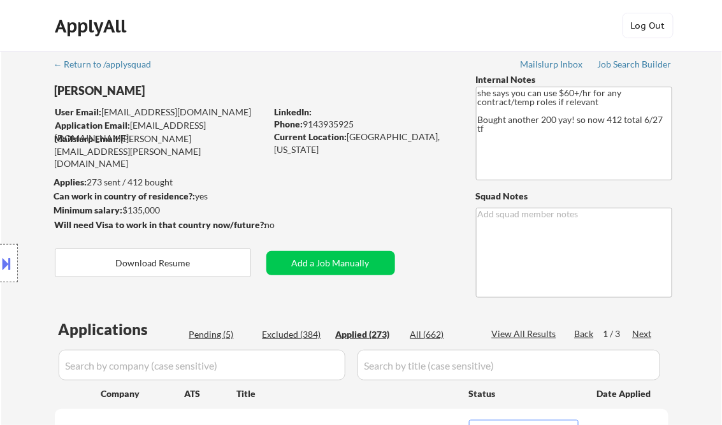
select select ""applied""
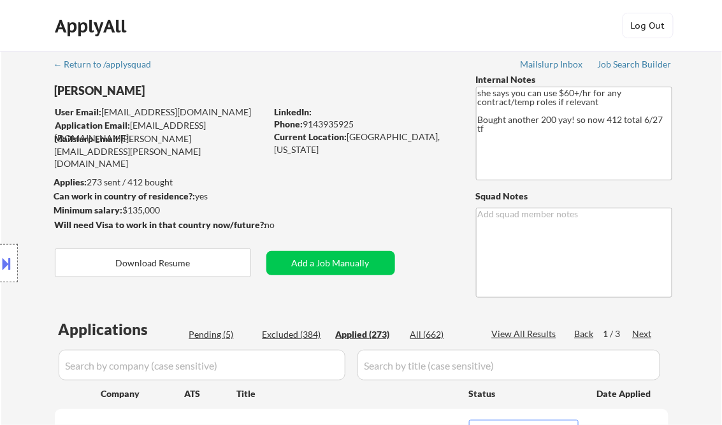
select select ""applied""
